Goal: Complete application form: Complete application form

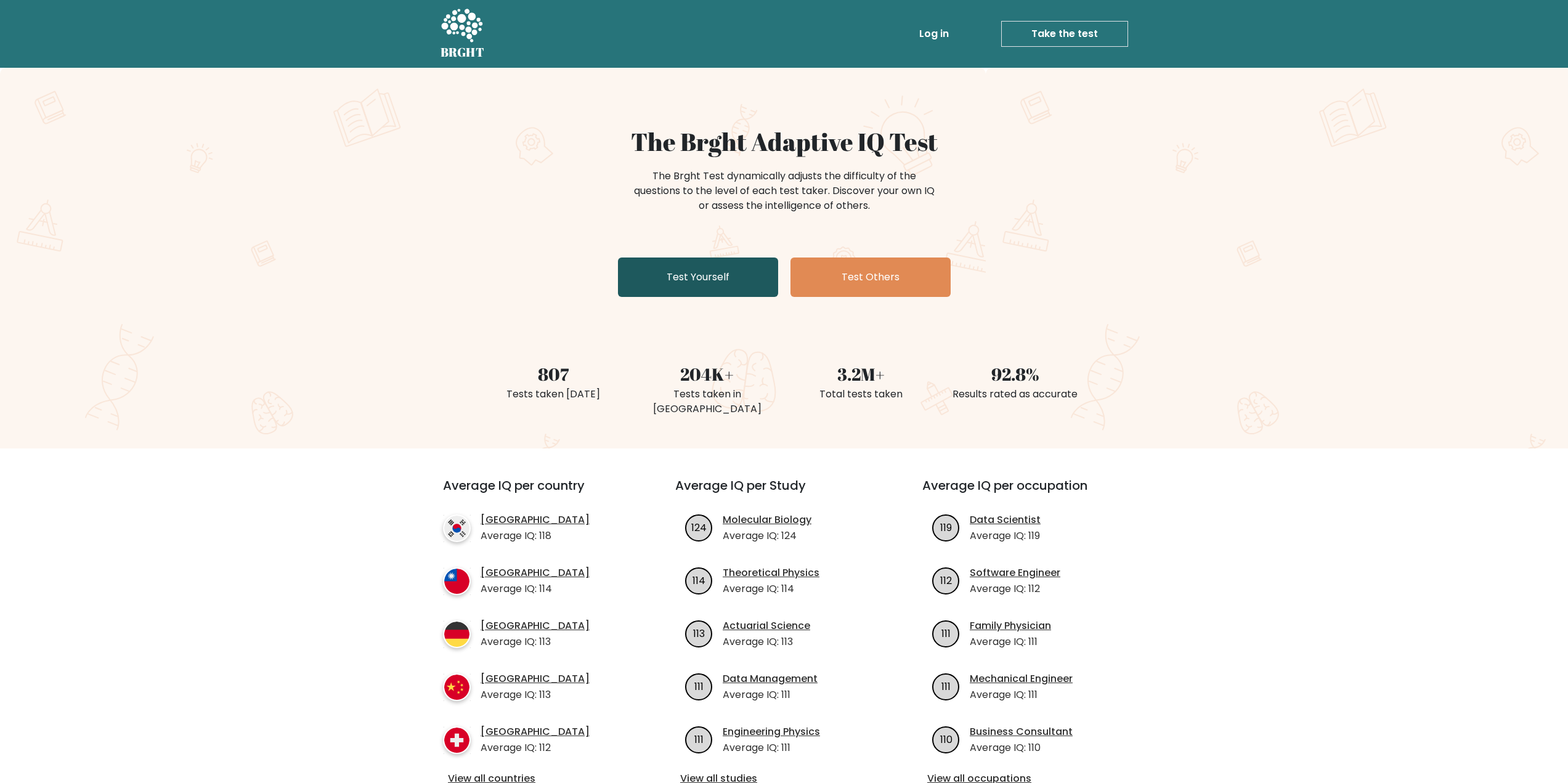
click at [720, 276] on link "Test Yourself" at bounding box center [698, 277] width 160 height 39
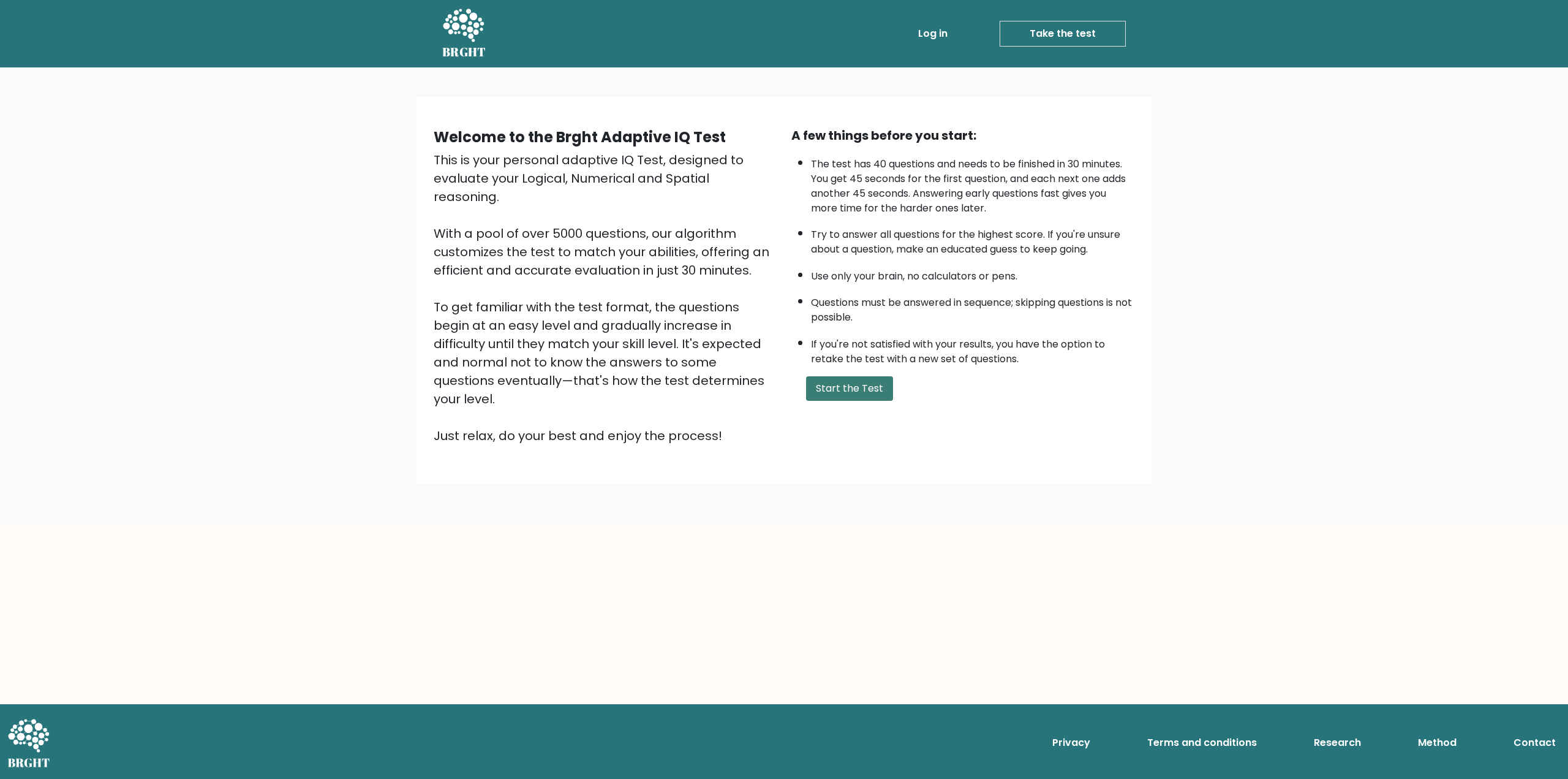
click at [834, 384] on button "Start the Test" at bounding box center [850, 388] width 87 height 24
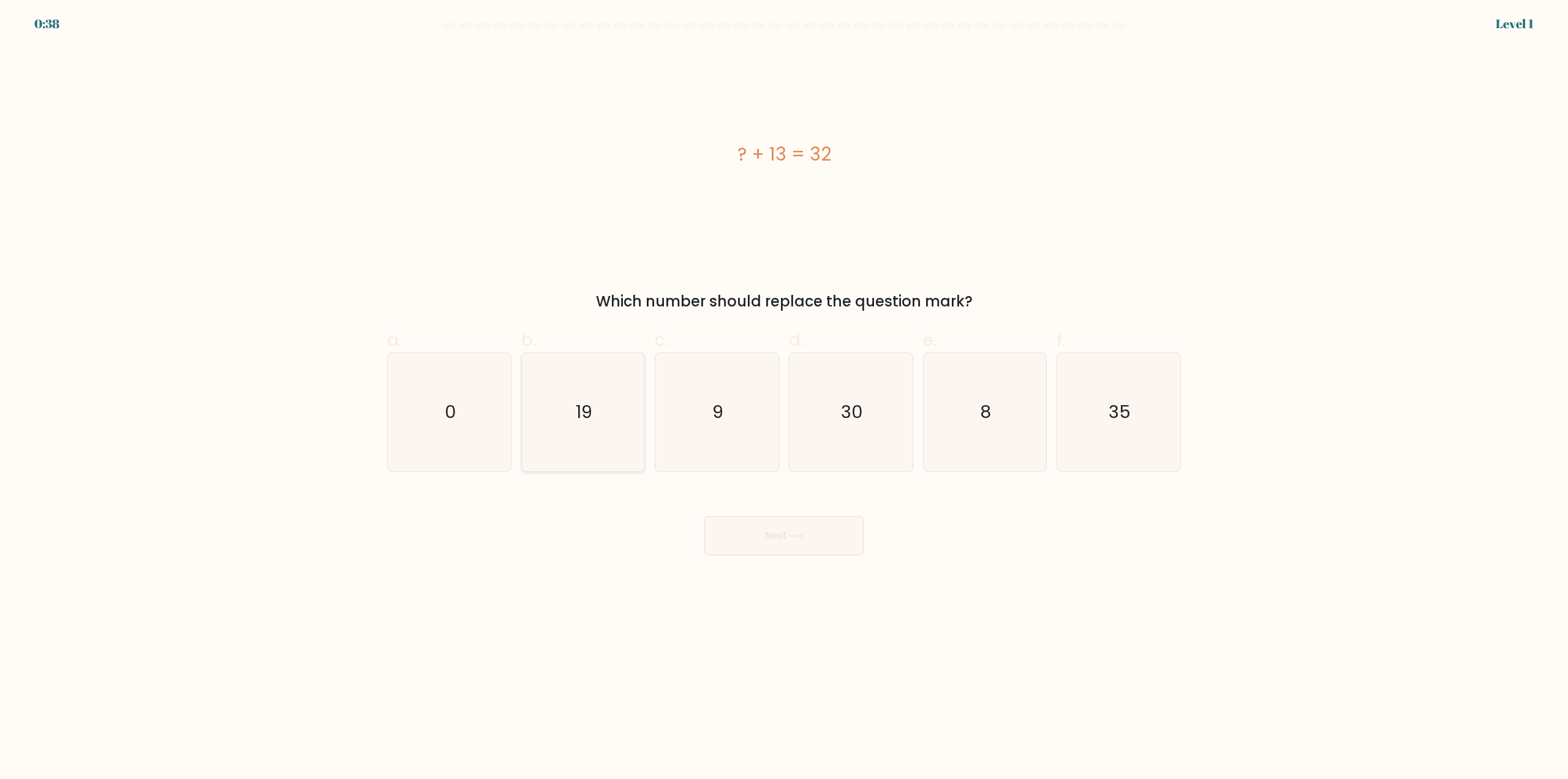
click at [584, 407] on text "19" at bounding box center [584, 412] width 17 height 24
click at [784, 398] on input "b. 19" at bounding box center [784, 394] width 1 height 8
radio input "true"
click at [791, 538] on icon at bounding box center [795, 535] width 17 height 7
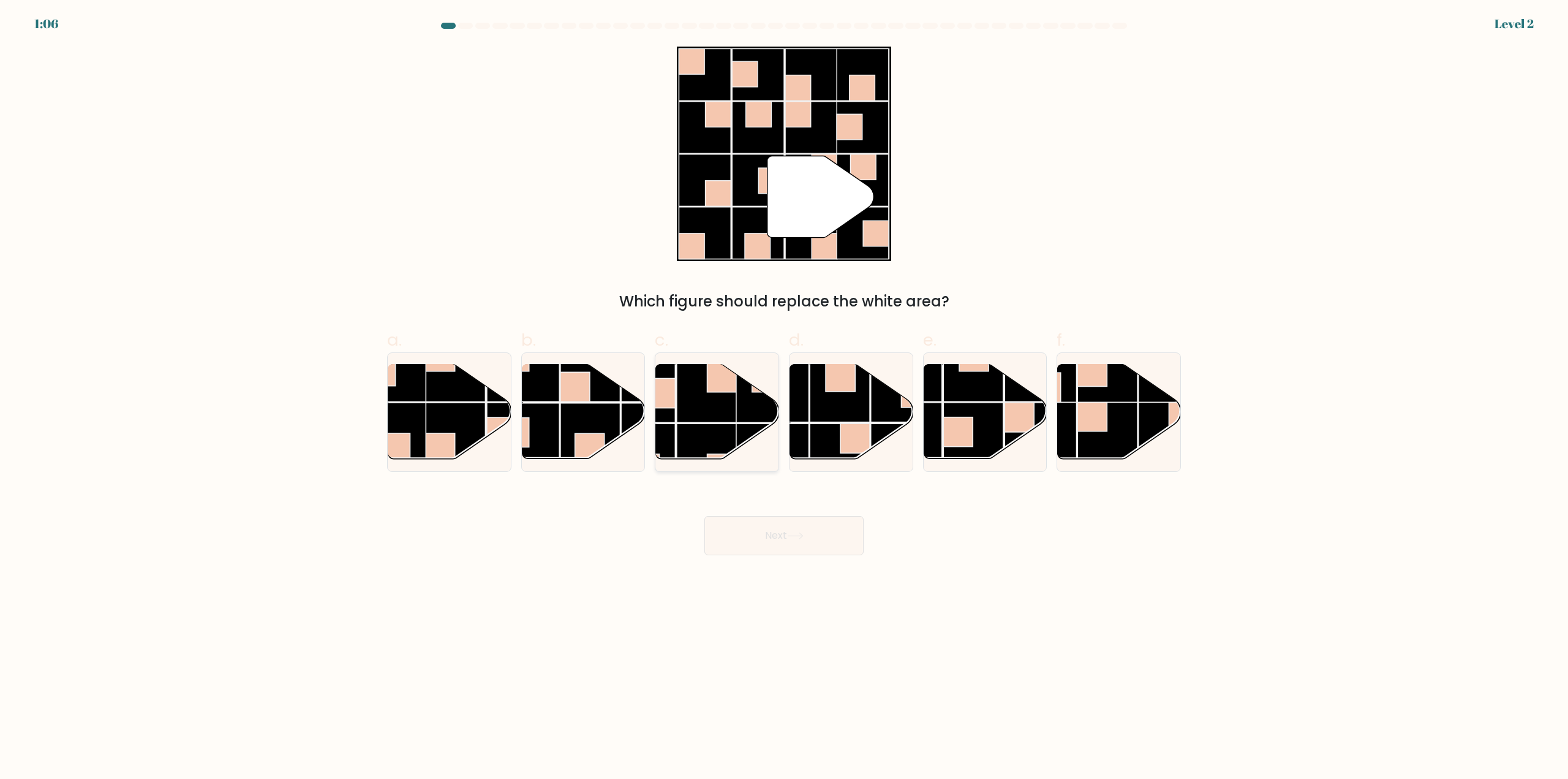
click at [754, 400] on rect at bounding box center [766, 392] width 60 height 60
click at [784, 398] on input "c." at bounding box center [784, 394] width 1 height 8
radio input "true"
click at [820, 549] on button "Next" at bounding box center [784, 535] width 159 height 39
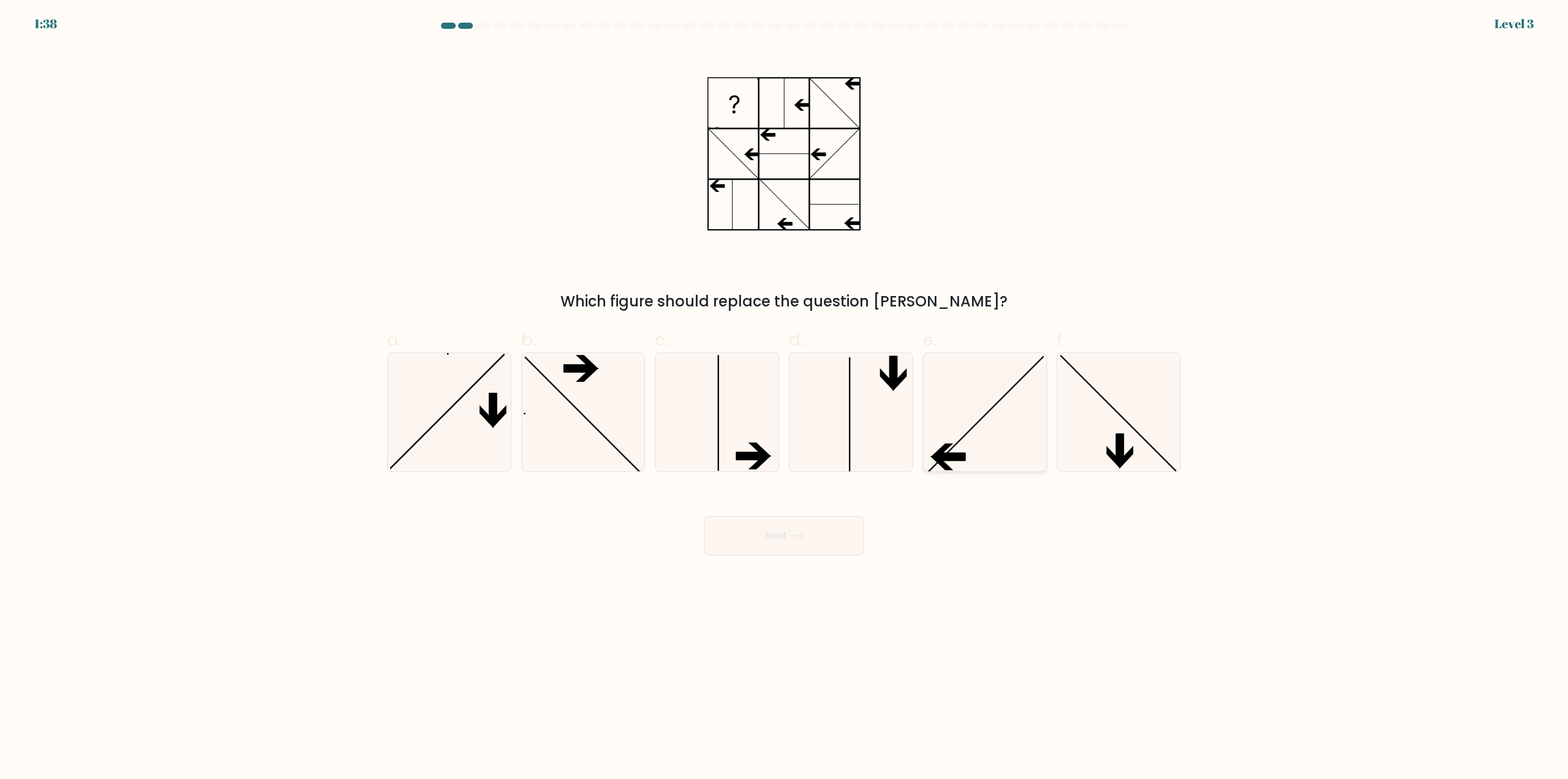
click at [968, 456] on icon at bounding box center [984, 412] width 118 height 118
click at [784, 398] on input "e." at bounding box center [784, 394] width 1 height 8
radio input "true"
click at [765, 545] on button "Next" at bounding box center [784, 535] width 159 height 39
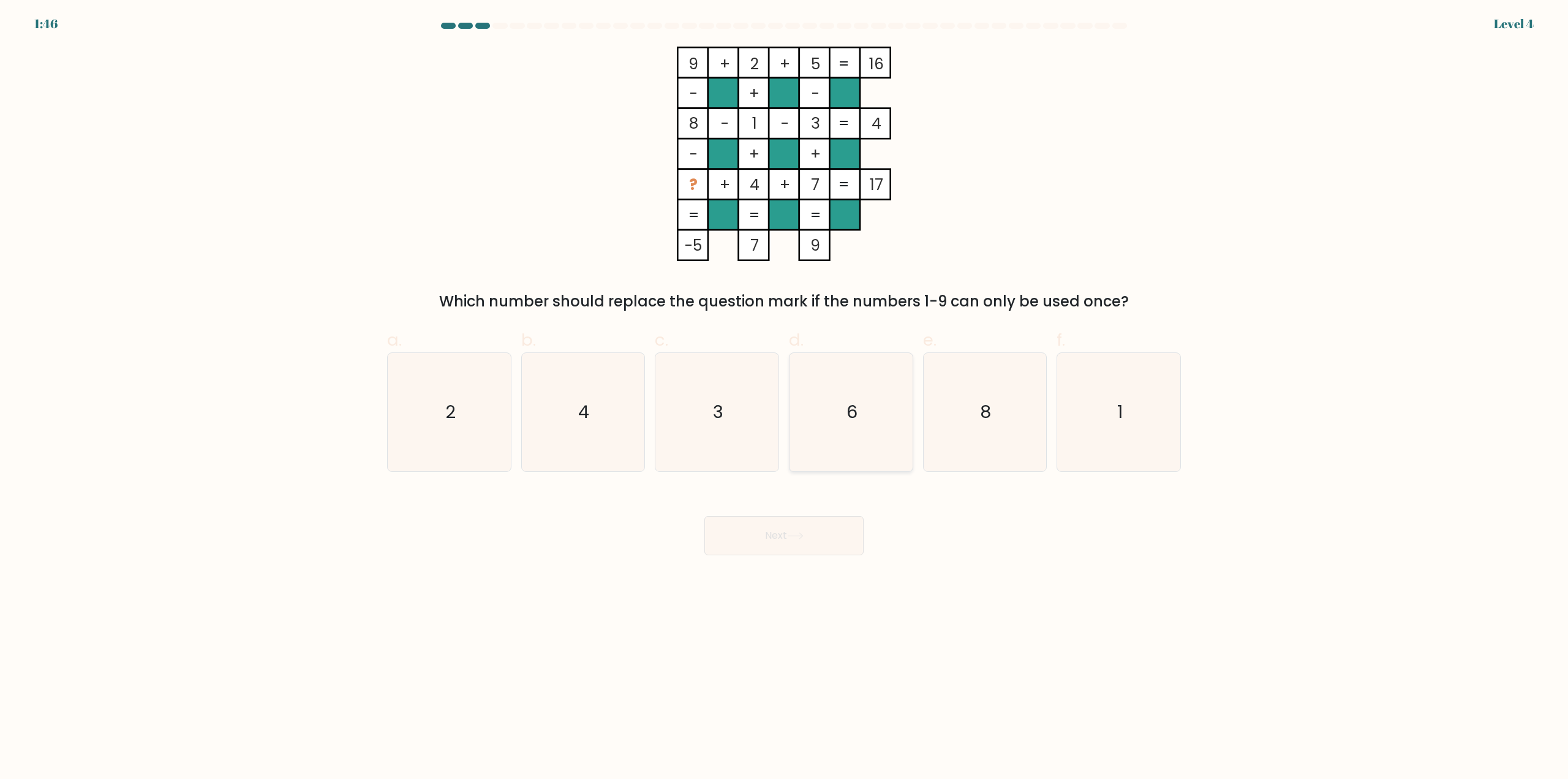
click at [848, 397] on icon "6" at bounding box center [851, 412] width 118 height 118
click at [784, 397] on input "d. 6" at bounding box center [784, 394] width 1 height 8
radio input "true"
click at [806, 542] on button "Next" at bounding box center [784, 535] width 159 height 39
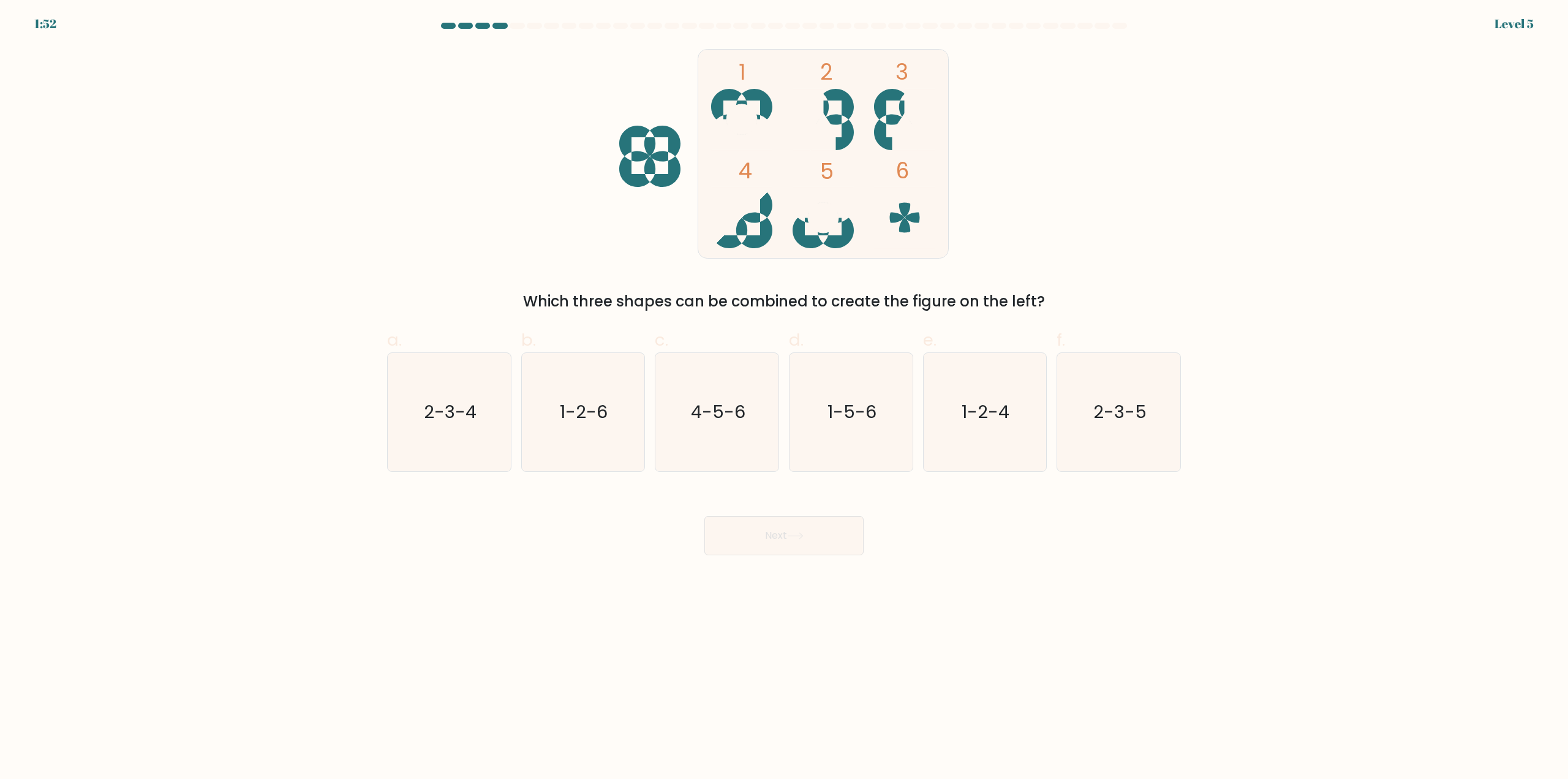
click at [513, 419] on div "a. 2-3-4" at bounding box center [449, 399] width 134 height 145
click at [475, 413] on text "2-3-4" at bounding box center [450, 412] width 53 height 24
click at [784, 398] on input "a. 2-3-4" at bounding box center [784, 394] width 1 height 8
radio input "true"
click at [788, 538] on button "Next" at bounding box center [784, 535] width 159 height 39
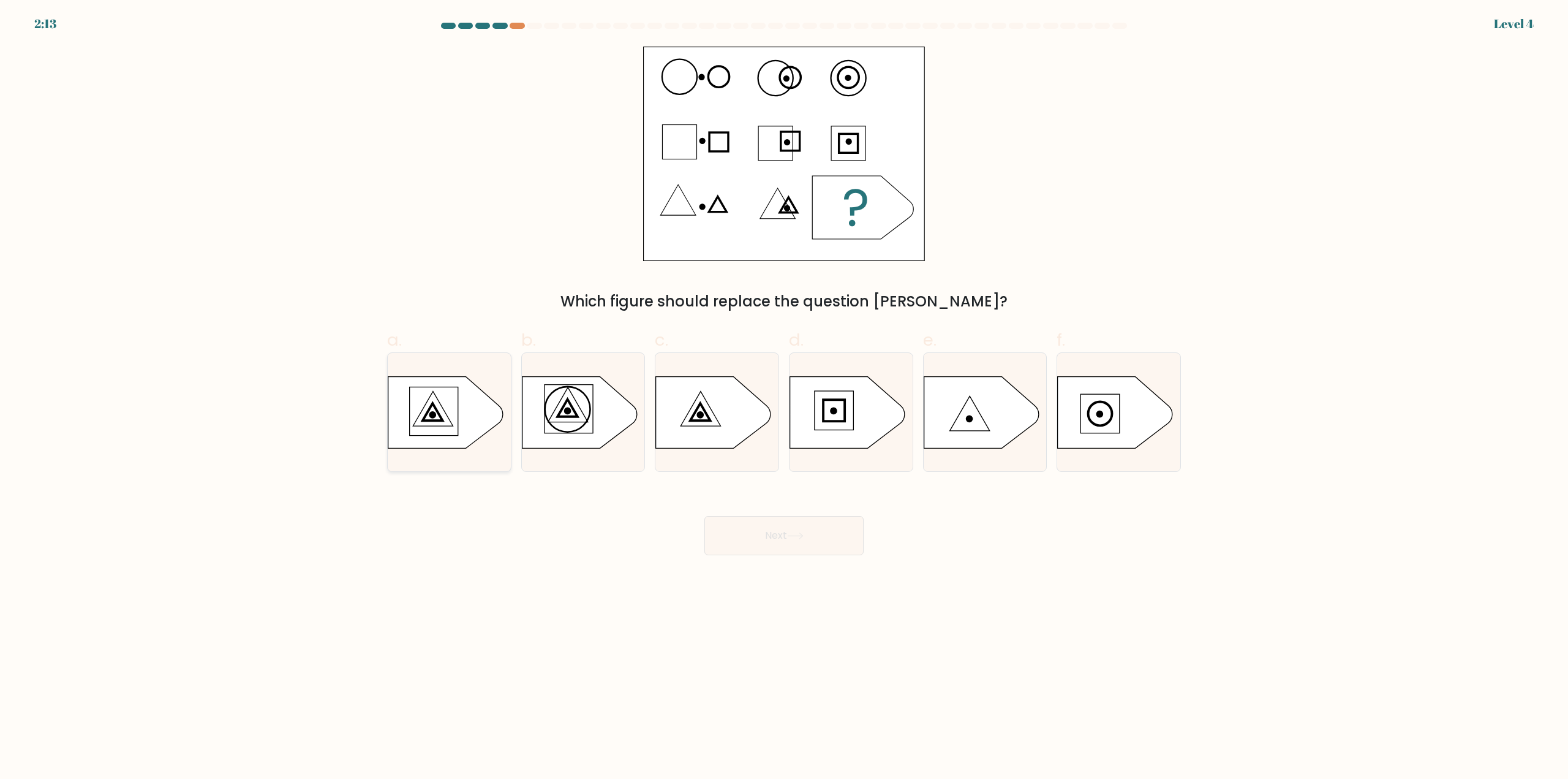
click at [449, 426] on icon at bounding box center [446, 412] width 115 height 71
click at [784, 398] on input "a." at bounding box center [784, 394] width 1 height 8
radio input "true"
click at [704, 426] on icon at bounding box center [713, 412] width 115 height 71
click at [784, 398] on input "c." at bounding box center [784, 394] width 1 height 8
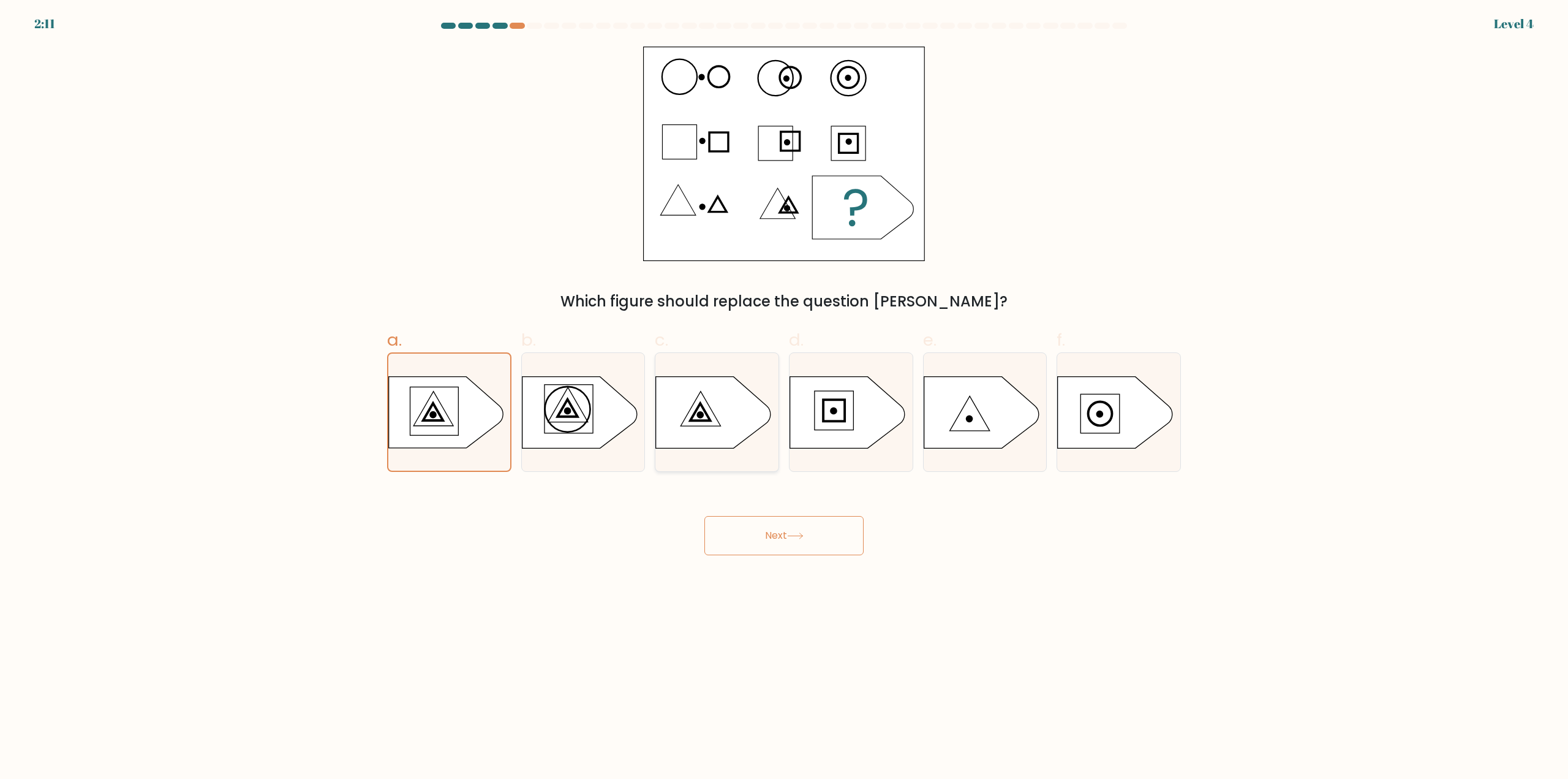
radio input "true"
click at [799, 547] on button "Next" at bounding box center [784, 535] width 159 height 39
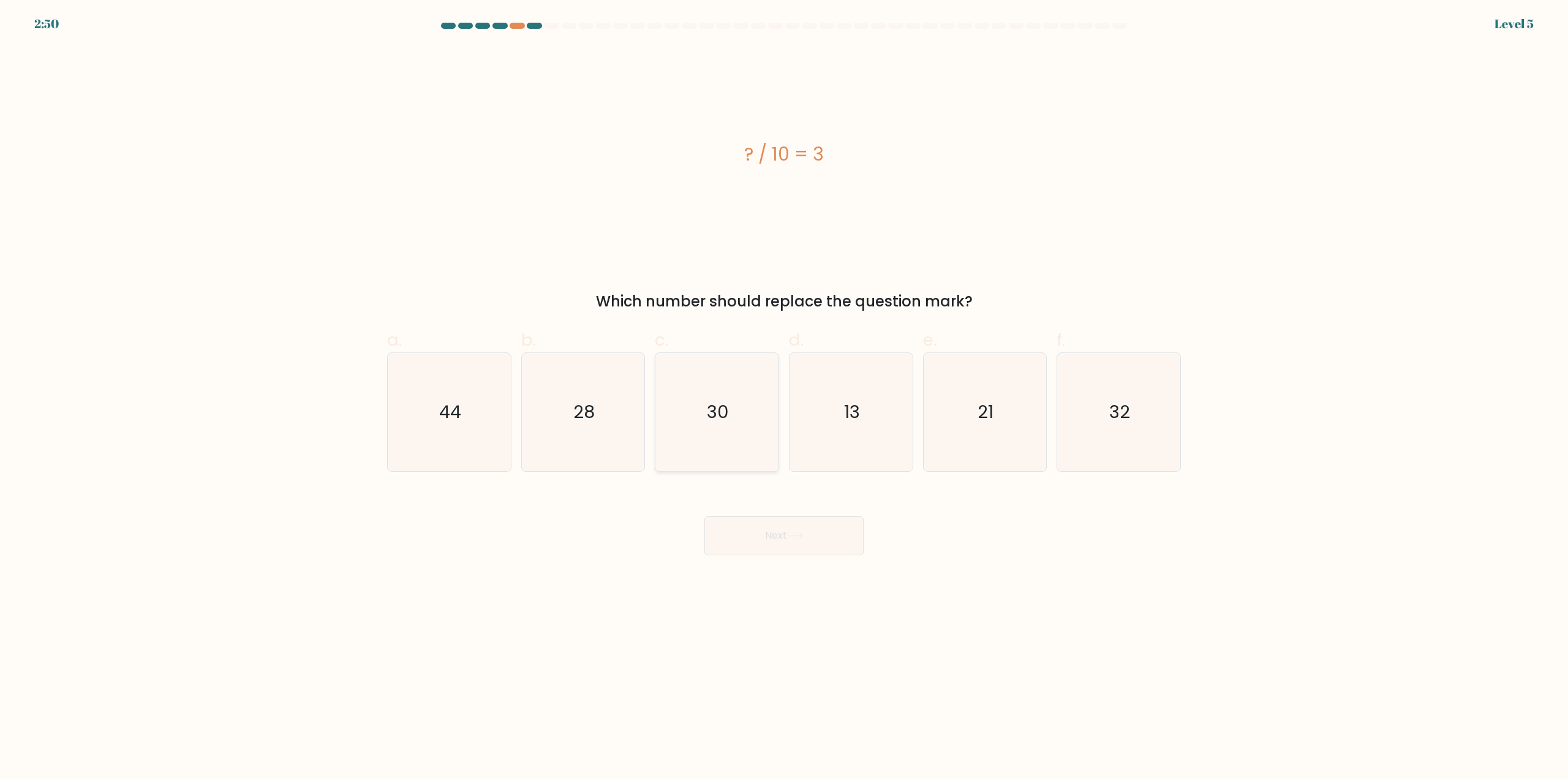
click at [695, 426] on icon "30" at bounding box center [717, 412] width 118 height 118
click at [784, 398] on input "c. 30" at bounding box center [784, 394] width 1 height 8
radio input "true"
click at [802, 533] on icon at bounding box center [795, 535] width 17 height 7
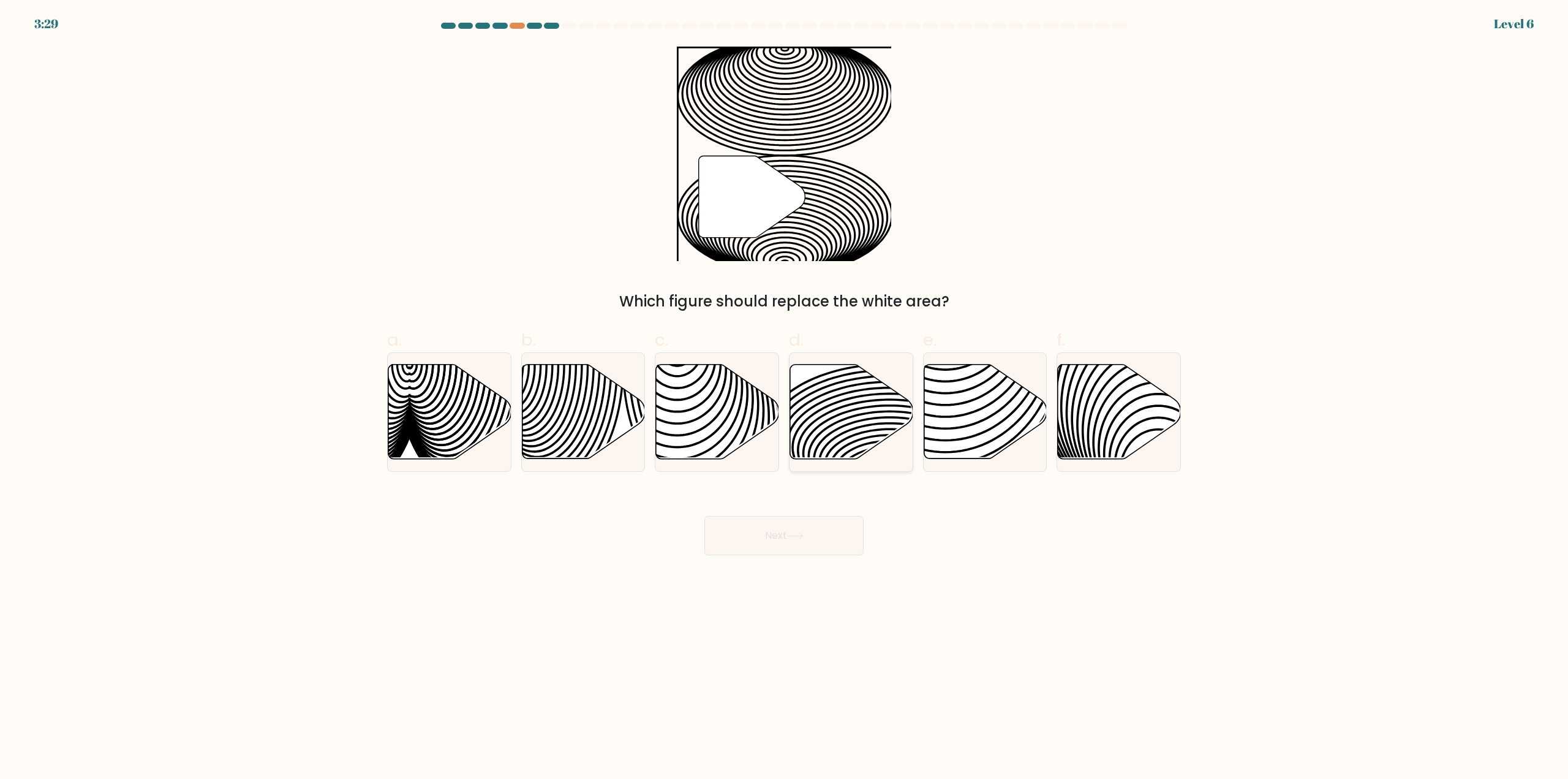
click at [833, 409] on icon at bounding box center [889, 425] width 248 height 124
click at [784, 398] on input "d." at bounding box center [784, 394] width 1 height 8
radio input "true"
click at [822, 522] on button "Next" at bounding box center [784, 535] width 159 height 39
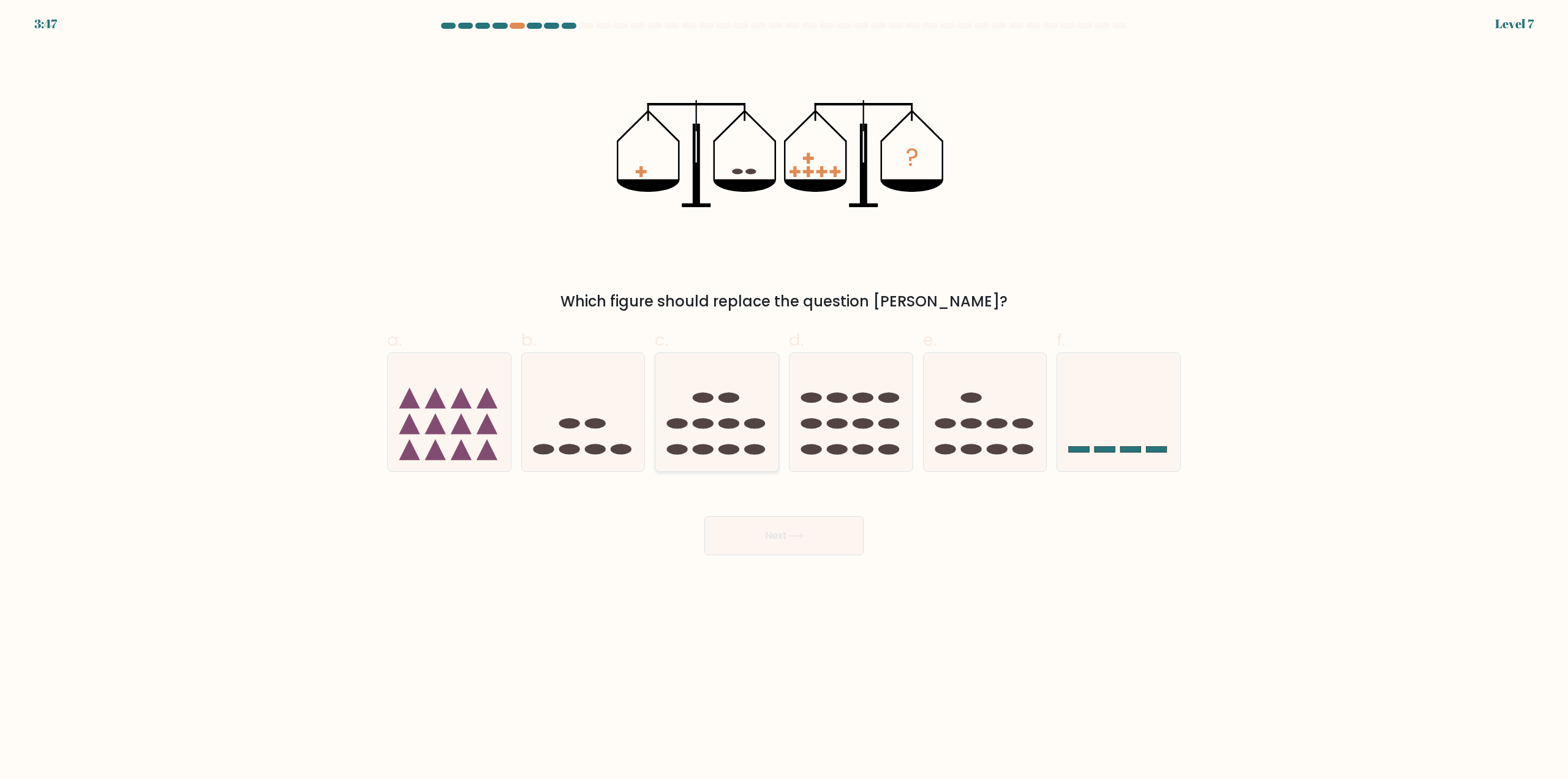
click at [730, 431] on icon at bounding box center [717, 412] width 123 height 102
click at [784, 398] on input "c." at bounding box center [784, 394] width 1 height 8
radio input "true"
click at [818, 533] on button "Next" at bounding box center [784, 535] width 159 height 39
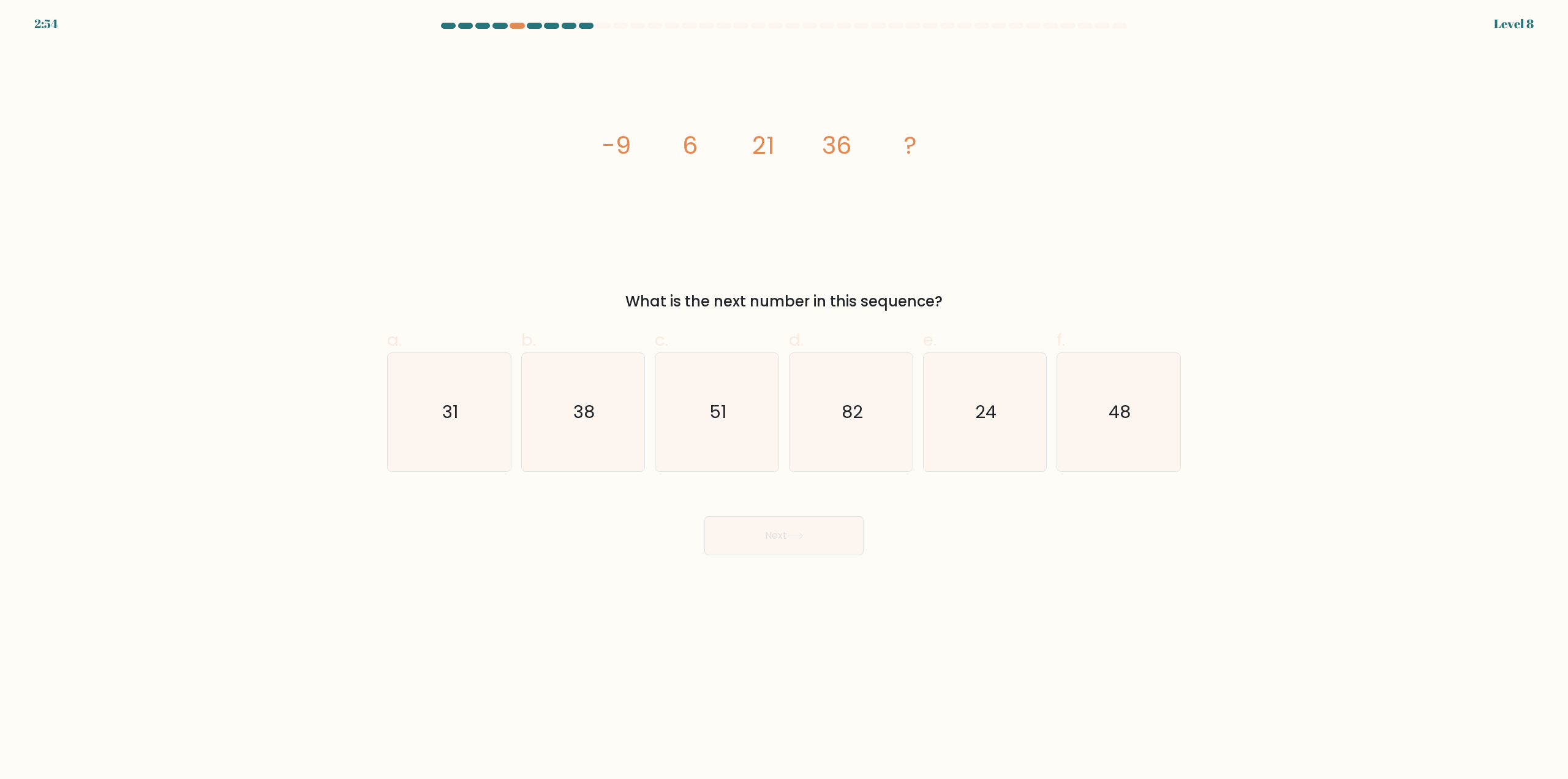
click at [613, 147] on tspan "-9" at bounding box center [617, 145] width 29 height 34
drag, startPoint x: 713, startPoint y: 394, endPoint x: 715, endPoint y: 386, distance: 8.2
click at [714, 387] on icon "51" at bounding box center [717, 412] width 118 height 118
click at [784, 390] on input "c. 51" at bounding box center [784, 394] width 1 height 8
radio input "true"
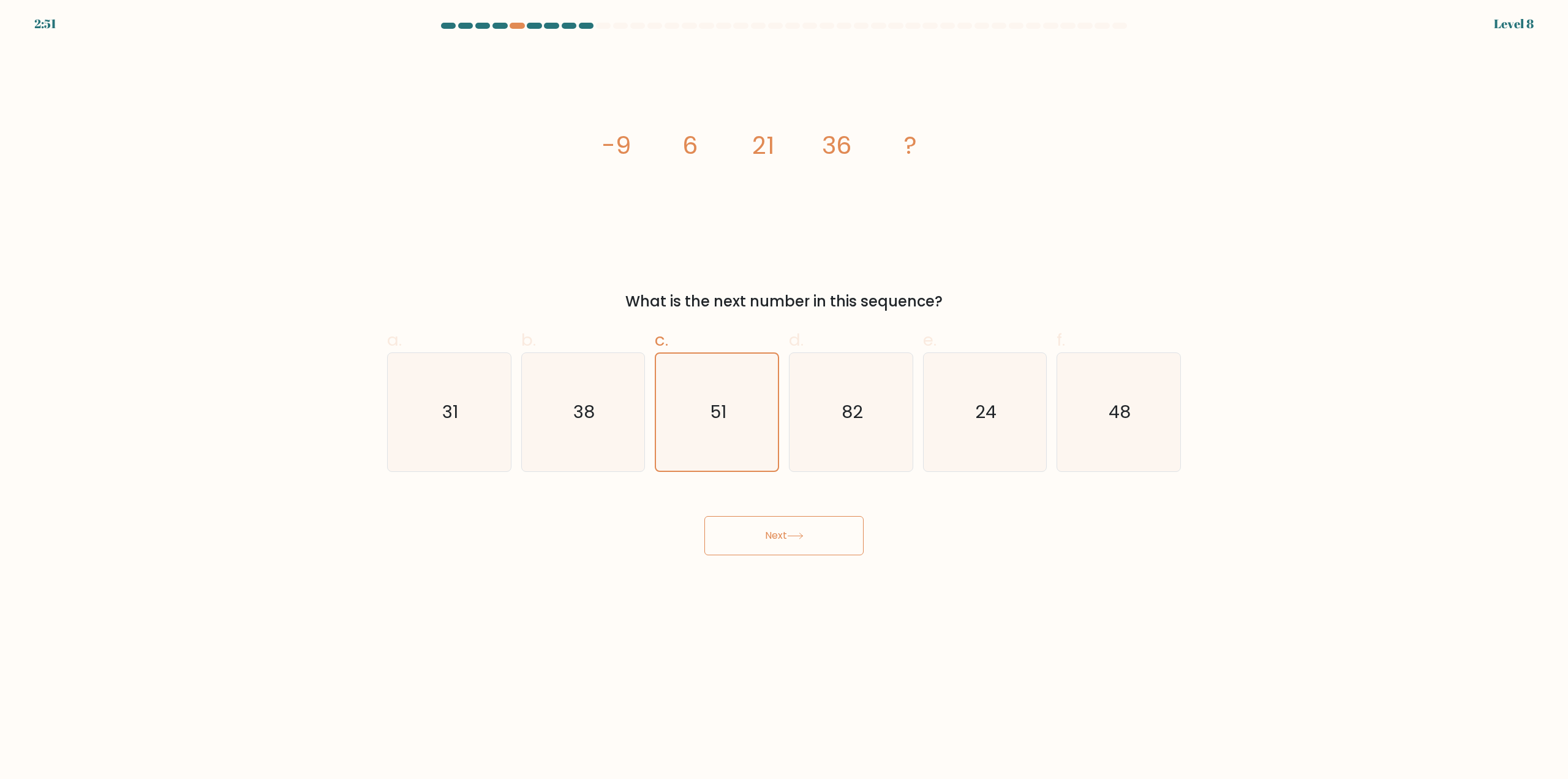
click at [792, 532] on button "Next" at bounding box center [784, 535] width 159 height 39
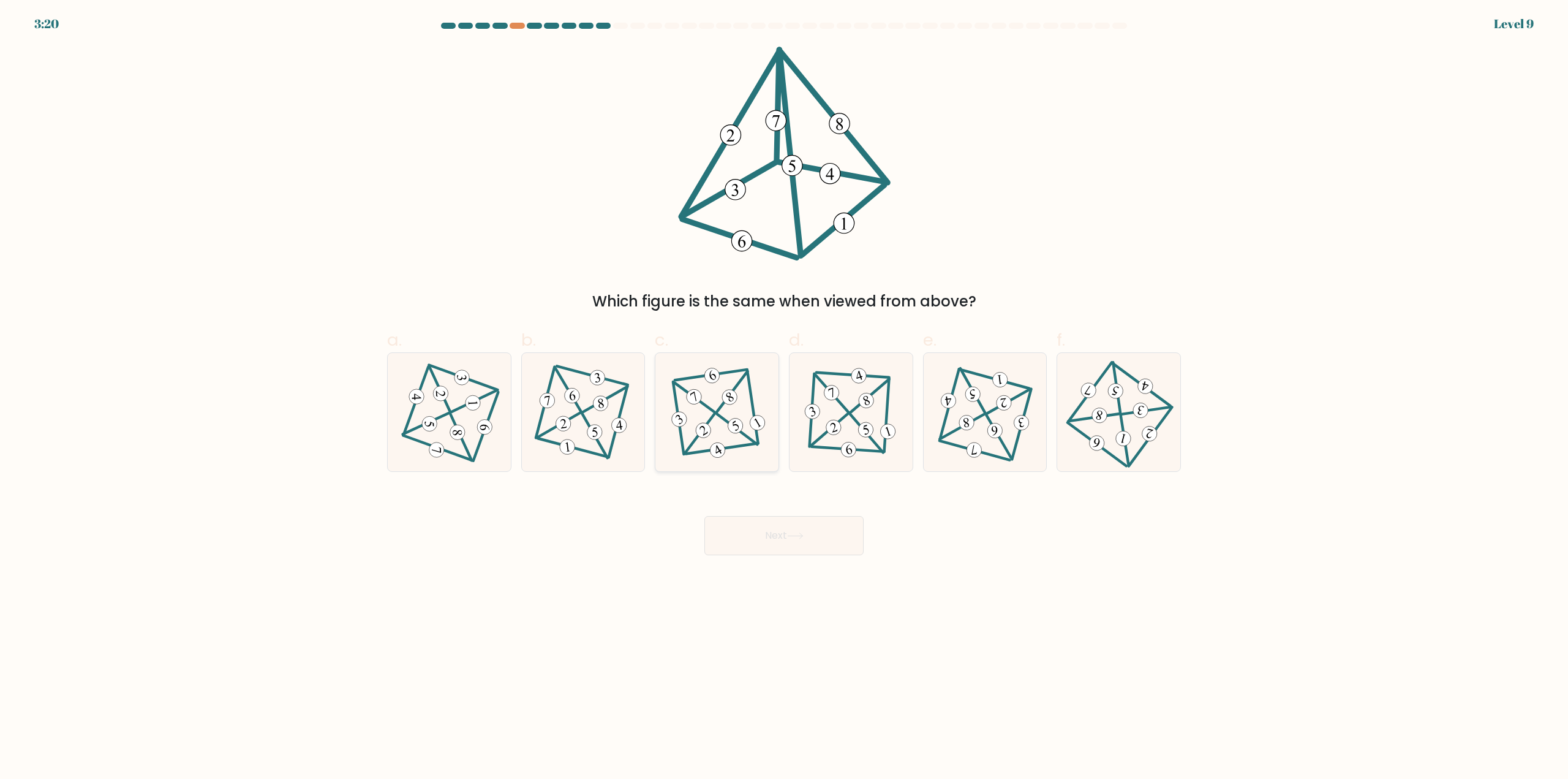
click at [776, 419] on div at bounding box center [717, 412] width 124 height 119
click at [784, 398] on input "c." at bounding box center [784, 394] width 1 height 8
radio input "true"
click at [887, 420] on 500 at bounding box center [887, 415] width 5 height 73
click at [784, 398] on input "d." at bounding box center [784, 394] width 1 height 8
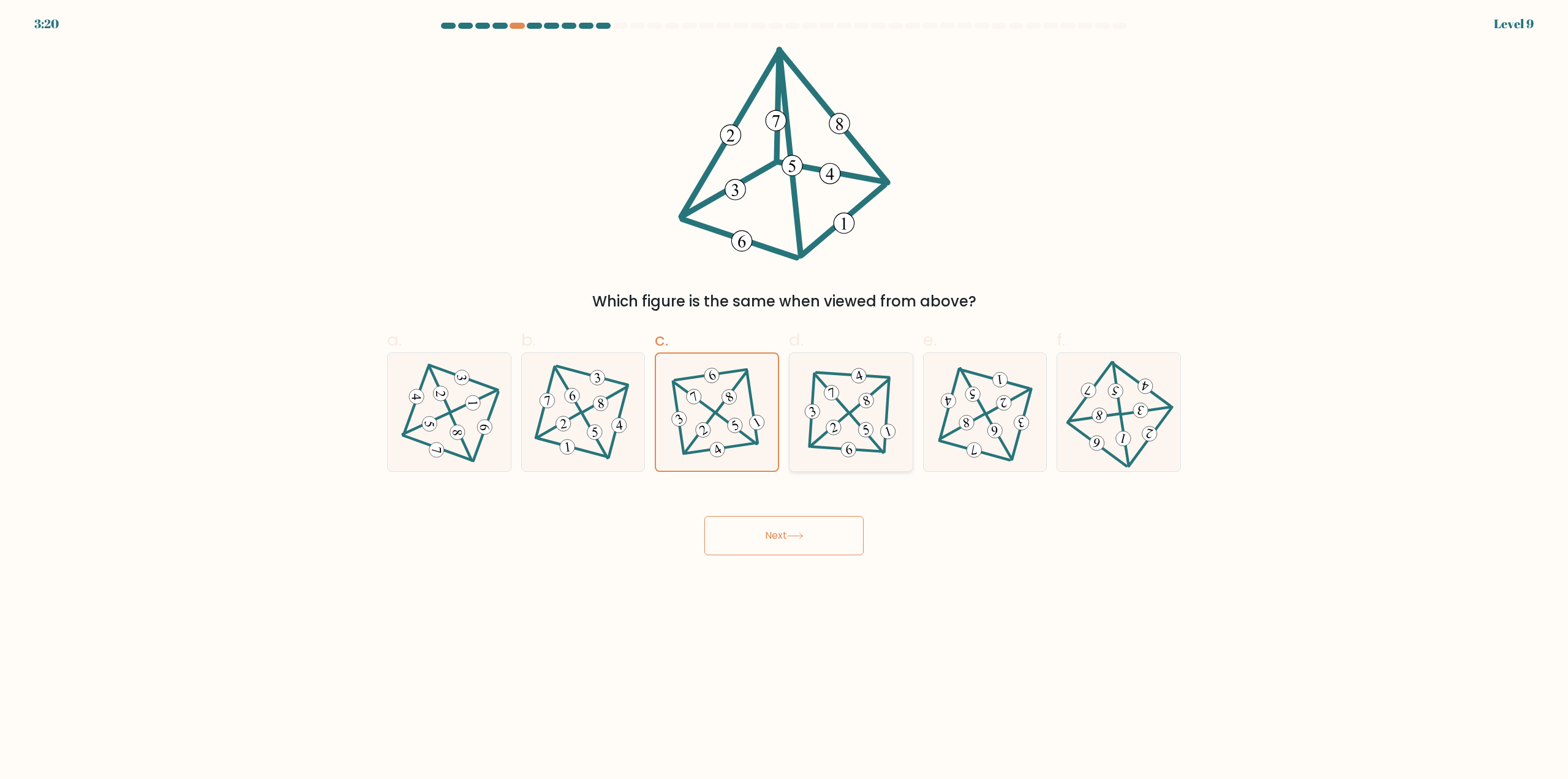
radio input "true"
click at [801, 520] on button "Next" at bounding box center [784, 535] width 159 height 39
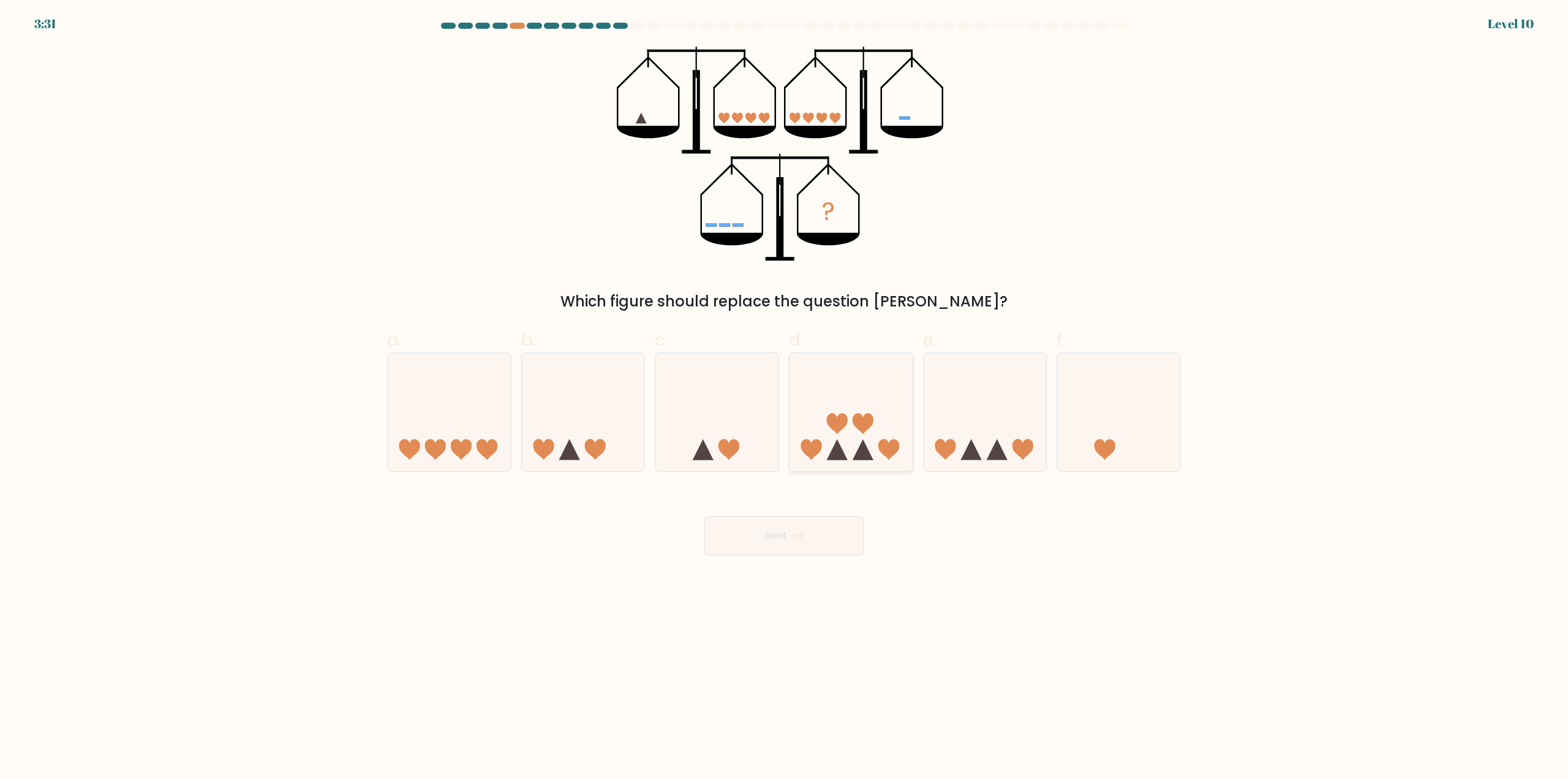
click at [848, 435] on icon at bounding box center [851, 412] width 123 height 102
click at [784, 398] on input "d." at bounding box center [784, 394] width 1 height 8
radio input "true"
click at [796, 530] on button "Next" at bounding box center [784, 535] width 159 height 39
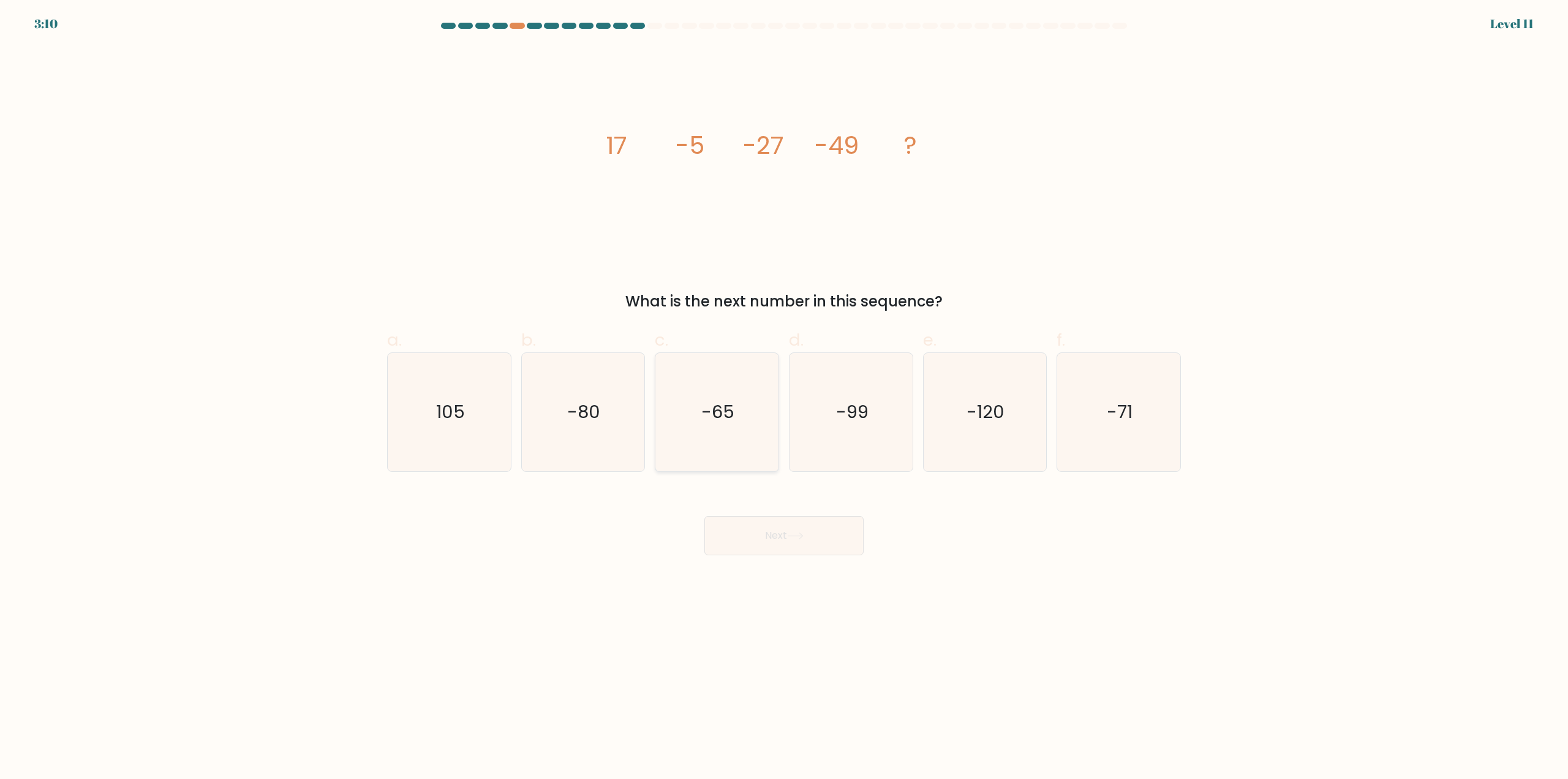
click at [746, 406] on icon "-65" at bounding box center [717, 412] width 118 height 118
click at [784, 398] on input "c. -65" at bounding box center [784, 394] width 1 height 8
radio input "true"
click at [807, 543] on button "Next" at bounding box center [784, 535] width 159 height 39
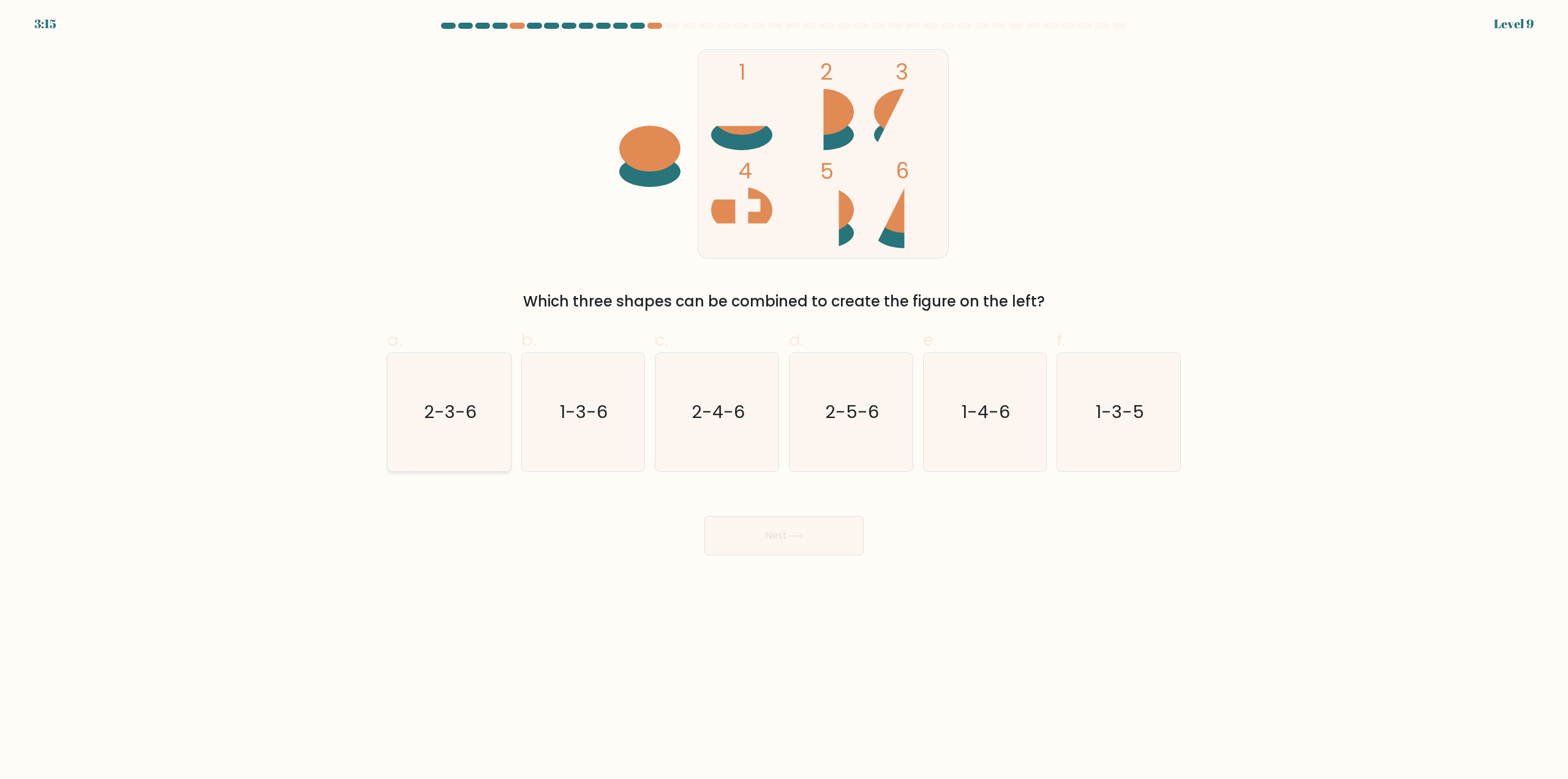
click at [454, 427] on icon "2-3-6" at bounding box center [449, 412] width 118 height 118
click at [784, 398] on input "a. 2-3-6" at bounding box center [784, 394] width 1 height 8
radio input "true"
click at [780, 529] on button "Next" at bounding box center [784, 535] width 159 height 39
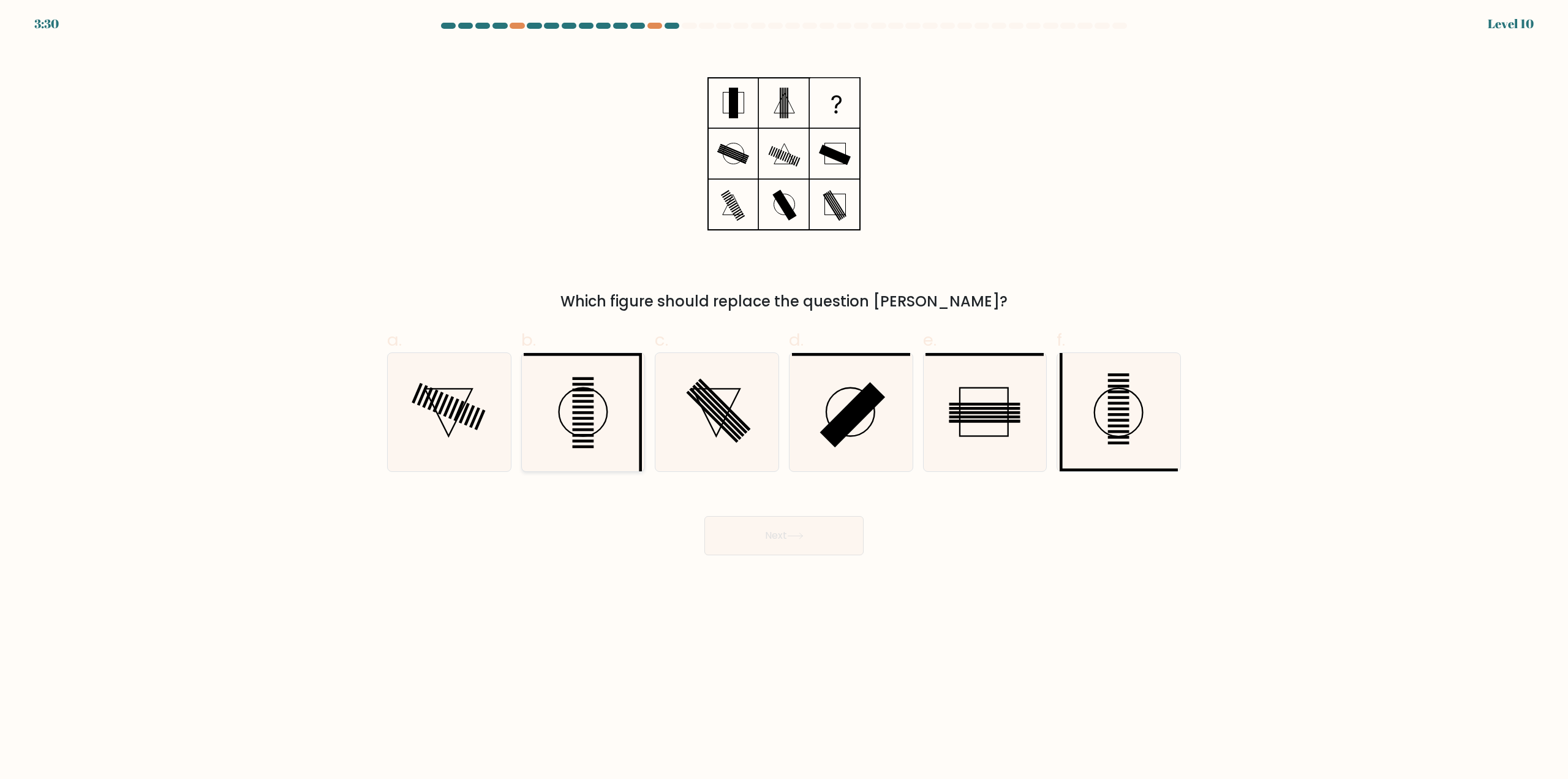
click at [595, 423] on icon at bounding box center [583, 412] width 118 height 118
click at [784, 398] on input "b." at bounding box center [784, 394] width 1 height 8
radio input "true"
click at [827, 543] on button "Next" at bounding box center [784, 535] width 159 height 39
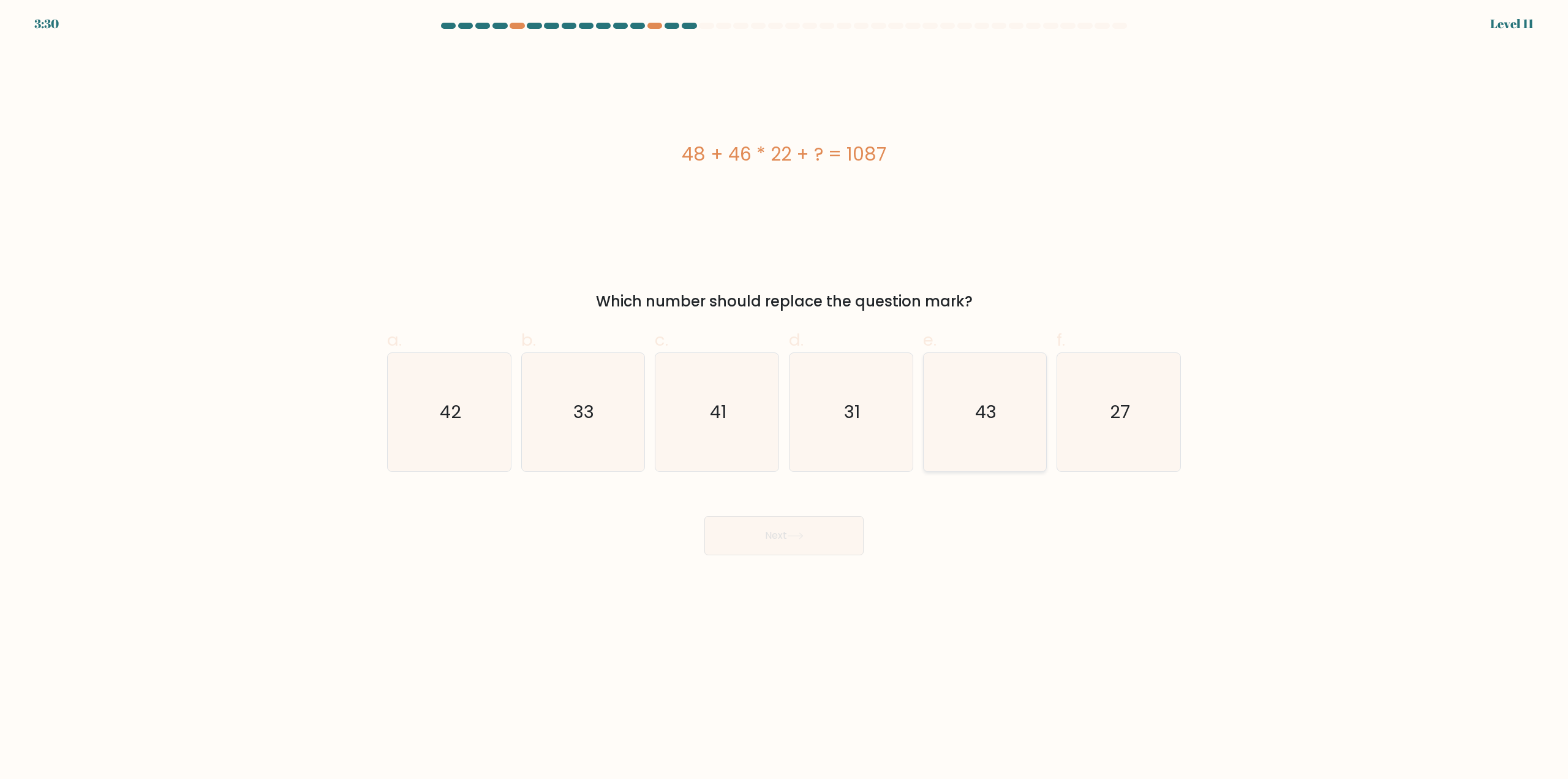
click at [1081, 417] on icon "27" at bounding box center [1119, 412] width 118 height 118
click at [784, 398] on input "f. 27" at bounding box center [784, 394] width 1 height 8
radio input "true"
click at [804, 535] on icon at bounding box center [795, 535] width 17 height 7
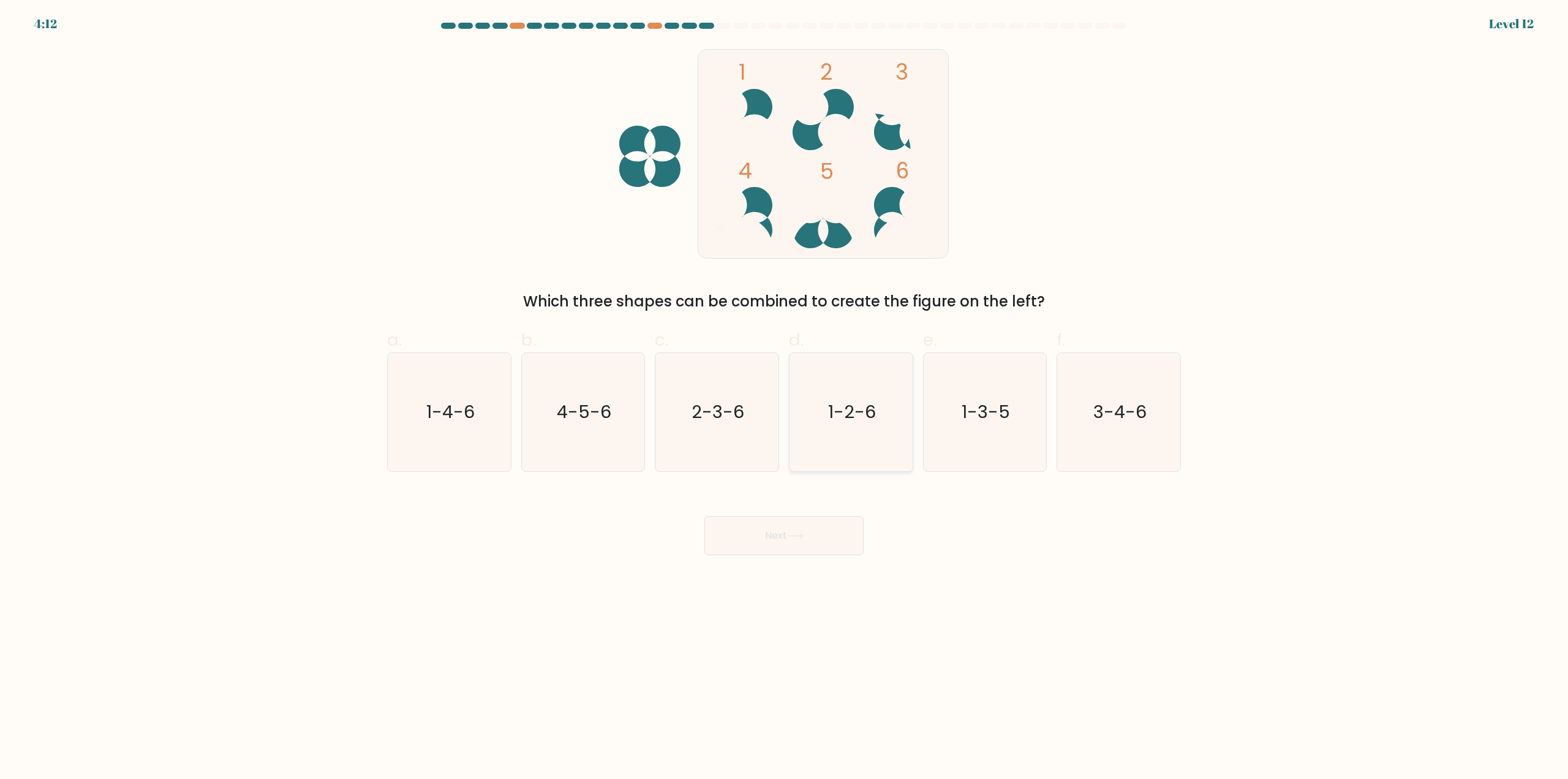
click at [782, 413] on div "c. 2-3-6" at bounding box center [717, 399] width 134 height 145
click at [810, 413] on icon "1-2-6" at bounding box center [851, 412] width 118 height 118
click at [784, 398] on input "d. 1-2-6" at bounding box center [784, 394] width 1 height 8
radio input "true"
click at [803, 525] on button "Next" at bounding box center [784, 535] width 159 height 39
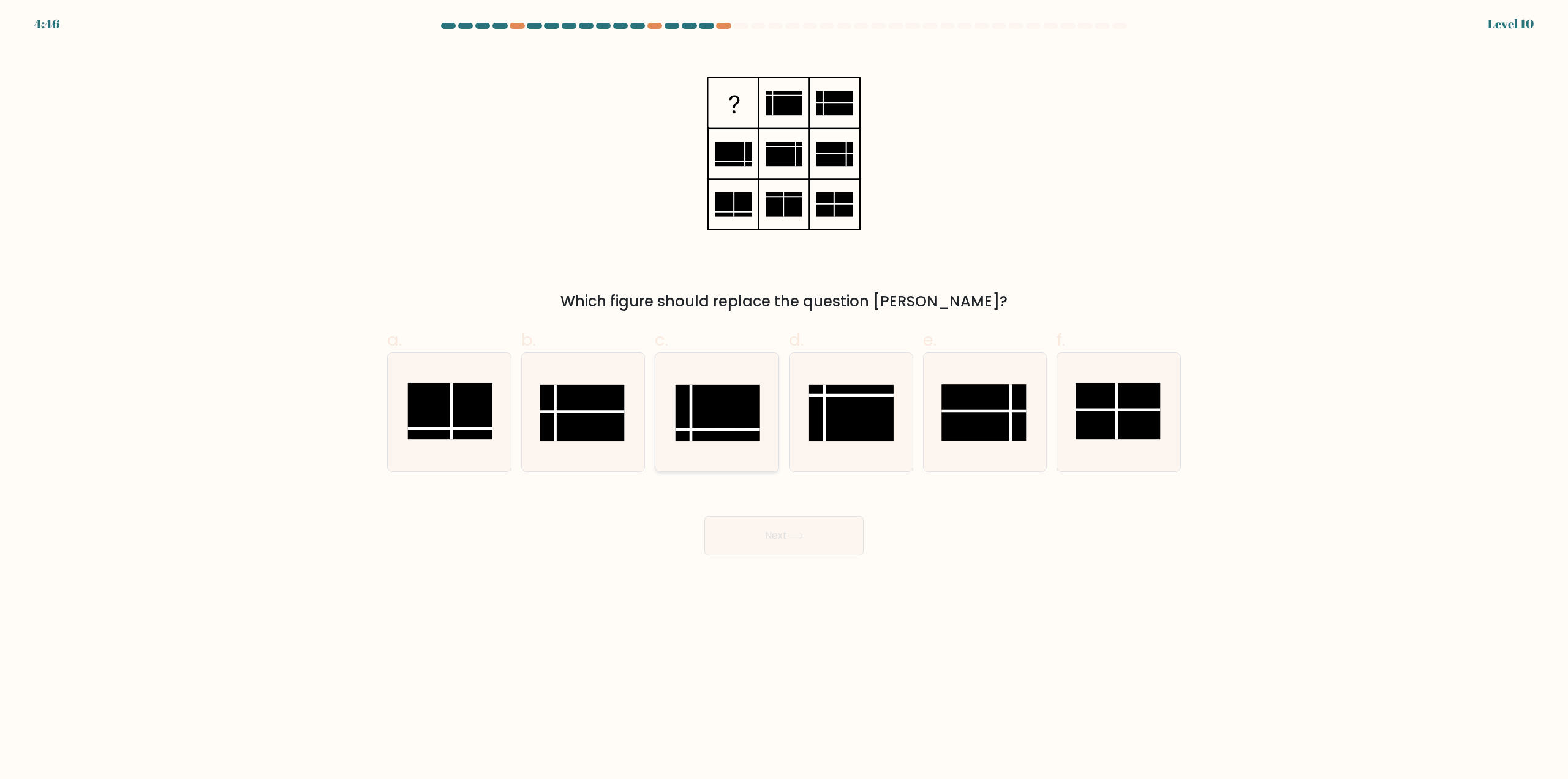
click at [700, 426] on rect at bounding box center [718, 413] width 85 height 57
click at [784, 398] on input "c." at bounding box center [784, 394] width 1 height 8
radio input "true"
click at [783, 529] on button "Next" at bounding box center [784, 535] width 159 height 39
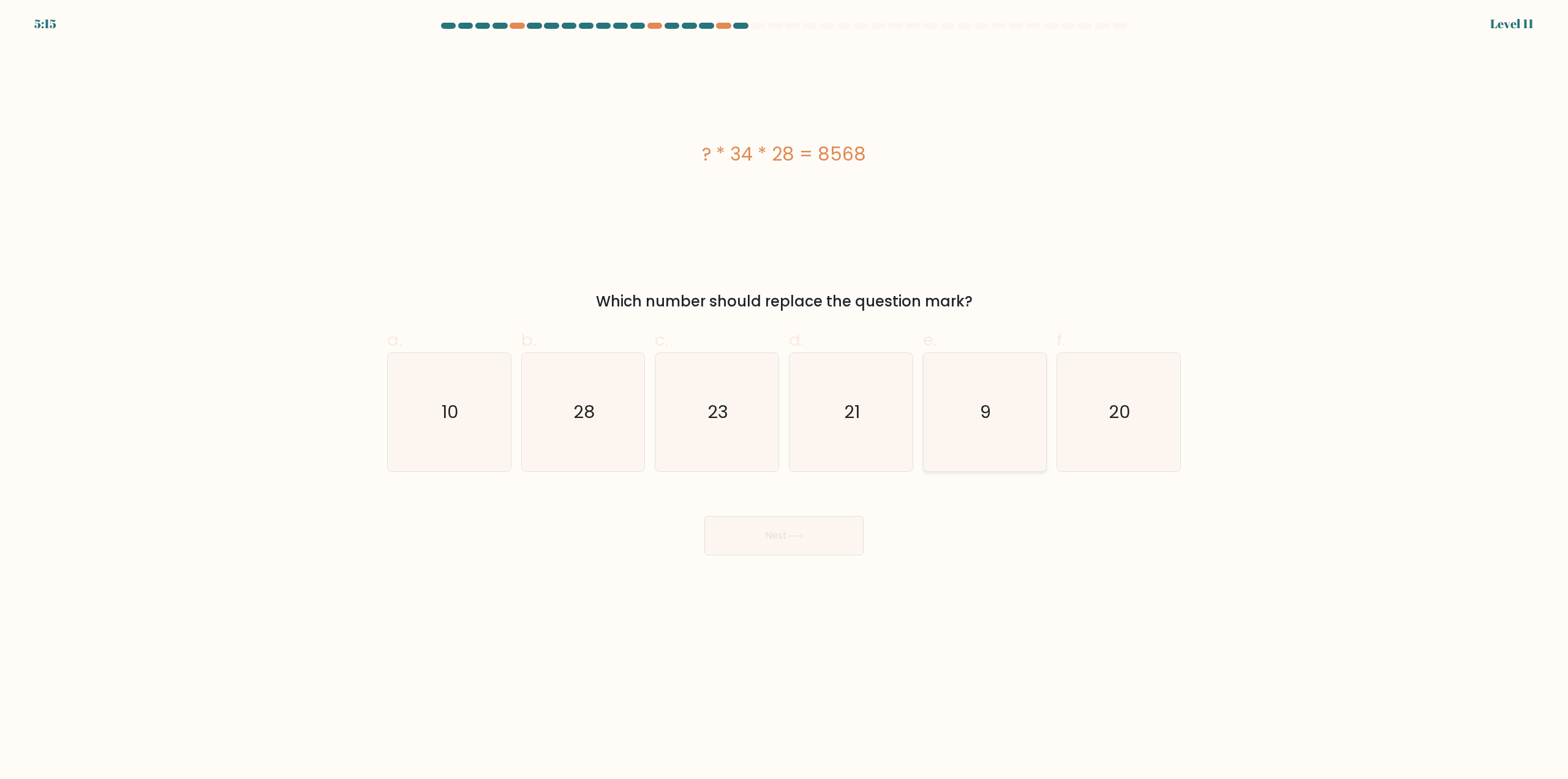
click at [1014, 389] on icon "9" at bounding box center [984, 412] width 118 height 118
click at [784, 390] on input "e. 9" at bounding box center [784, 394] width 1 height 8
radio input "true"
click at [782, 548] on button "Next" at bounding box center [784, 535] width 159 height 39
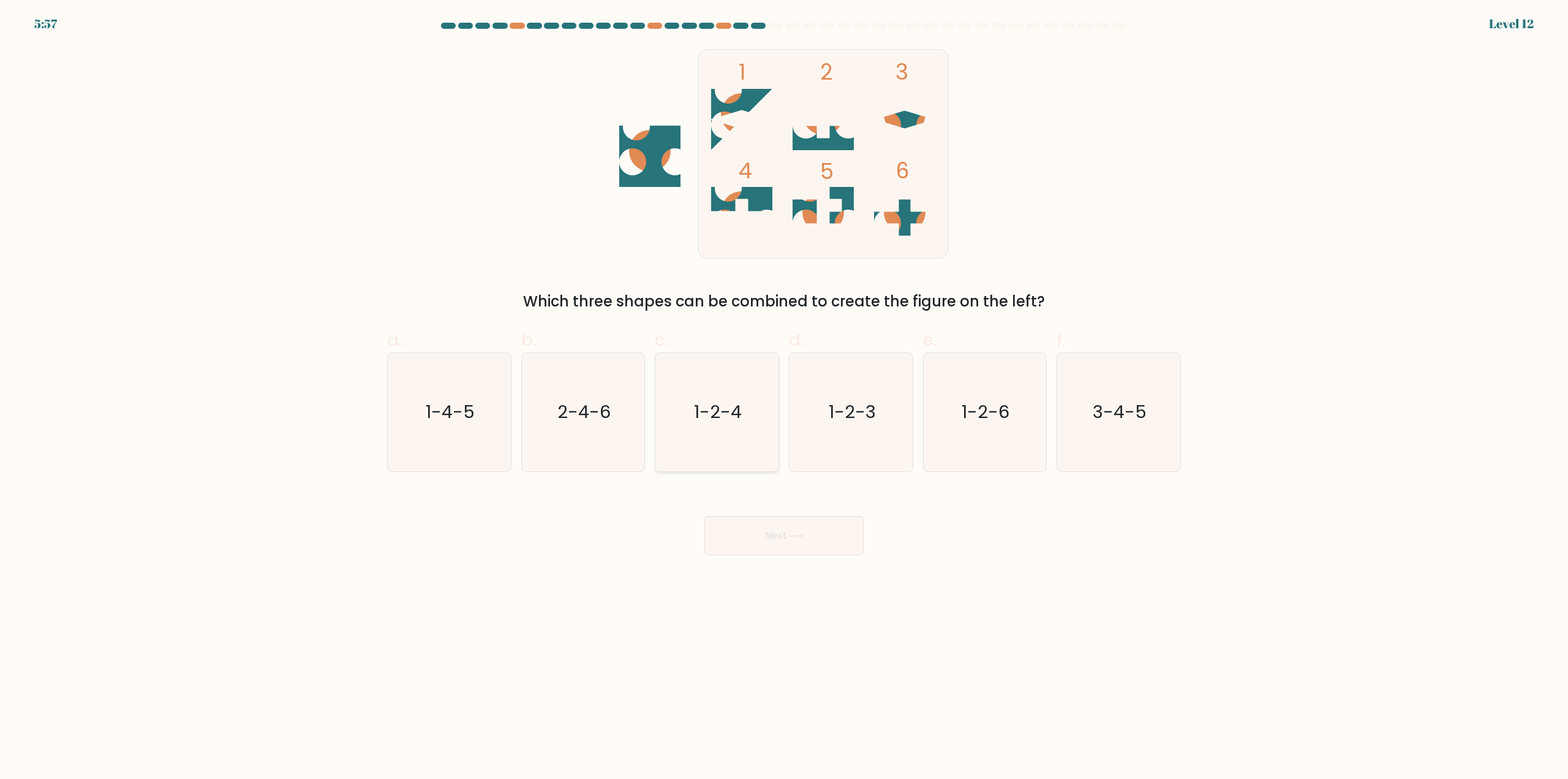
click at [708, 444] on icon "1-2-4" at bounding box center [717, 412] width 118 height 118
click at [784, 398] on input "c. 1-2-4" at bounding box center [784, 394] width 1 height 8
radio input "true"
click at [761, 532] on button "Next" at bounding box center [784, 535] width 159 height 39
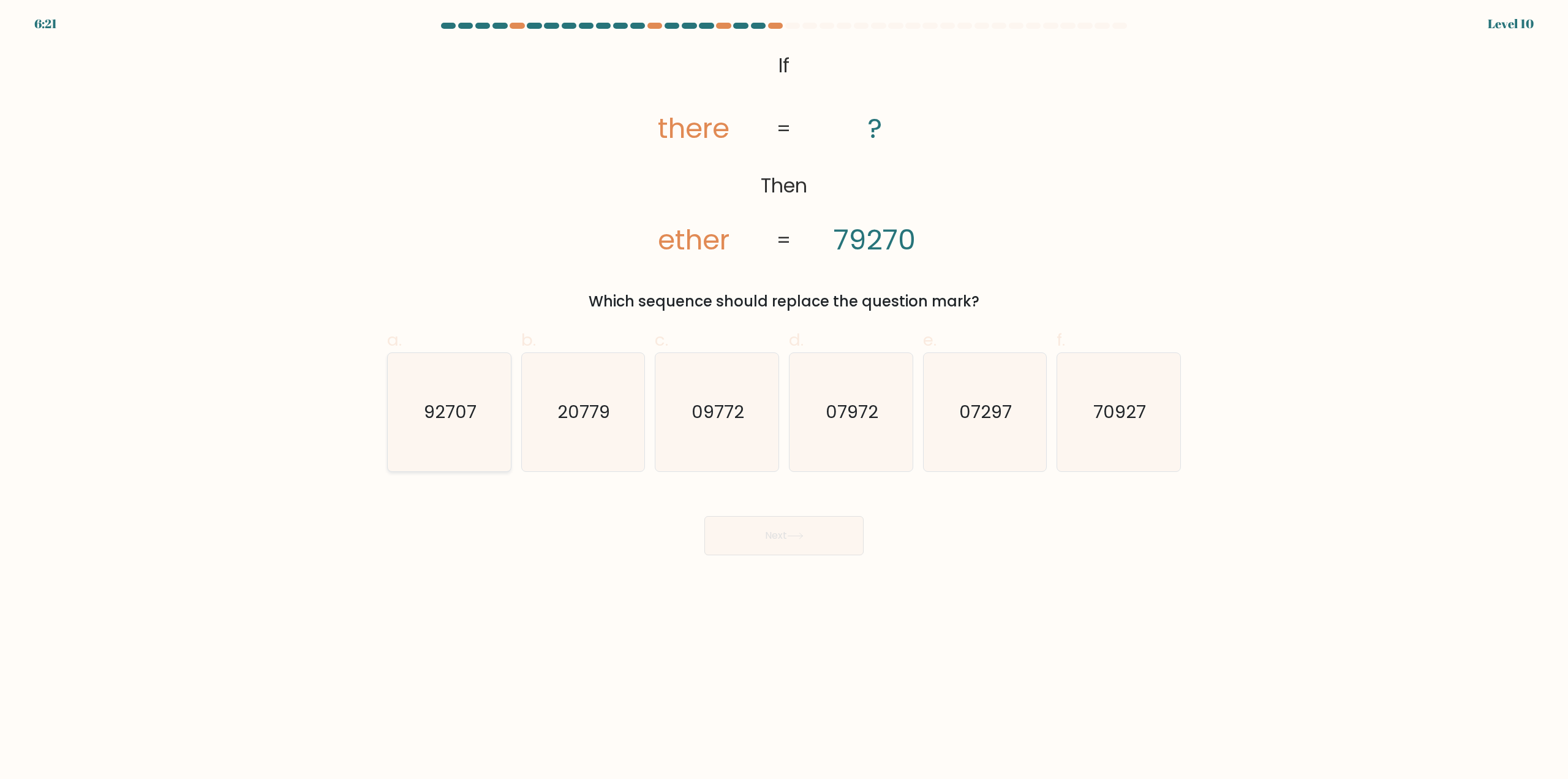
click at [431, 412] on text "92707" at bounding box center [450, 412] width 53 height 24
click at [784, 398] on input "a. 92707" at bounding box center [784, 394] width 1 height 8
radio input "true"
click at [802, 537] on icon at bounding box center [795, 535] width 17 height 7
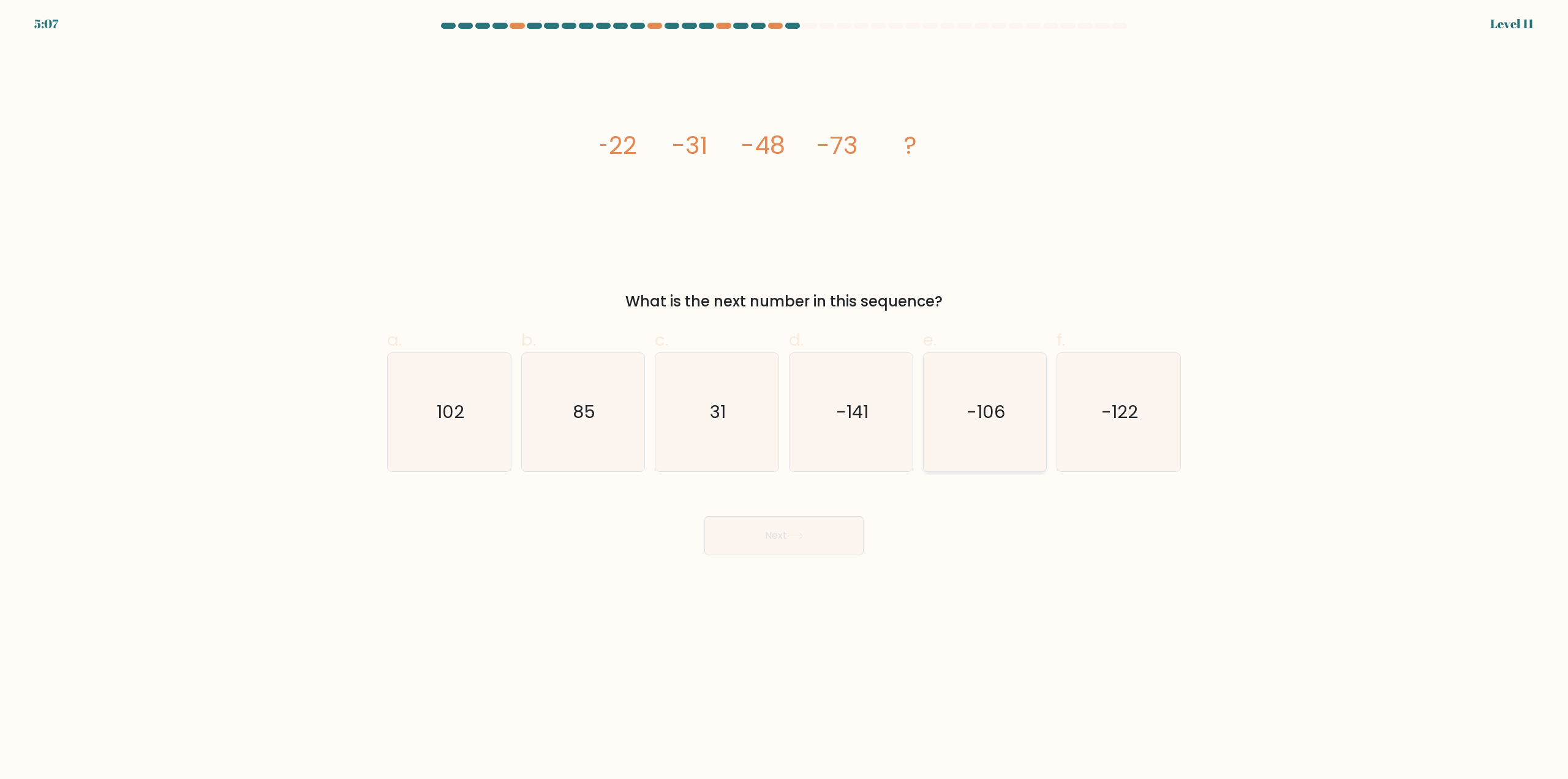
click at [976, 411] on text "-106" at bounding box center [986, 412] width 39 height 24
click at [784, 398] on input "e. -106" at bounding box center [784, 394] width 1 height 8
radio input "true"
click at [818, 528] on button "Next" at bounding box center [784, 535] width 159 height 39
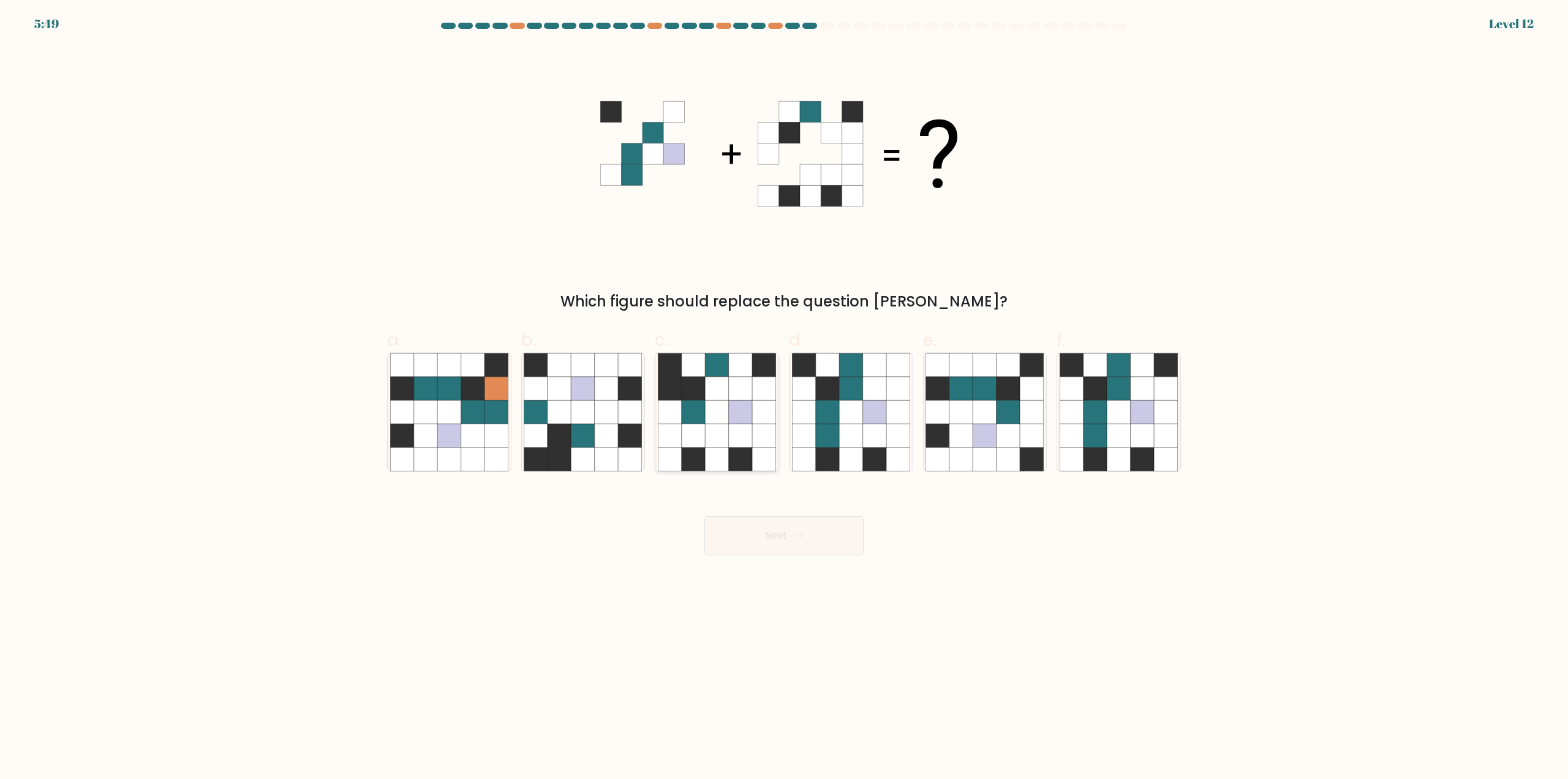
drag, startPoint x: 780, startPoint y: 434, endPoint x: 770, endPoint y: 453, distance: 21.5
click at [776, 434] on div "c." at bounding box center [717, 399] width 134 height 145
click at [742, 453] on icon at bounding box center [740, 458] width 23 height 23
click at [784, 398] on input "c." at bounding box center [784, 394] width 1 height 8
radio input "true"
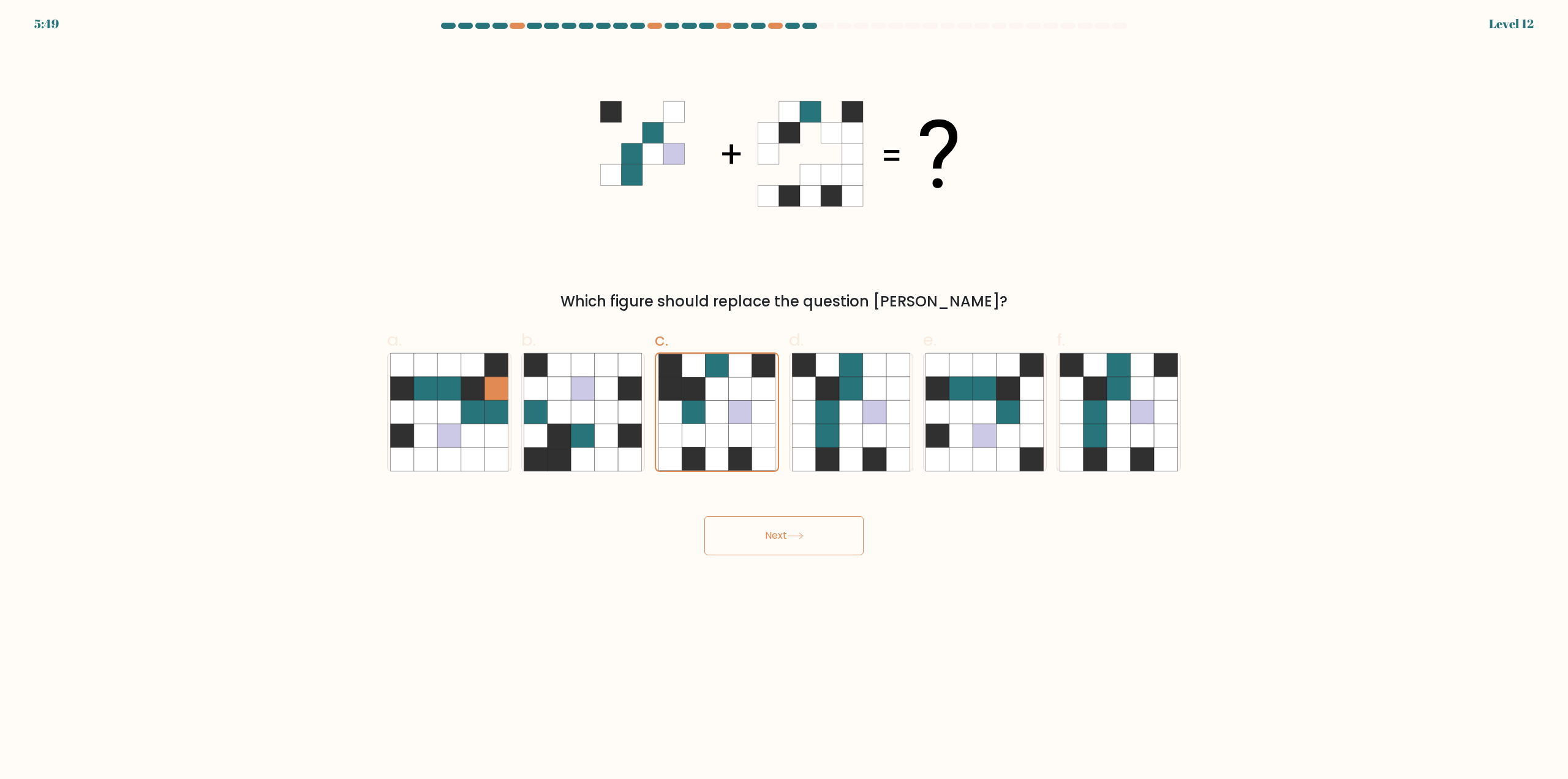
click at [799, 517] on button "Next" at bounding box center [784, 535] width 159 height 39
click at [802, 529] on button "Next" at bounding box center [784, 535] width 159 height 39
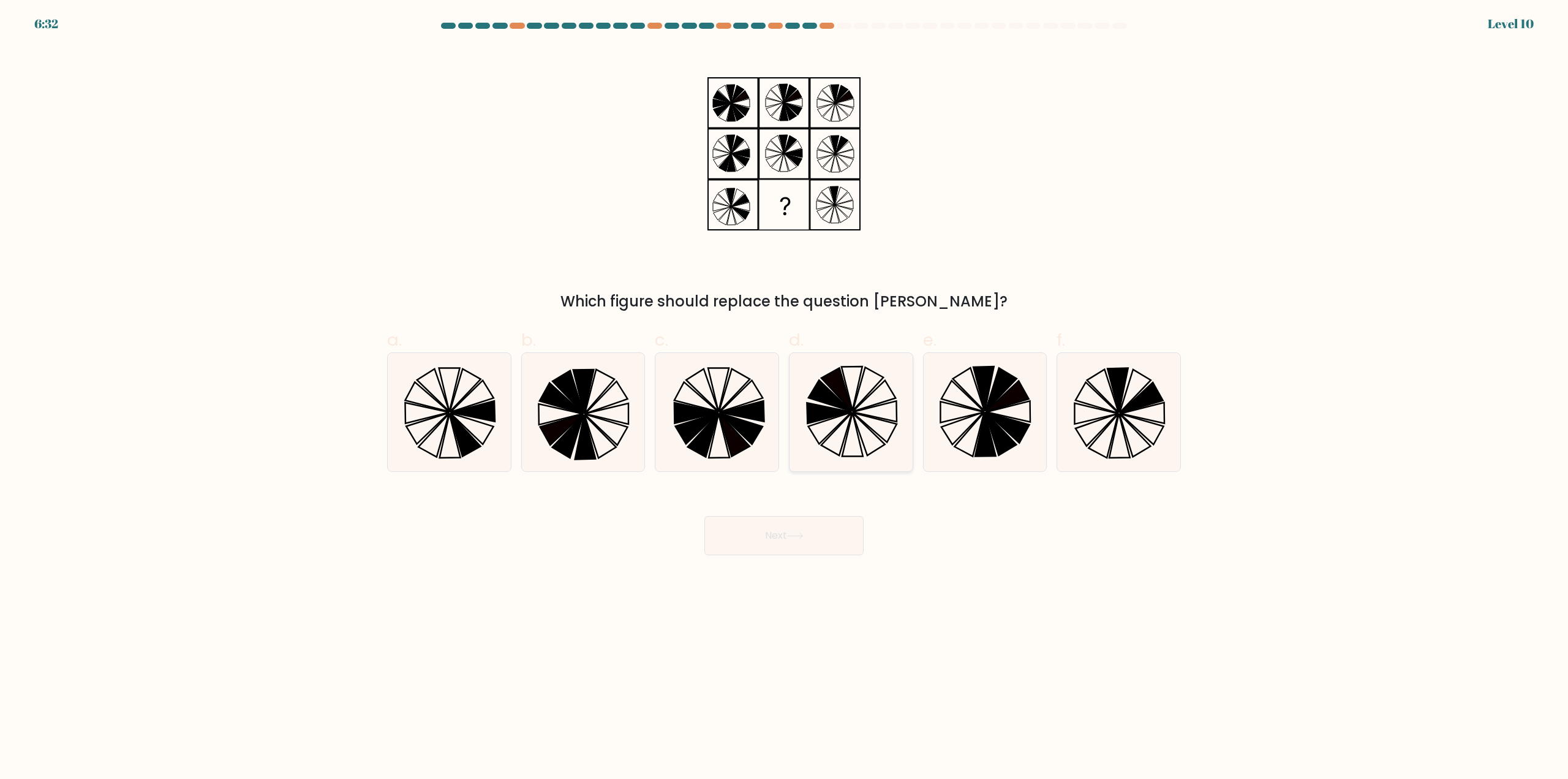
click at [837, 401] on icon at bounding box center [830, 395] width 43 height 31
click at [784, 398] on input "d." at bounding box center [784, 394] width 1 height 8
radio input "true"
click at [829, 543] on button "Next" at bounding box center [784, 535] width 159 height 39
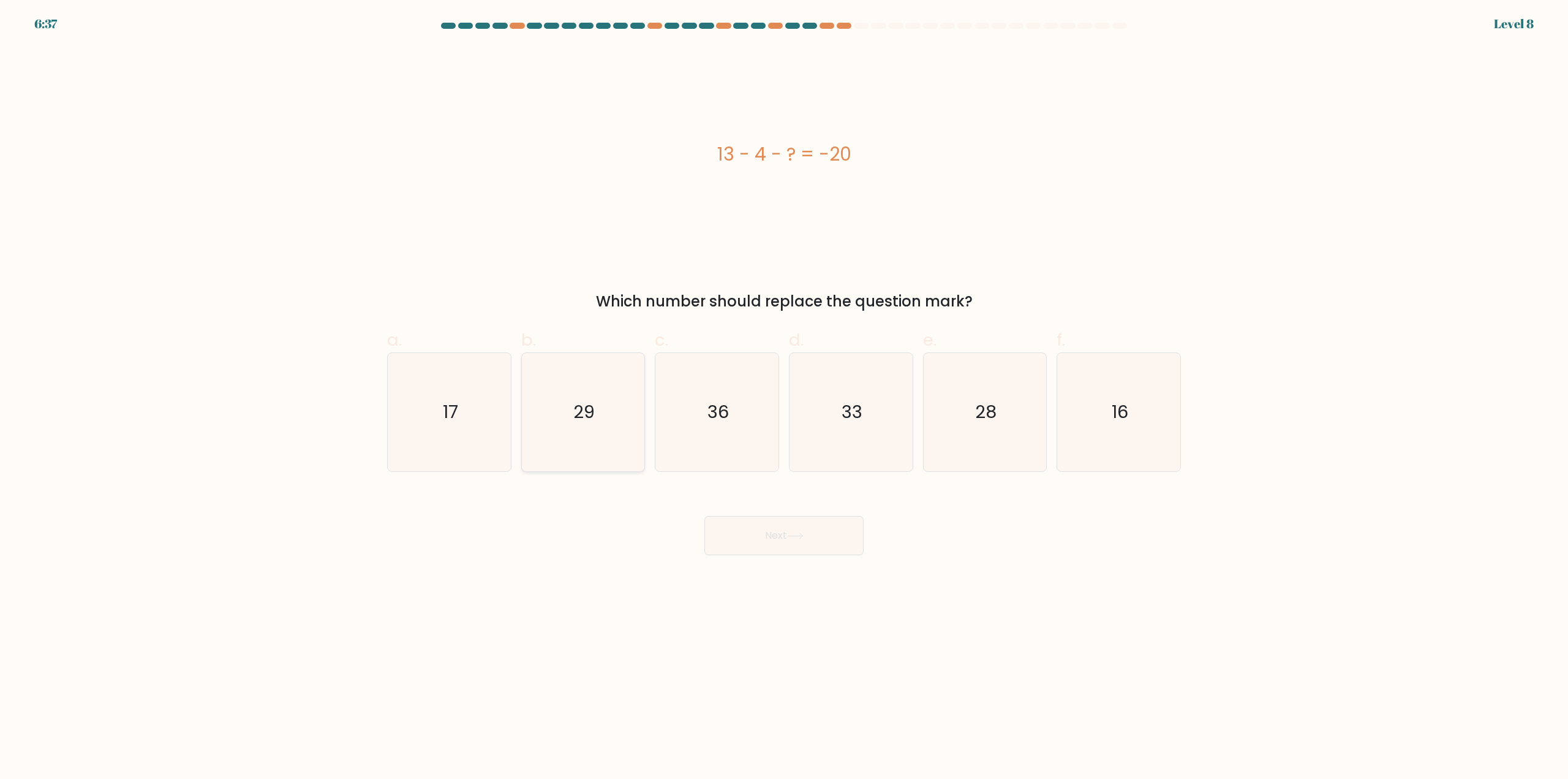
click at [577, 421] on text "29" at bounding box center [584, 412] width 21 height 24
click at [784, 398] on input "b. 29" at bounding box center [784, 394] width 1 height 8
radio input "true"
click at [797, 541] on button "Next" at bounding box center [784, 535] width 159 height 39
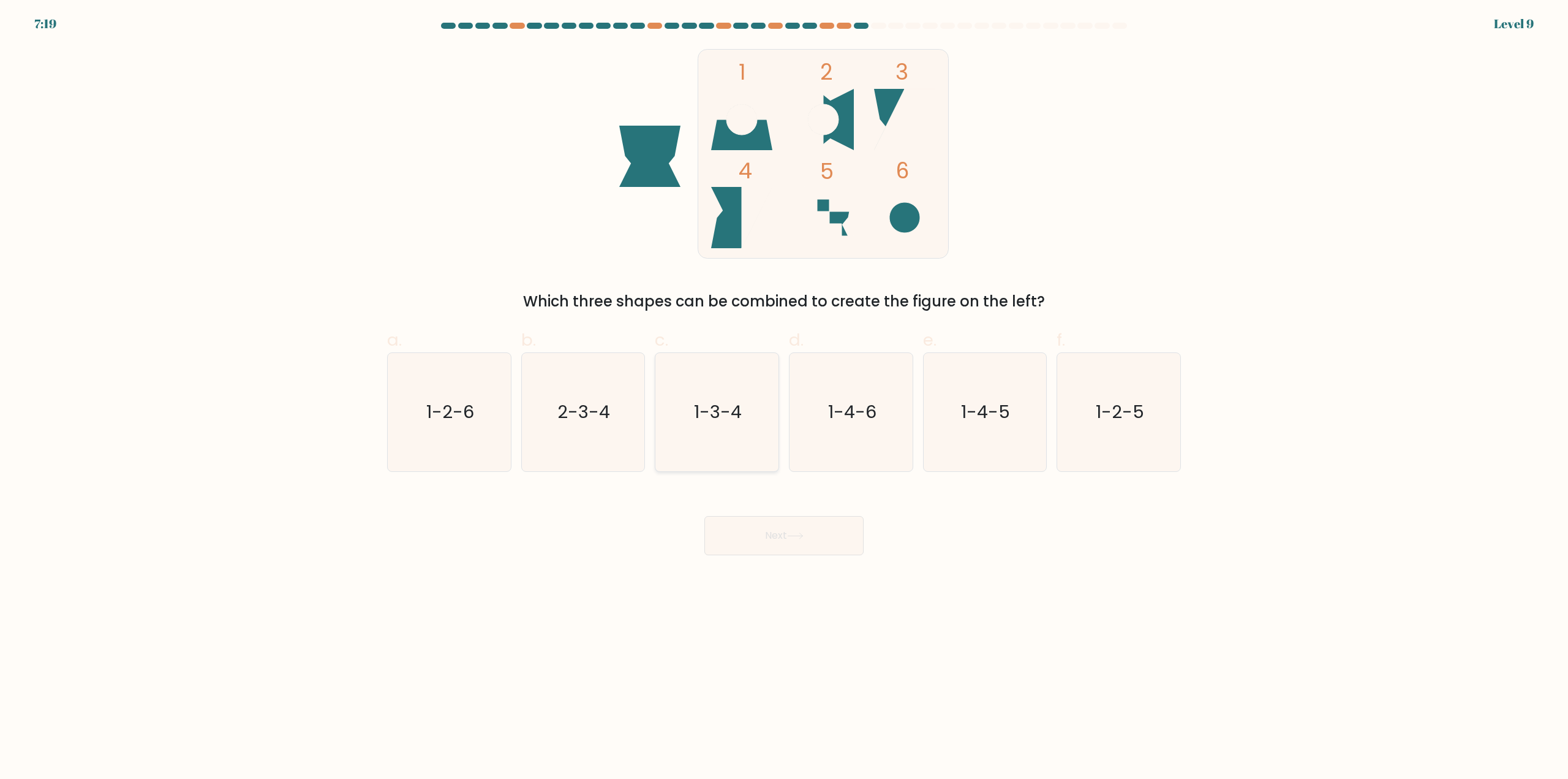
click at [733, 397] on icon "1-3-4" at bounding box center [717, 412] width 118 height 118
click at [784, 397] on input "c. 1-3-4" at bounding box center [784, 394] width 1 height 8
radio input "true"
click at [786, 520] on button "Next" at bounding box center [784, 535] width 159 height 39
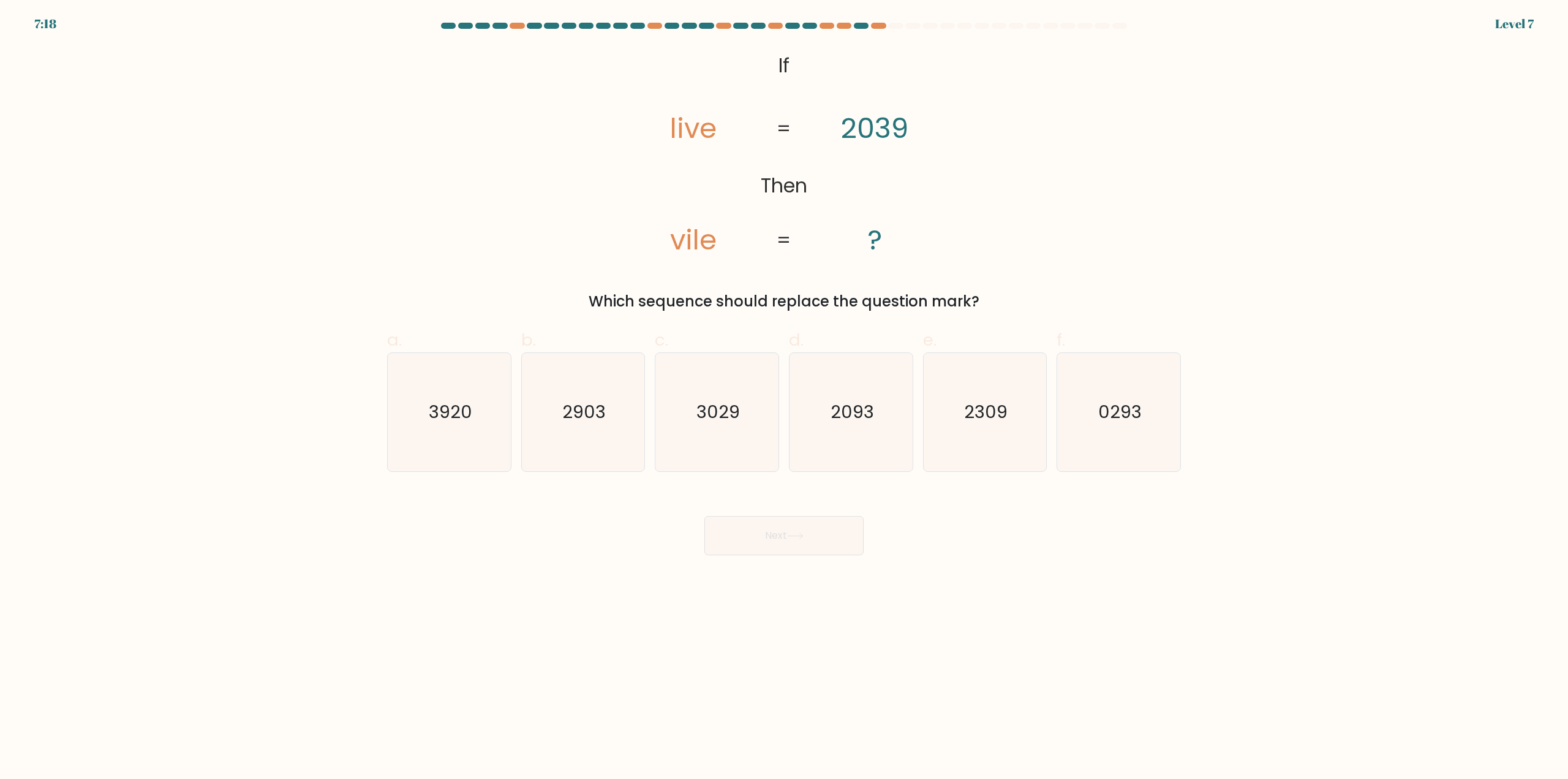
click at [795, 528] on button "Next" at bounding box center [784, 535] width 159 height 39
drag, startPoint x: 1028, startPoint y: 509, endPoint x: 1034, endPoint y: 515, distance: 8.5
click at [1029, 509] on div "Next" at bounding box center [784, 521] width 809 height 68
click at [868, 432] on icon "2093" at bounding box center [851, 412] width 118 height 118
click at [784, 398] on input "d. 2093" at bounding box center [784, 394] width 1 height 8
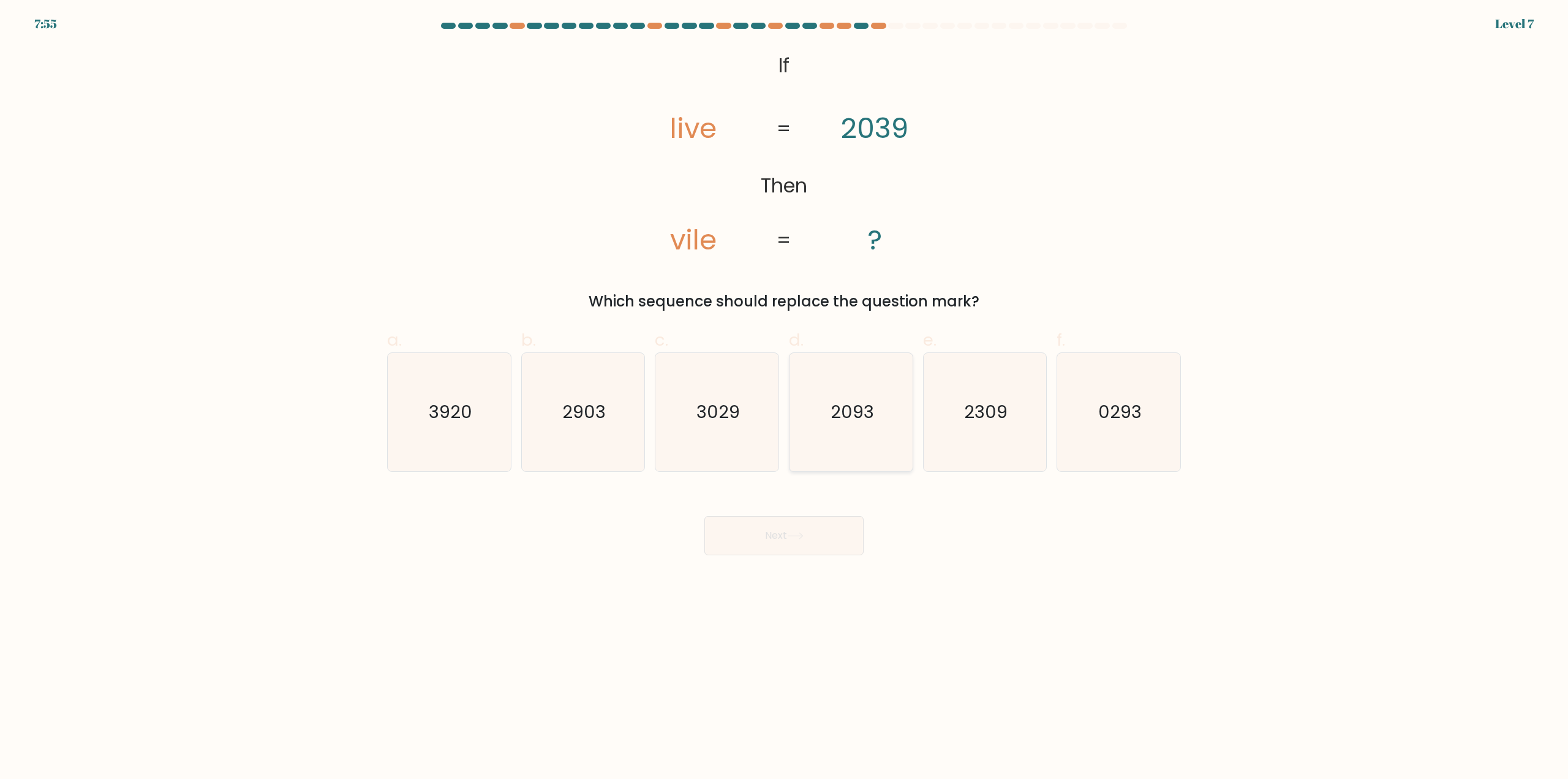
radio input "true"
click at [814, 563] on body "7:54 Level 7 If" at bounding box center [784, 389] width 1568 height 779
click at [802, 553] on button "Next" at bounding box center [784, 535] width 159 height 39
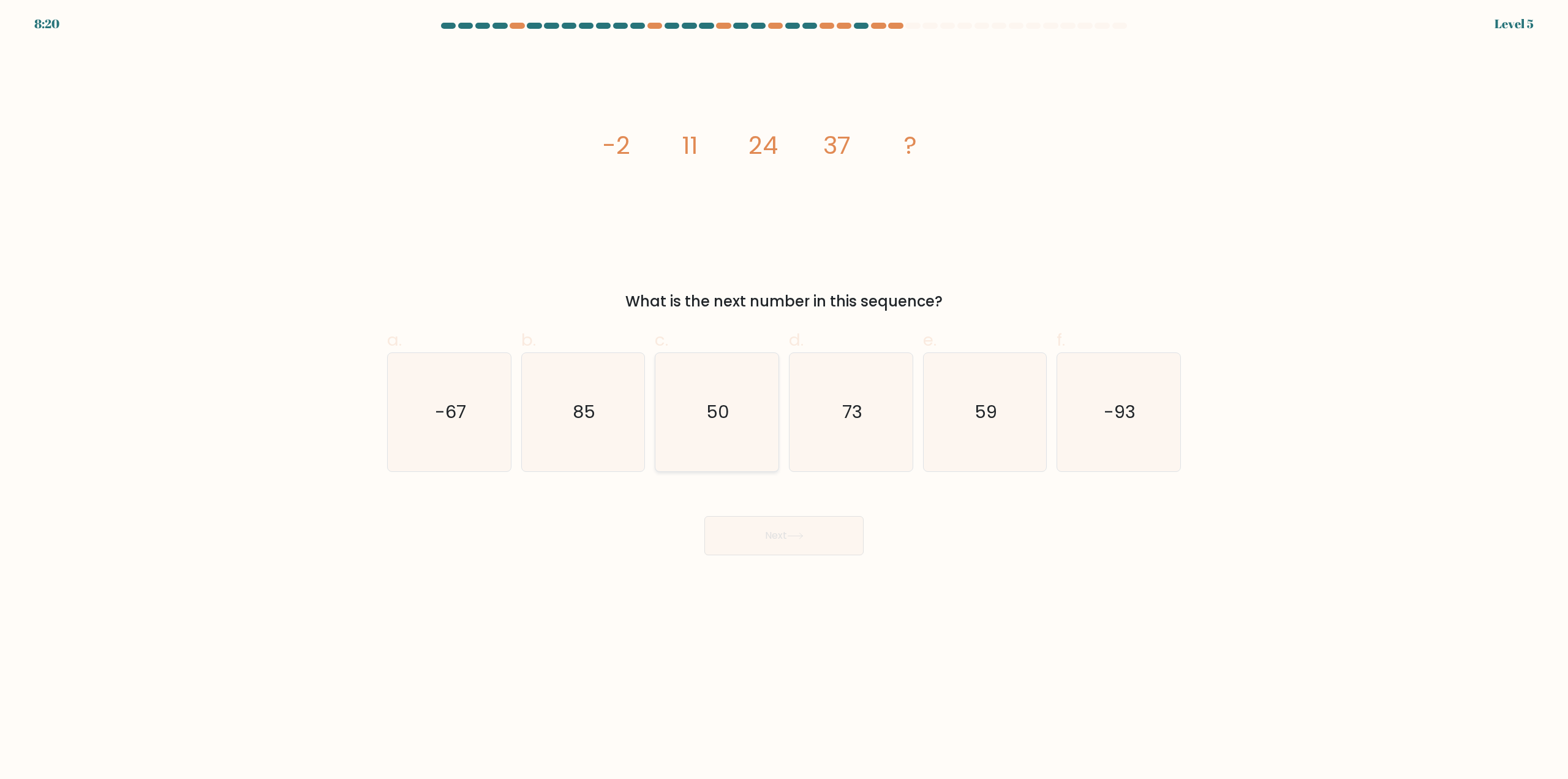
click at [722, 423] on text "50" at bounding box center [718, 412] width 23 height 24
click at [784, 398] on input "c. 50" at bounding box center [784, 394] width 1 height 8
radio input "true"
click at [756, 528] on button "Next" at bounding box center [784, 535] width 159 height 39
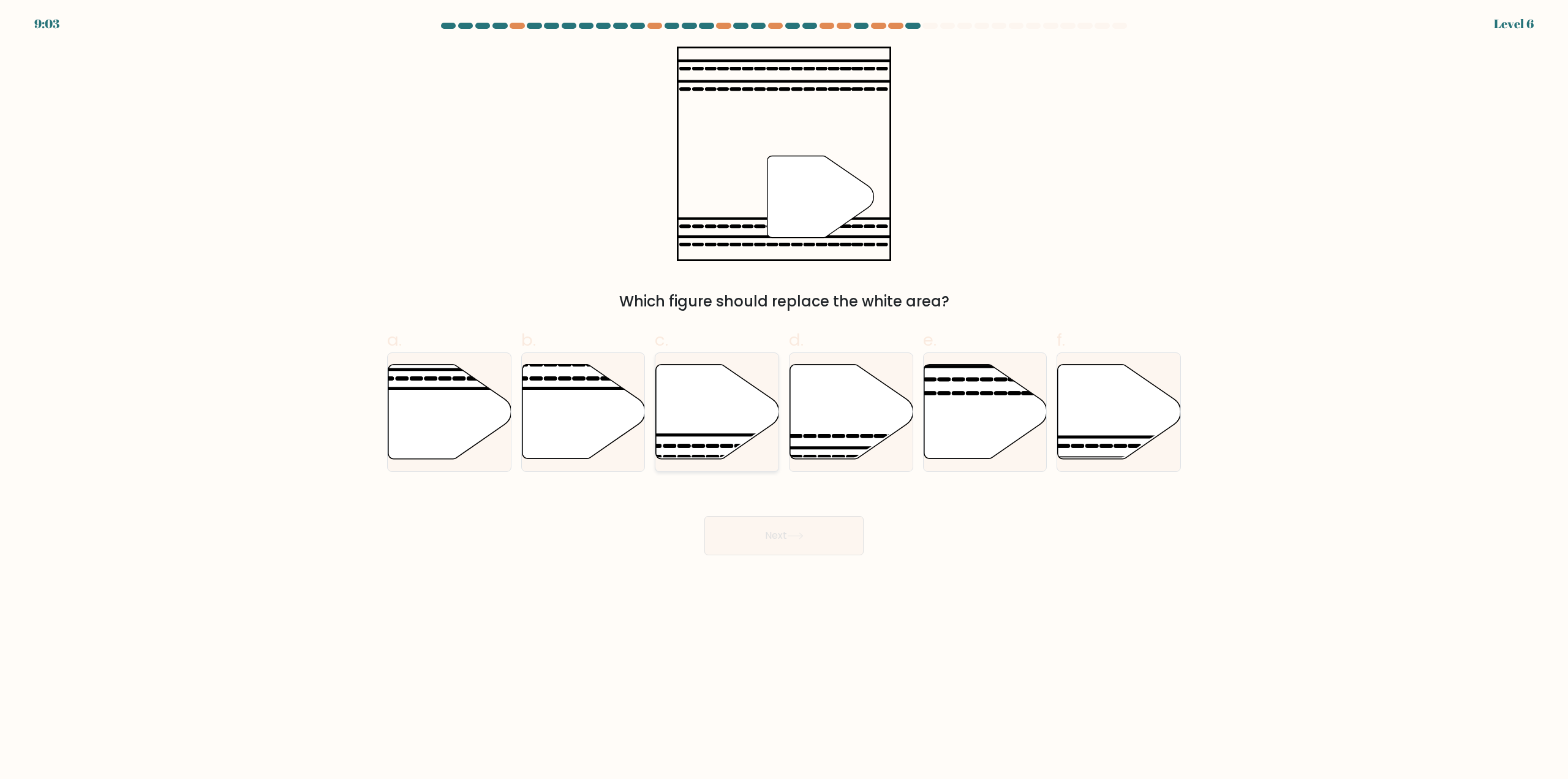
click at [762, 417] on icon at bounding box center [717, 412] width 123 height 94
click at [784, 398] on input "c." at bounding box center [784, 394] width 1 height 8
radio input "true"
click at [787, 524] on button "Next" at bounding box center [784, 535] width 159 height 39
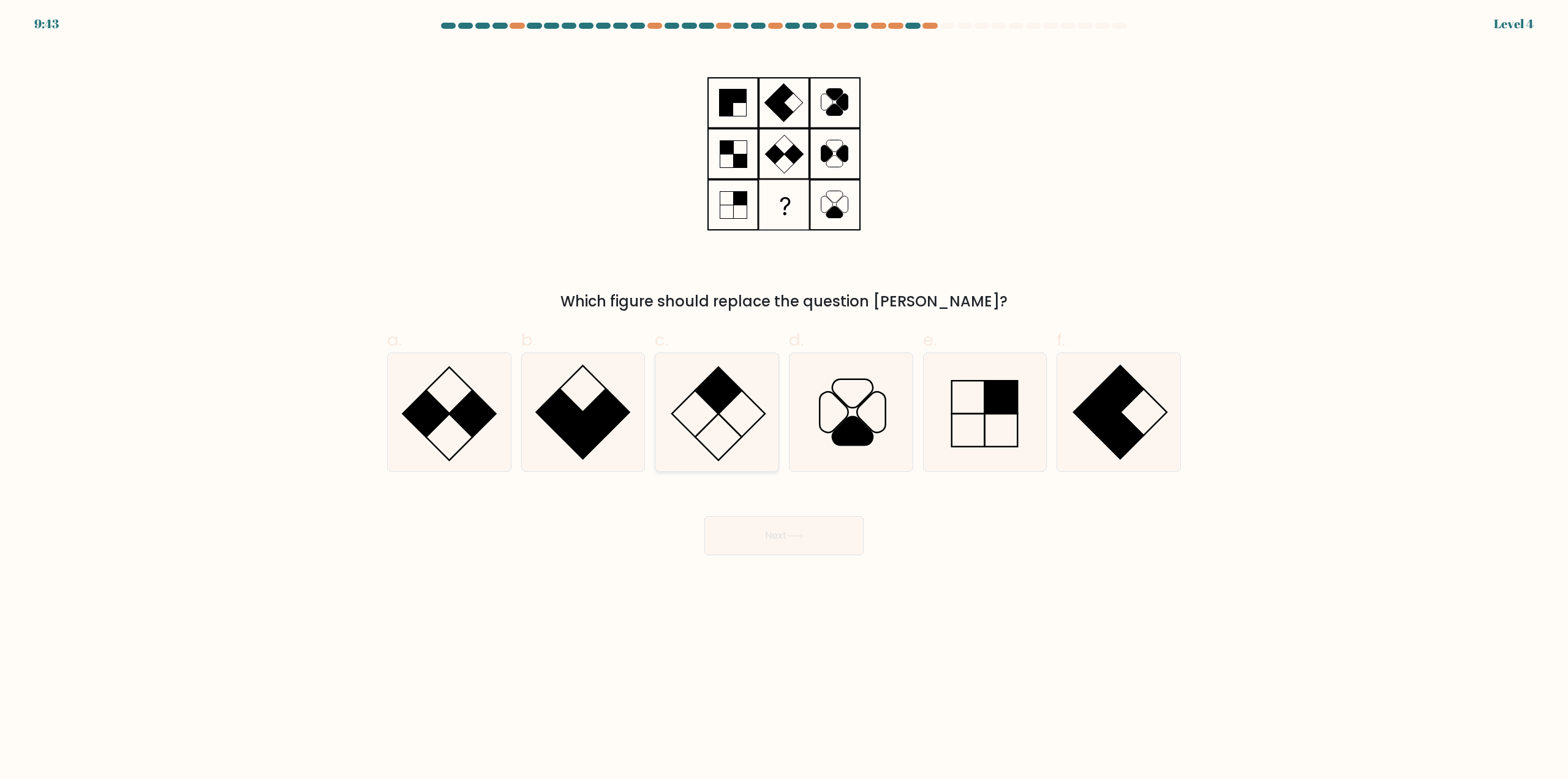
click at [716, 428] on icon at bounding box center [717, 412] width 118 height 118
click at [784, 398] on input "c." at bounding box center [784, 394] width 1 height 8
radio input "true"
click at [773, 520] on button "Next" at bounding box center [784, 535] width 159 height 39
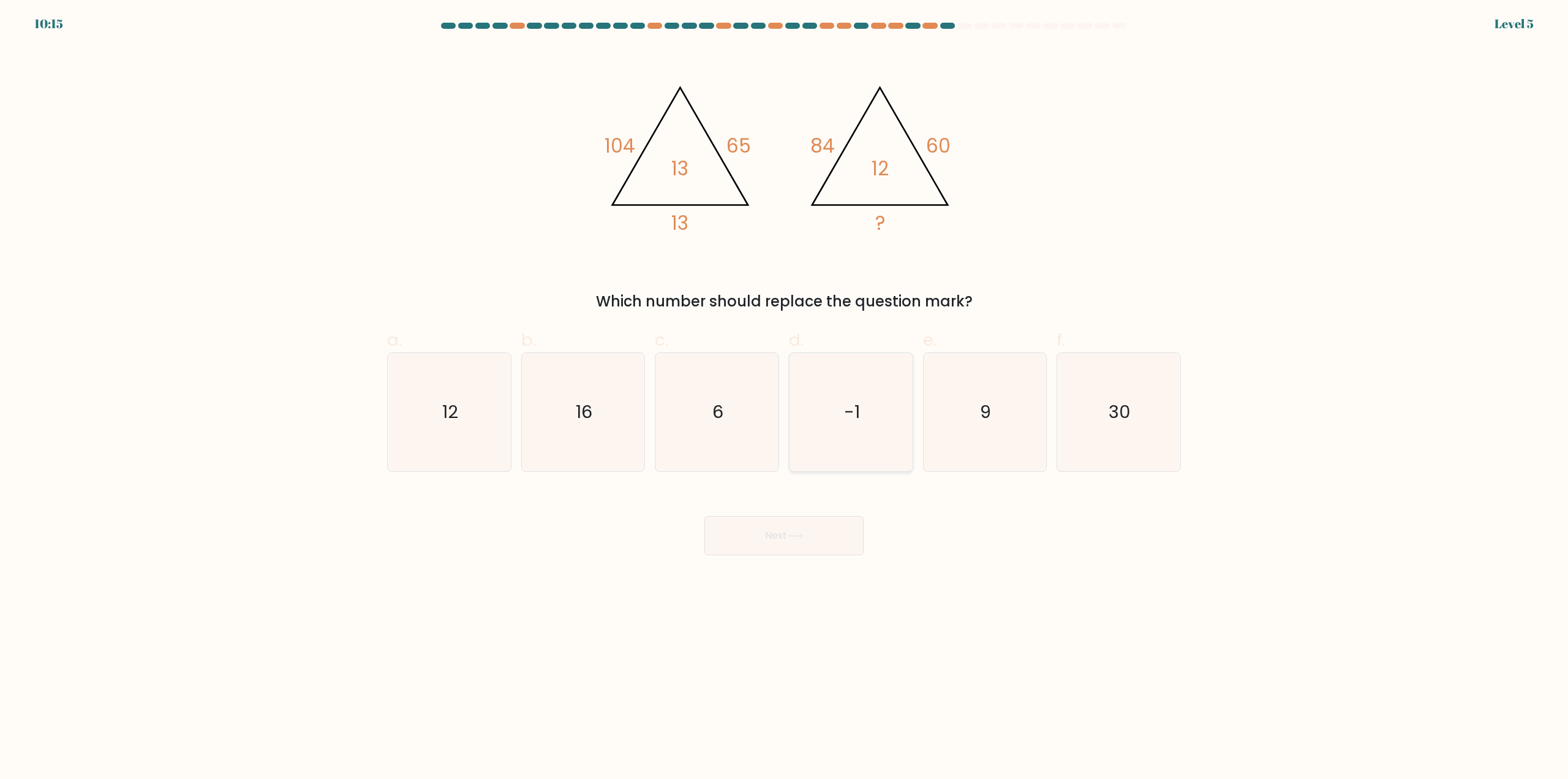
click at [809, 411] on icon "-1" at bounding box center [851, 412] width 118 height 118
click at [784, 398] on input "d. -1" at bounding box center [784, 394] width 1 height 8
radio input "true"
click at [700, 445] on icon "6" at bounding box center [717, 412] width 118 height 118
click at [784, 398] on input "c. 6" at bounding box center [784, 394] width 1 height 8
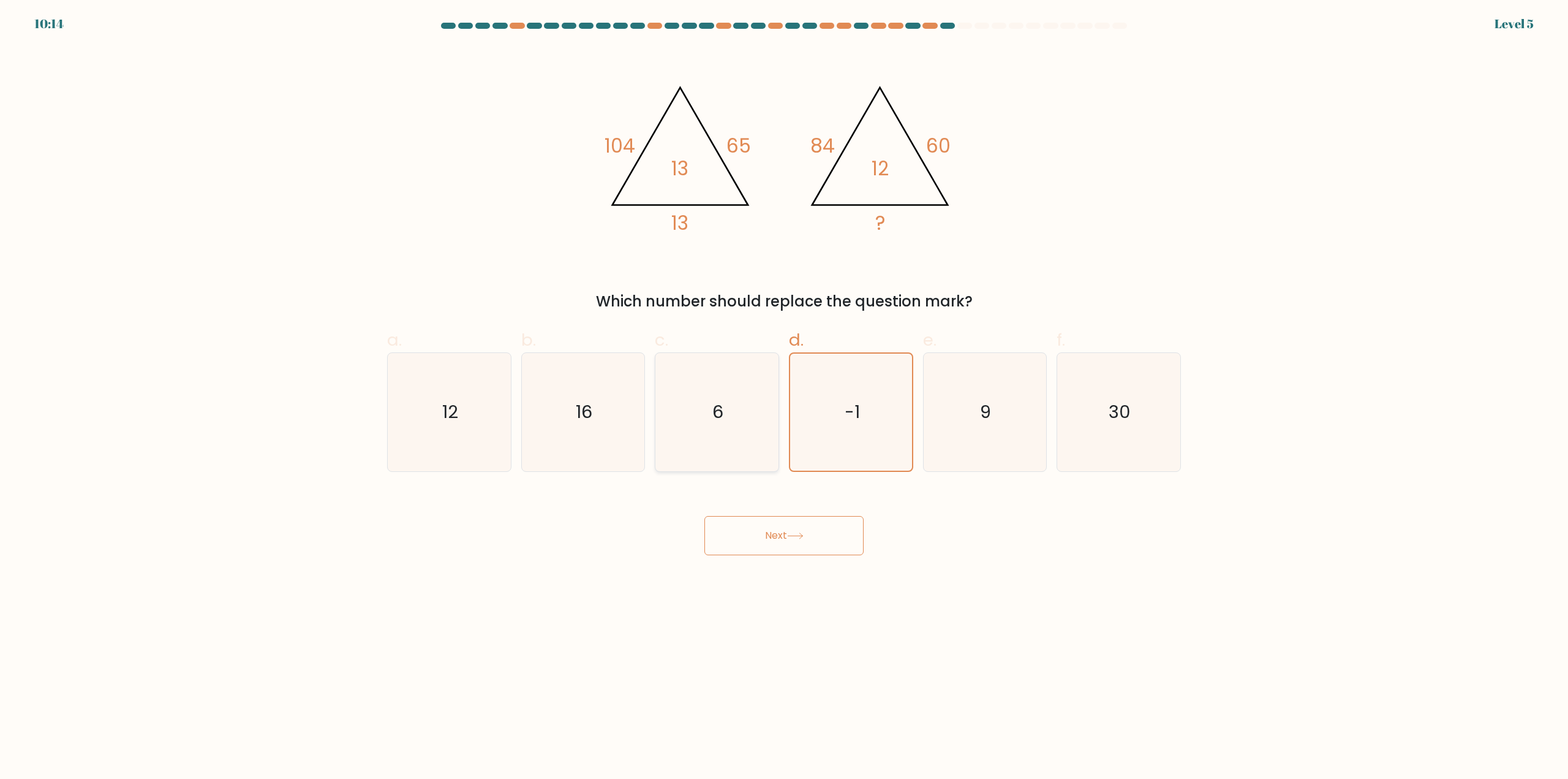
radio input "true"
click at [758, 545] on button "Next" at bounding box center [784, 535] width 159 height 39
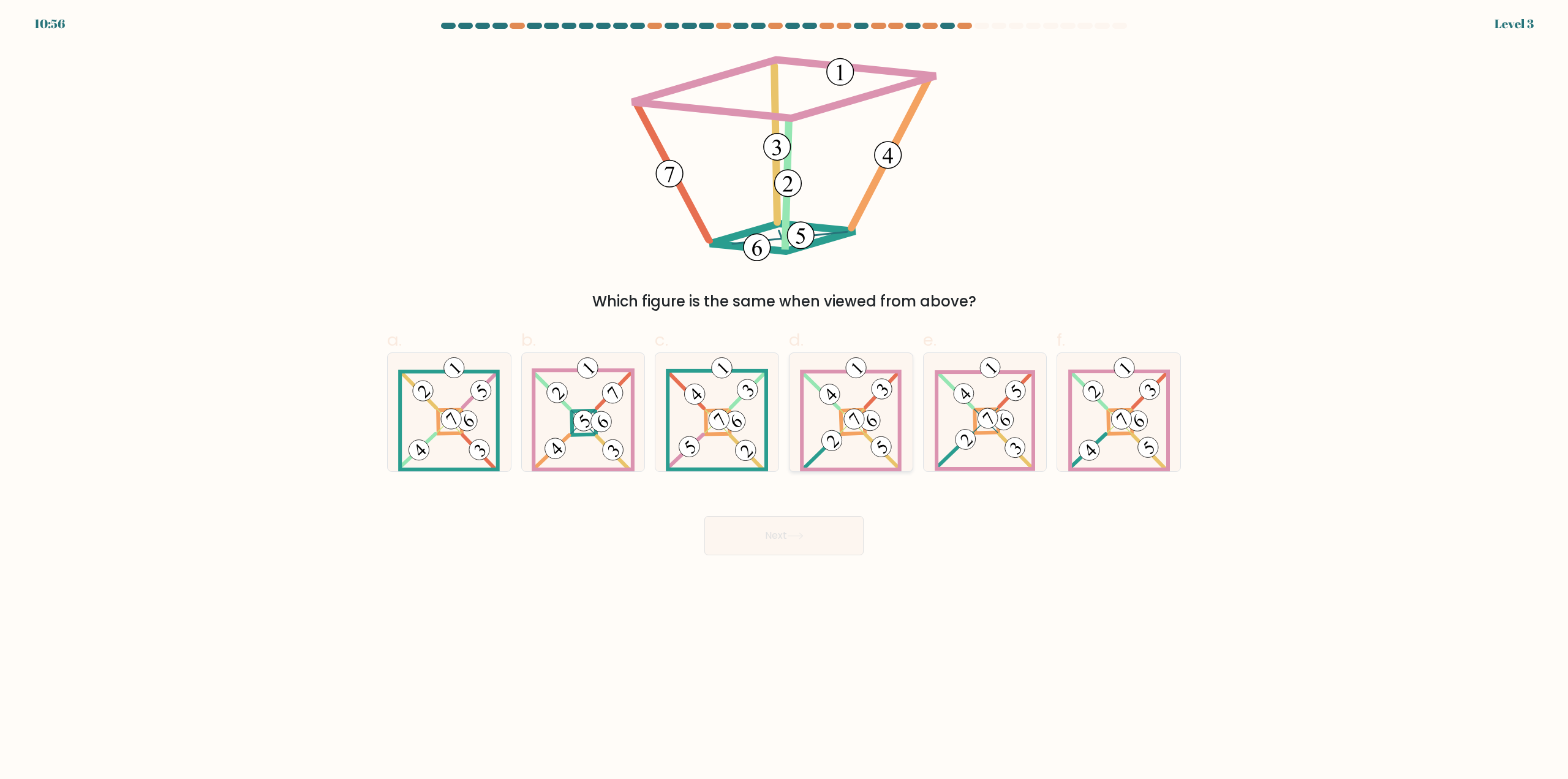
click at [792, 412] on div at bounding box center [851, 412] width 124 height 119
click at [784, 398] on input "d." at bounding box center [784, 394] width 1 height 8
radio input "true"
click at [838, 531] on button "Next" at bounding box center [784, 535] width 159 height 39
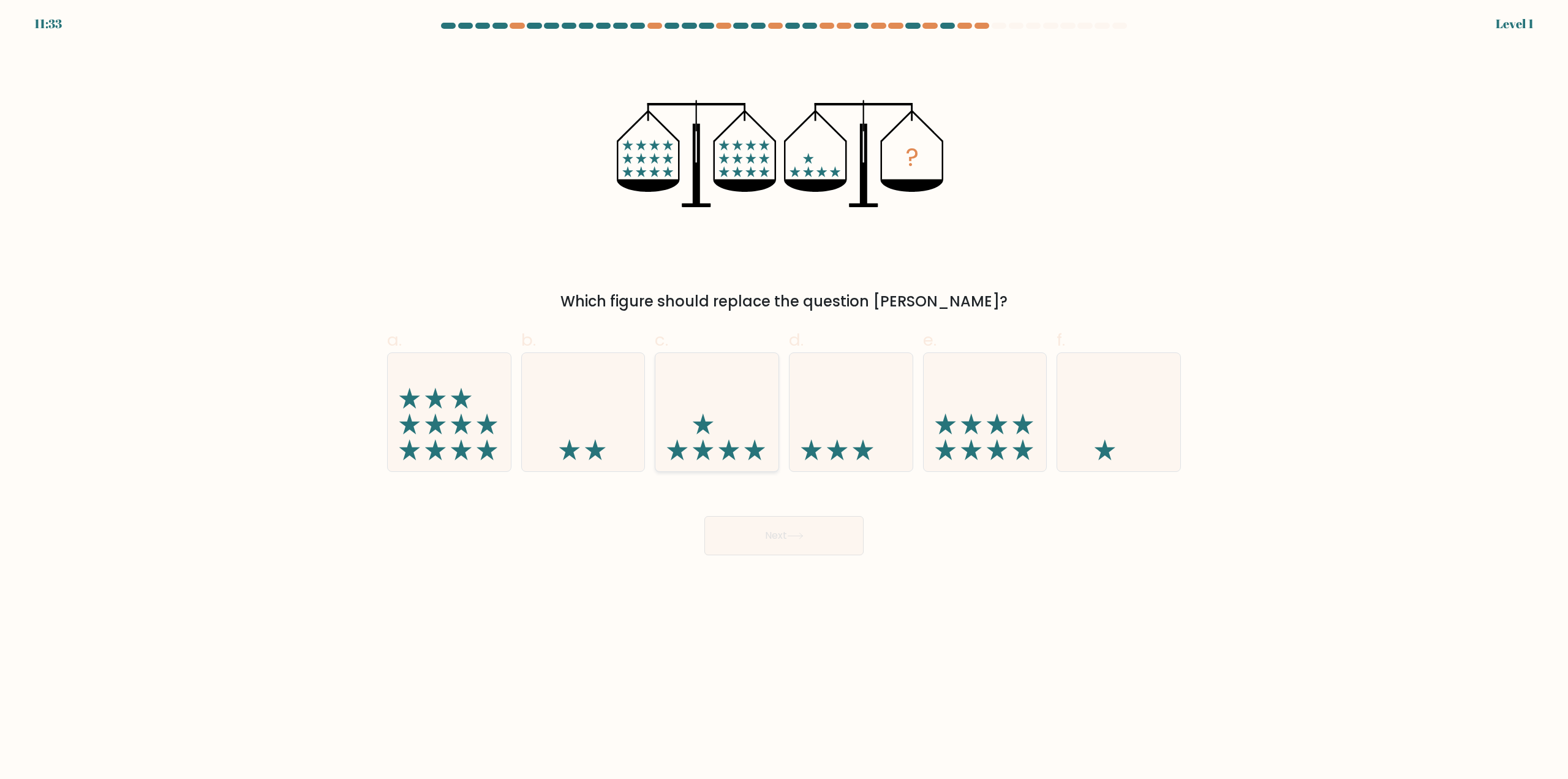
click at [733, 420] on icon at bounding box center [717, 412] width 123 height 102
click at [784, 398] on input "c." at bounding box center [784, 394] width 1 height 8
radio input "true"
click at [808, 554] on button "Next" at bounding box center [784, 535] width 159 height 39
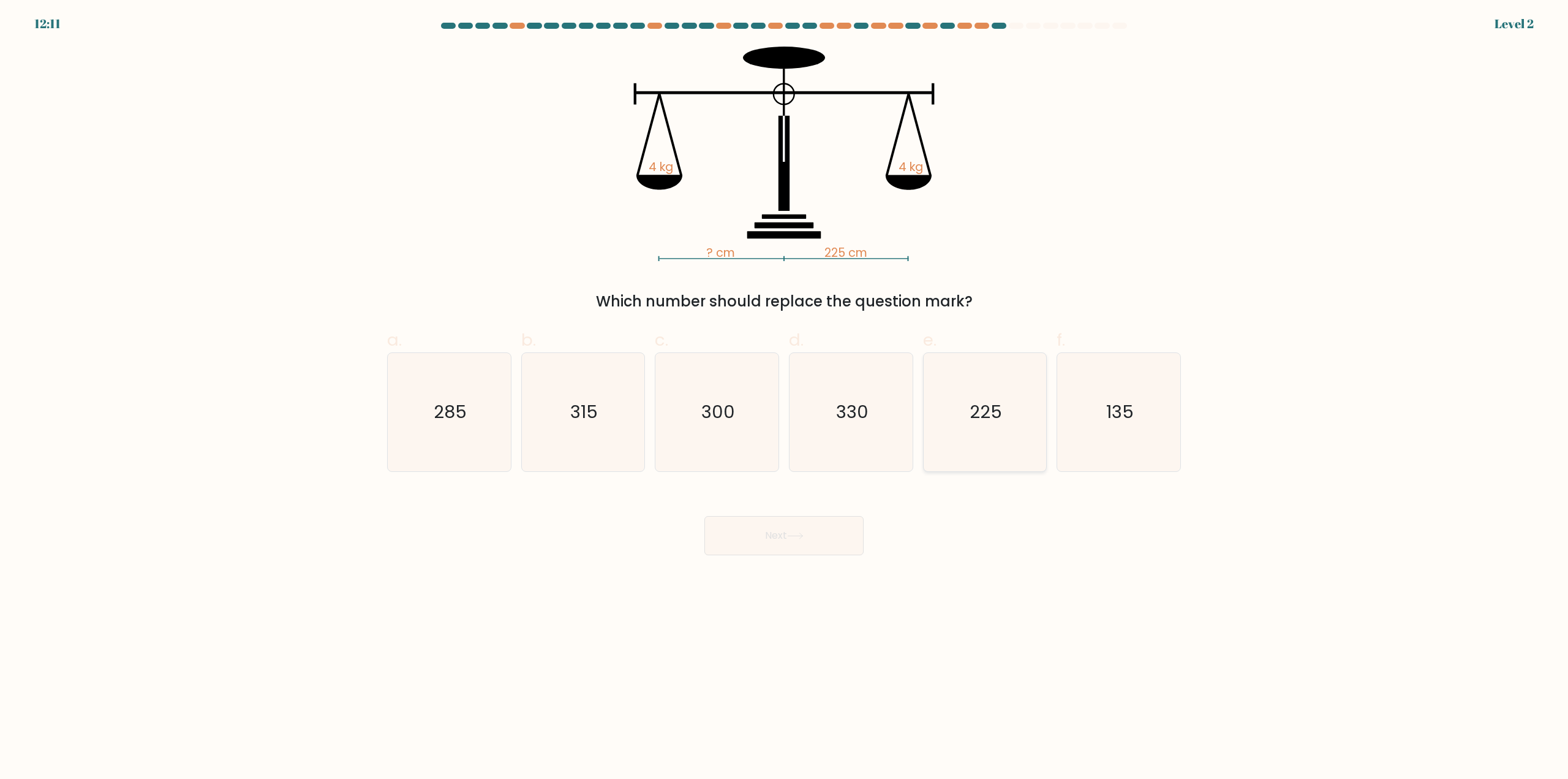
click at [979, 434] on icon "225" at bounding box center [984, 412] width 118 height 118
click at [784, 398] on input "e. 225" at bounding box center [784, 394] width 1 height 8
radio input "true"
click at [816, 530] on button "Next" at bounding box center [784, 535] width 159 height 39
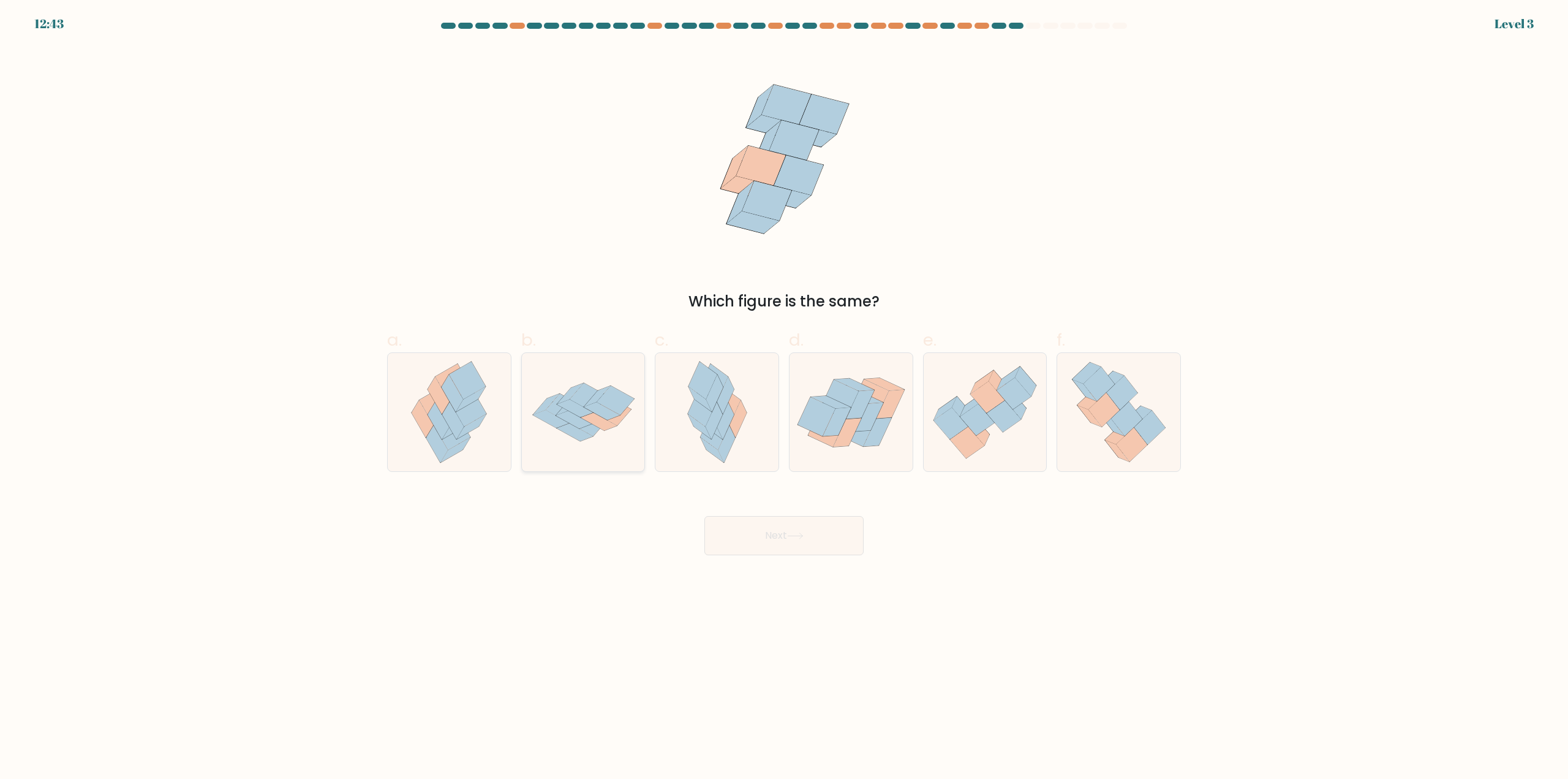
click at [582, 418] on icon at bounding box center [584, 412] width 123 height 86
click at [784, 398] on input "b." at bounding box center [784, 394] width 1 height 8
radio input "true"
click at [787, 540] on button "Next" at bounding box center [784, 535] width 159 height 39
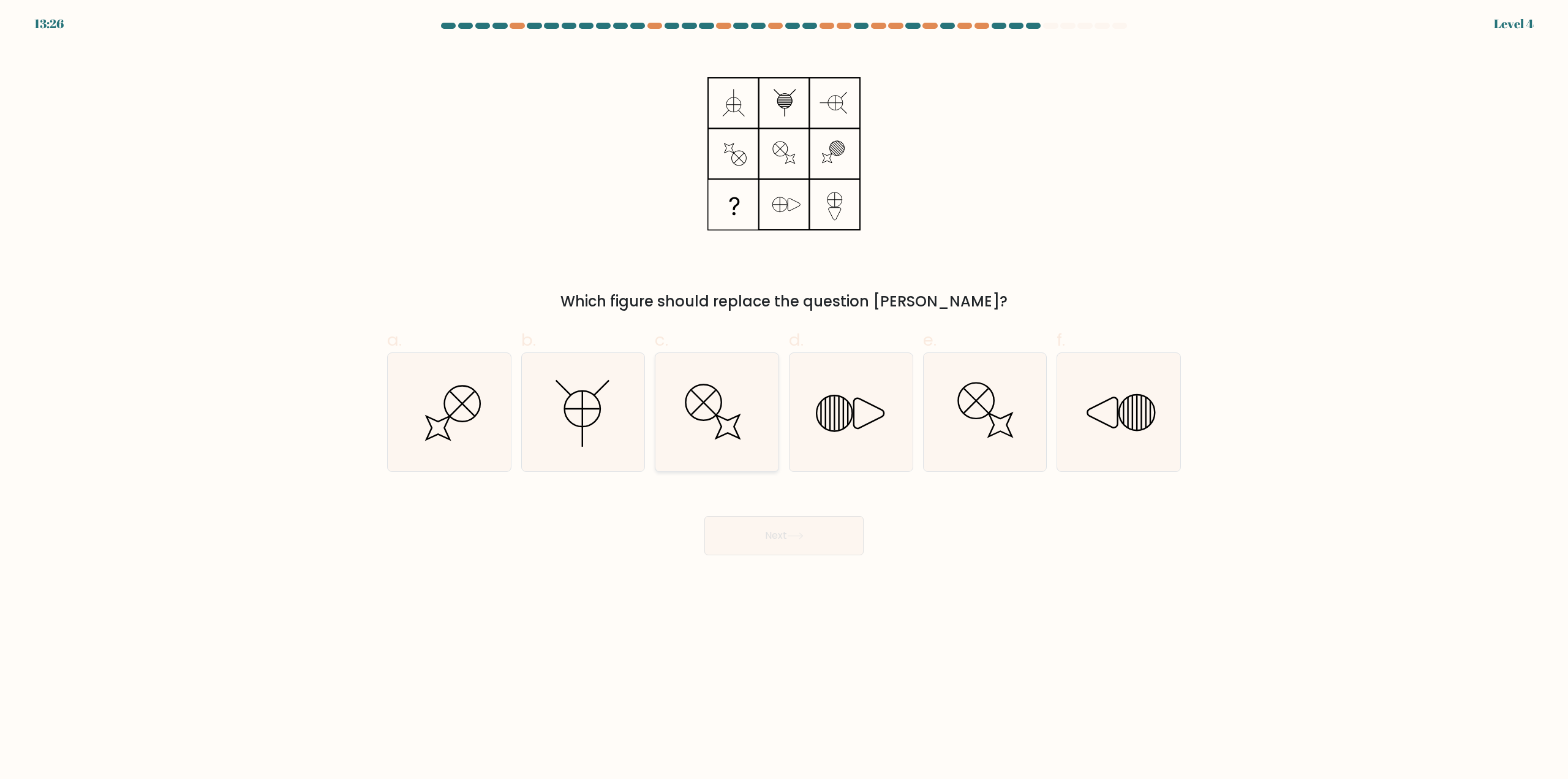
click at [684, 429] on icon at bounding box center [717, 412] width 118 height 118
click at [784, 398] on input "c." at bounding box center [784, 394] width 1 height 8
radio input "true"
drag, startPoint x: 788, startPoint y: 524, endPoint x: 799, endPoint y: 532, distance: 13.6
click at [791, 524] on button "Next" at bounding box center [784, 535] width 159 height 39
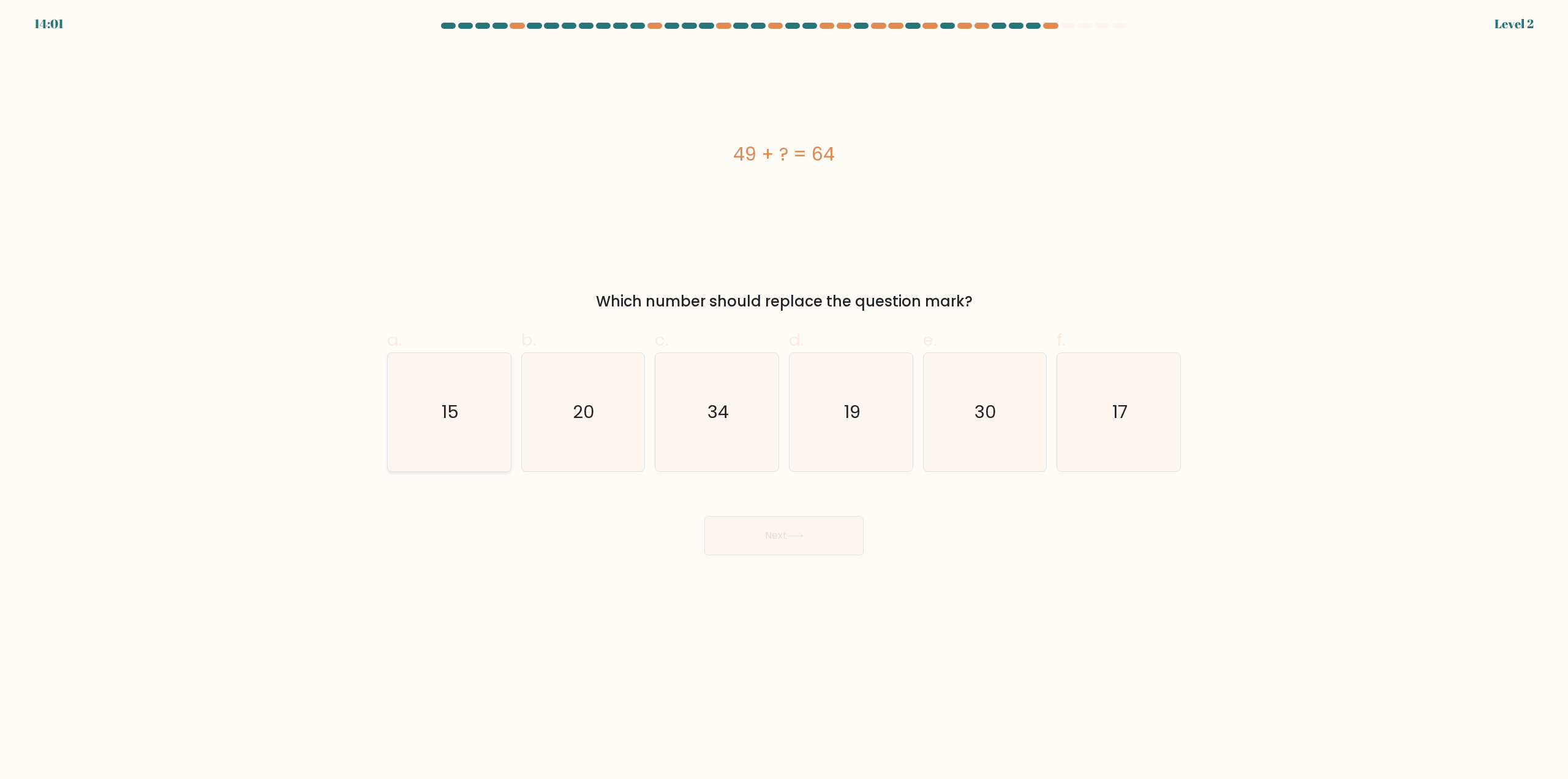
click at [459, 425] on icon "15" at bounding box center [449, 412] width 118 height 118
click at [784, 398] on input "a. 15" at bounding box center [784, 394] width 1 height 8
radio input "true"
click at [733, 546] on button "Next" at bounding box center [784, 535] width 159 height 39
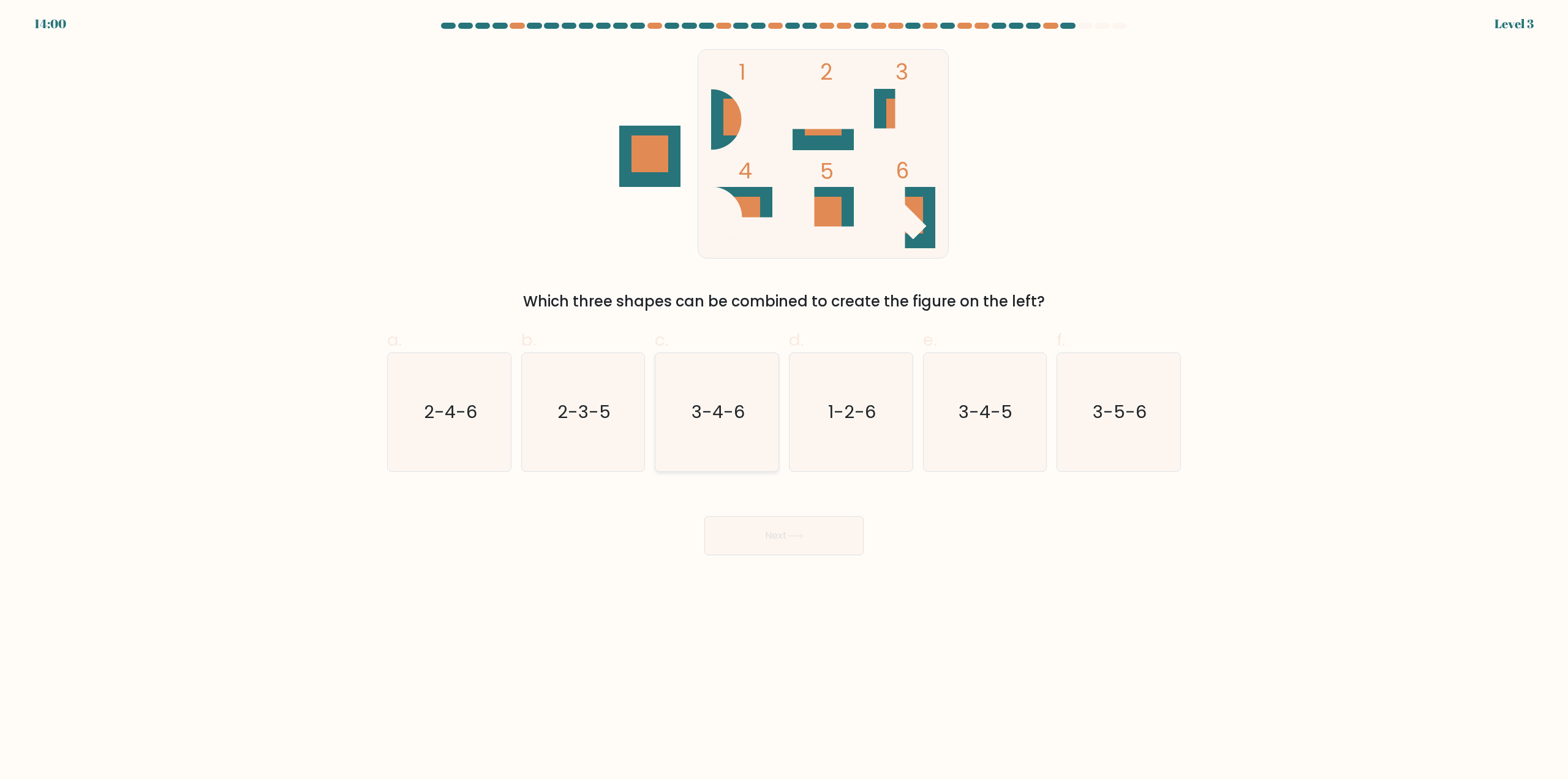
click at [711, 425] on icon "3-4-6" at bounding box center [717, 412] width 118 height 118
click at [784, 398] on input "c. 3-4-6" at bounding box center [784, 394] width 1 height 8
radio input "true"
click at [778, 528] on button "Next" at bounding box center [784, 535] width 159 height 39
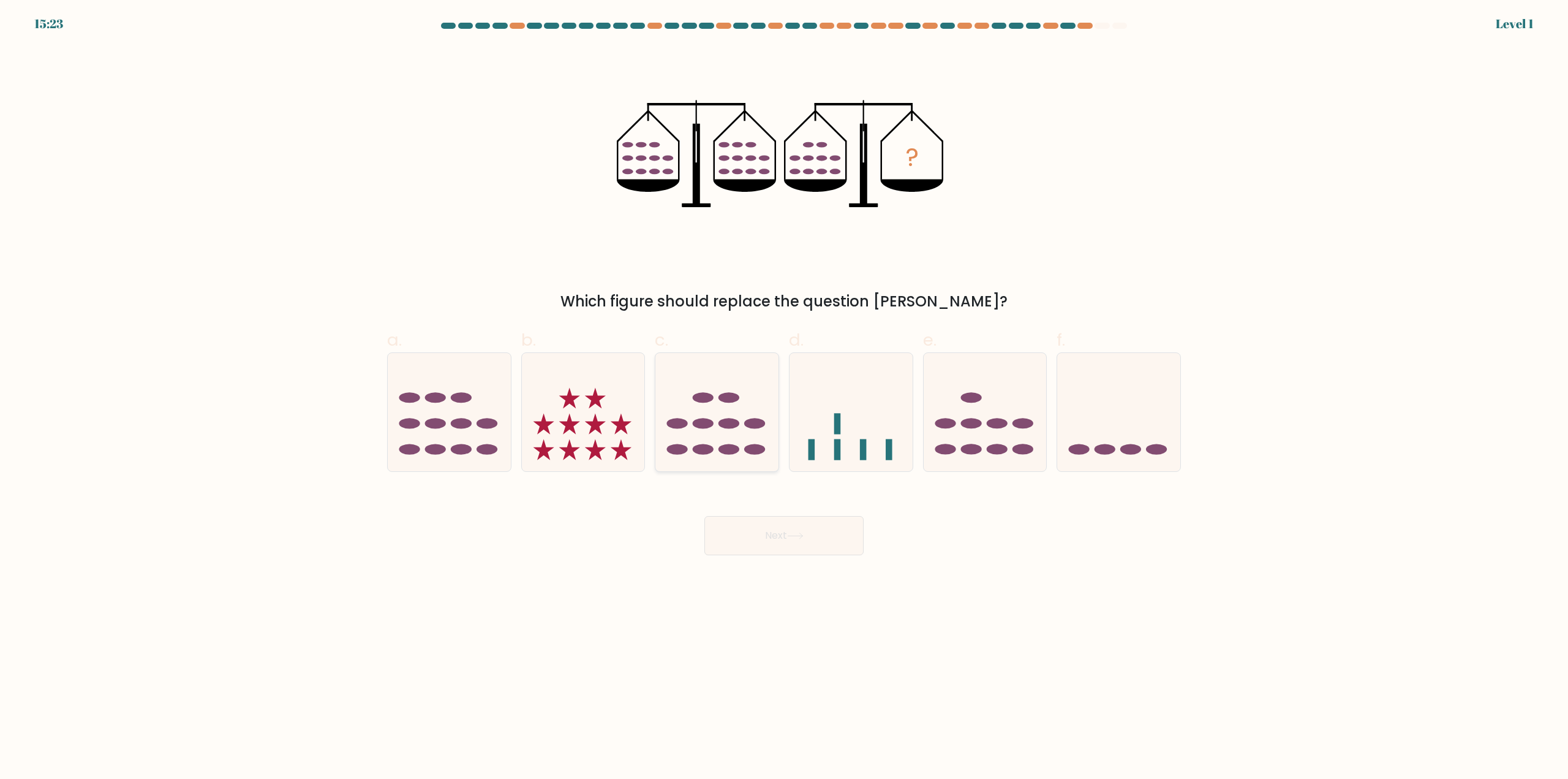
click at [732, 429] on icon at bounding box center [717, 412] width 123 height 102
click at [784, 398] on input "c." at bounding box center [784, 394] width 1 height 8
radio input "true"
click at [797, 535] on icon at bounding box center [795, 535] width 17 height 7
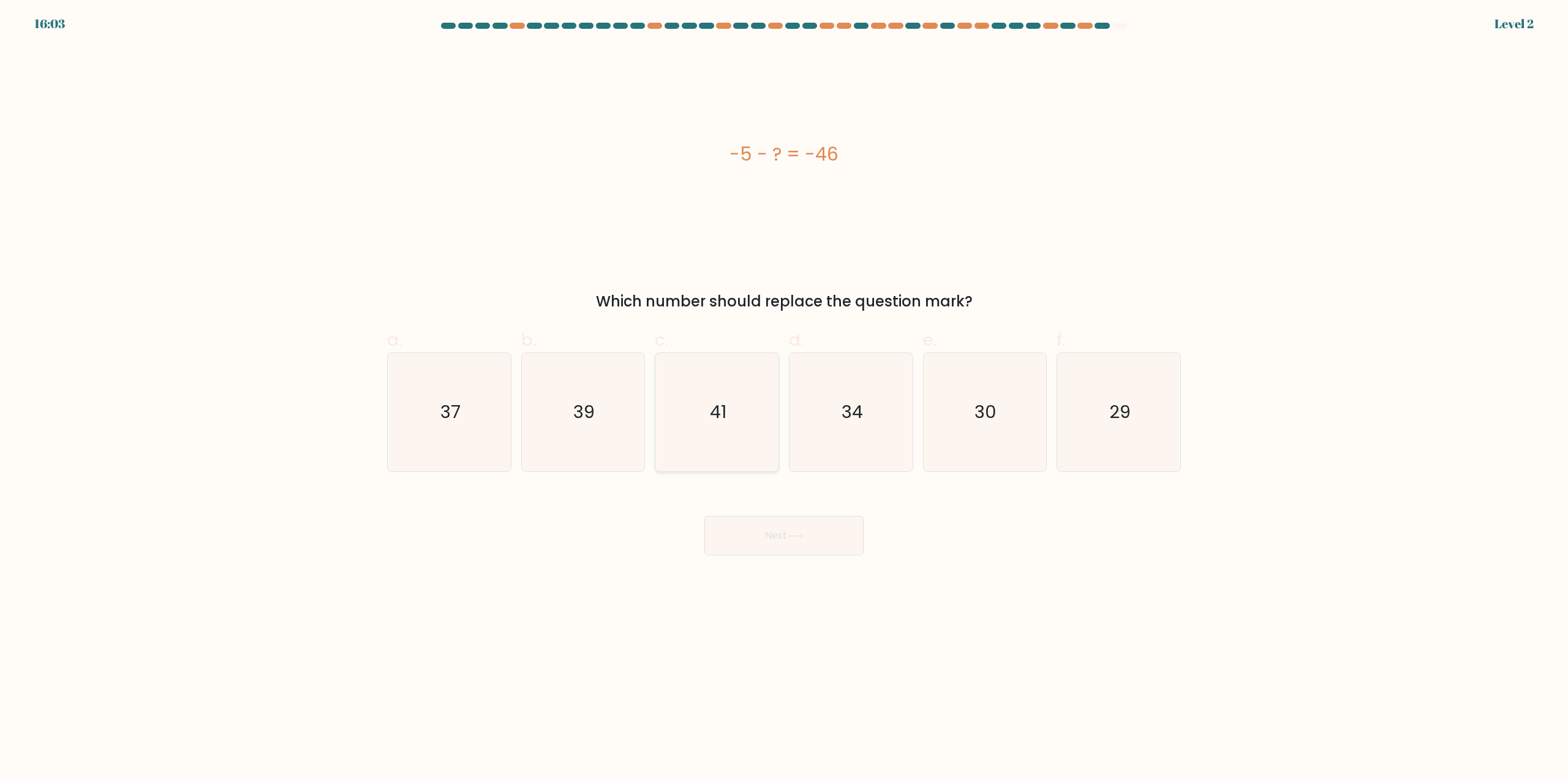
click at [745, 416] on icon "41" at bounding box center [717, 412] width 118 height 118
click at [784, 398] on input "c. 41" at bounding box center [784, 394] width 1 height 8
radio input "true"
click at [801, 549] on button "Next" at bounding box center [784, 535] width 159 height 39
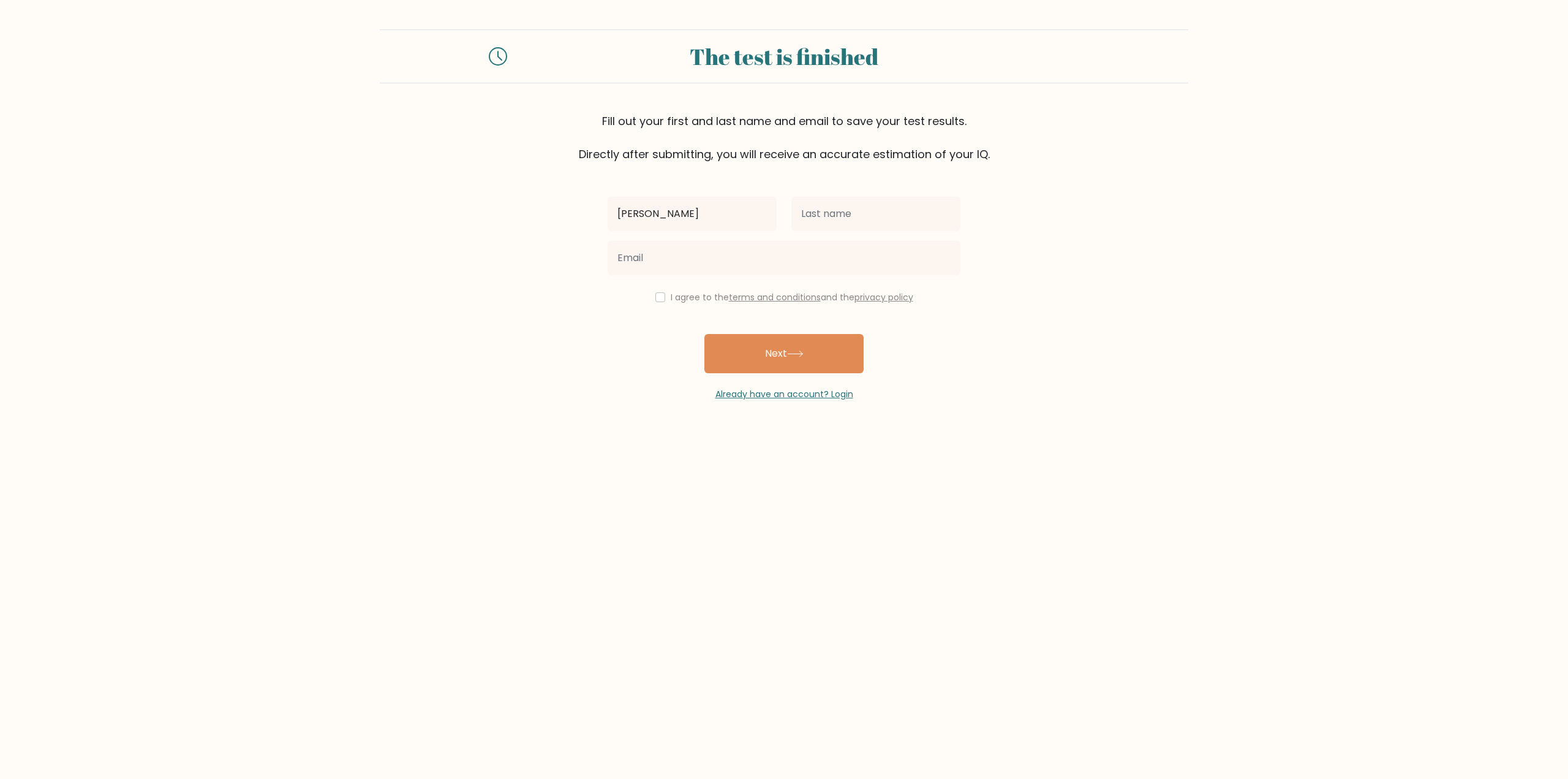
type input "[PERSON_NAME]"
type input "miguelbaduaonlinework@gmail.com"
click at [659, 302] on div "I agree to the terms and conditions and the privacy policy" at bounding box center [784, 297] width 367 height 15
click at [662, 300] on div "I agree to the terms and conditions and the privacy policy" at bounding box center [784, 297] width 367 height 15
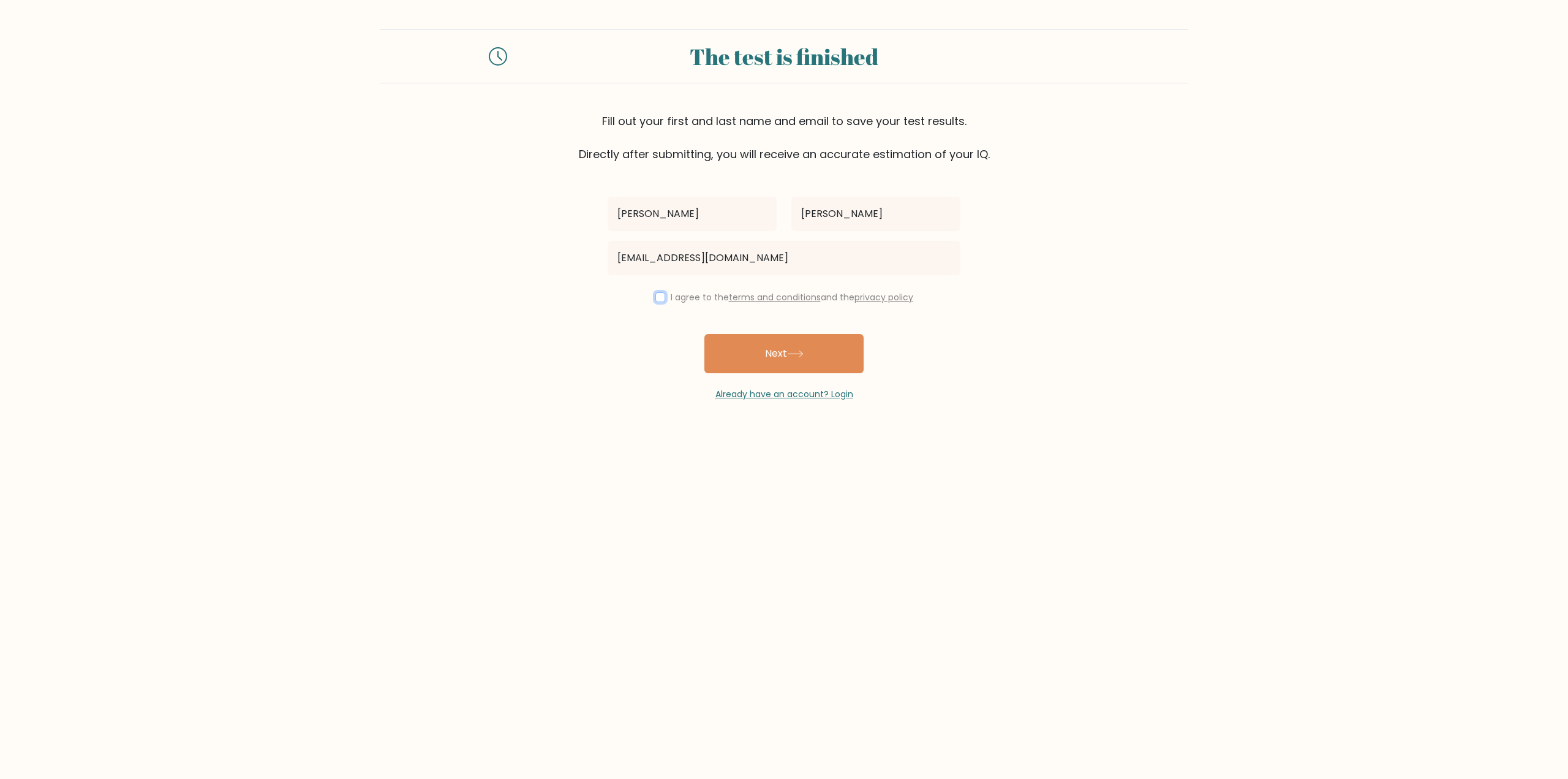
click at [658, 300] on input "checkbox" at bounding box center [661, 297] width 10 height 10
checkbox input "true"
click at [743, 349] on button "Next" at bounding box center [784, 353] width 159 height 39
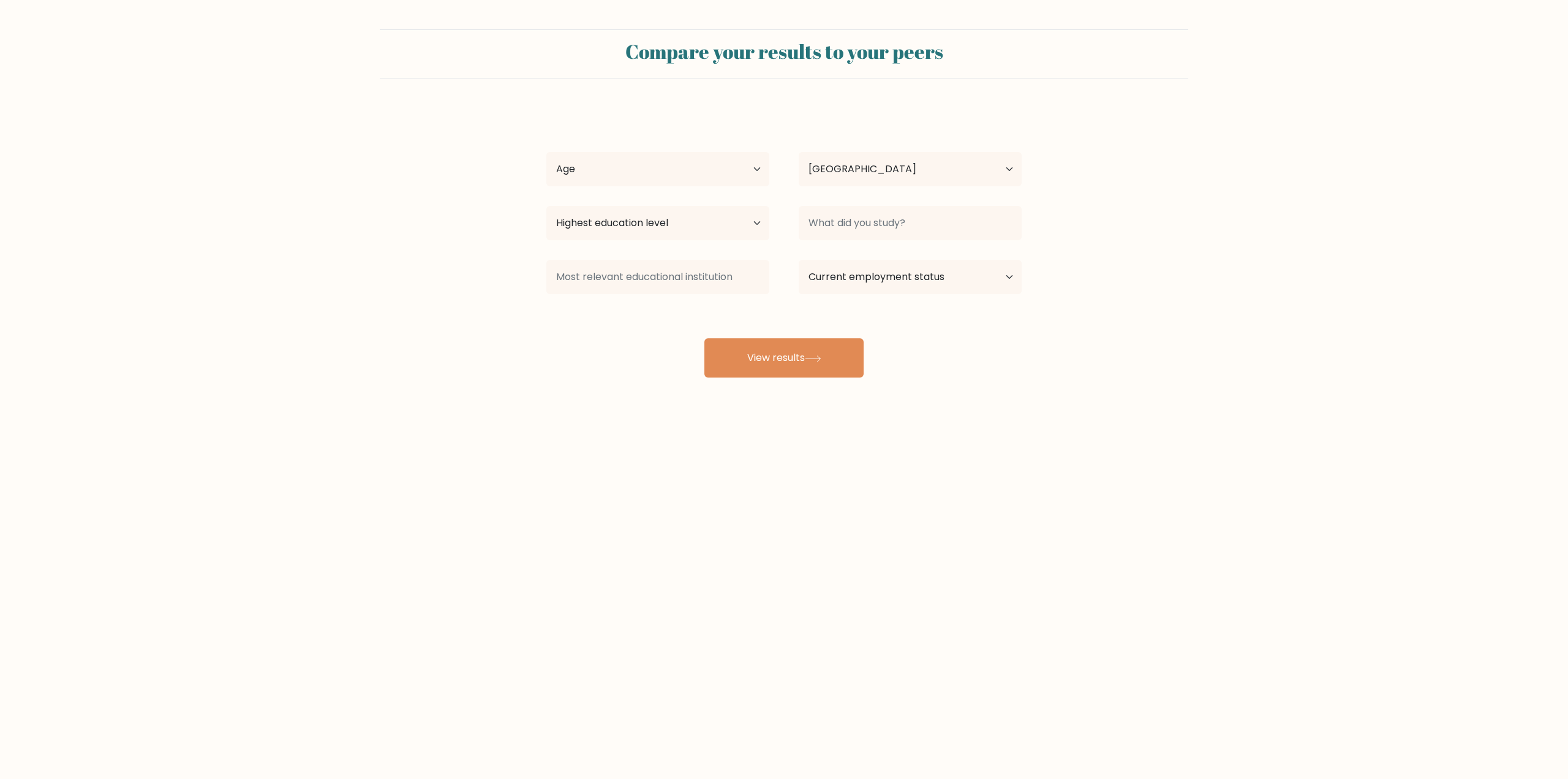
select select "PH"
click at [785, 360] on button "View results" at bounding box center [784, 357] width 159 height 39
click at [630, 174] on select "Age Under [DEMOGRAPHIC_DATA] [DEMOGRAPHIC_DATA] [DEMOGRAPHIC_DATA] [DEMOGRAPHIC…" at bounding box center [658, 168] width 223 height 34
select select "25_34"
click at [546, 152] on select "Age Under [DEMOGRAPHIC_DATA] [DEMOGRAPHIC_DATA] [DEMOGRAPHIC_DATA] [DEMOGRAPHIC…" at bounding box center [658, 168] width 223 height 34
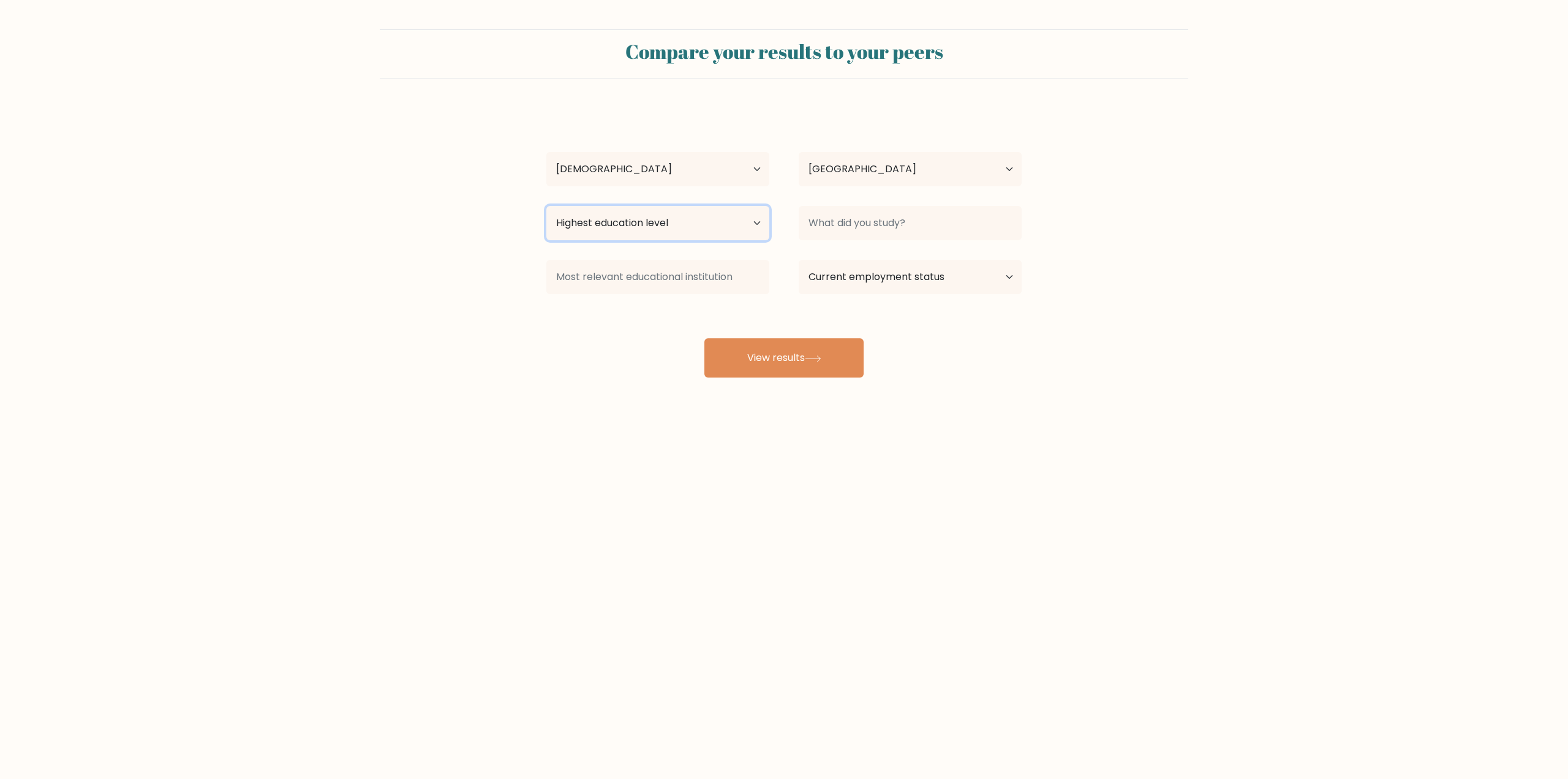
click at [683, 229] on select "Highest education level No schooling Primary Lower Secondary Upper Secondary Oc…" at bounding box center [658, 223] width 223 height 34
select select "bachelors_degree"
click at [546, 206] on select "Highest education level No schooling Primary Lower Secondary Upper Secondary Oc…" at bounding box center [658, 223] width 223 height 34
click at [781, 348] on button "View results" at bounding box center [784, 357] width 159 height 39
click at [845, 229] on input at bounding box center [910, 223] width 223 height 34
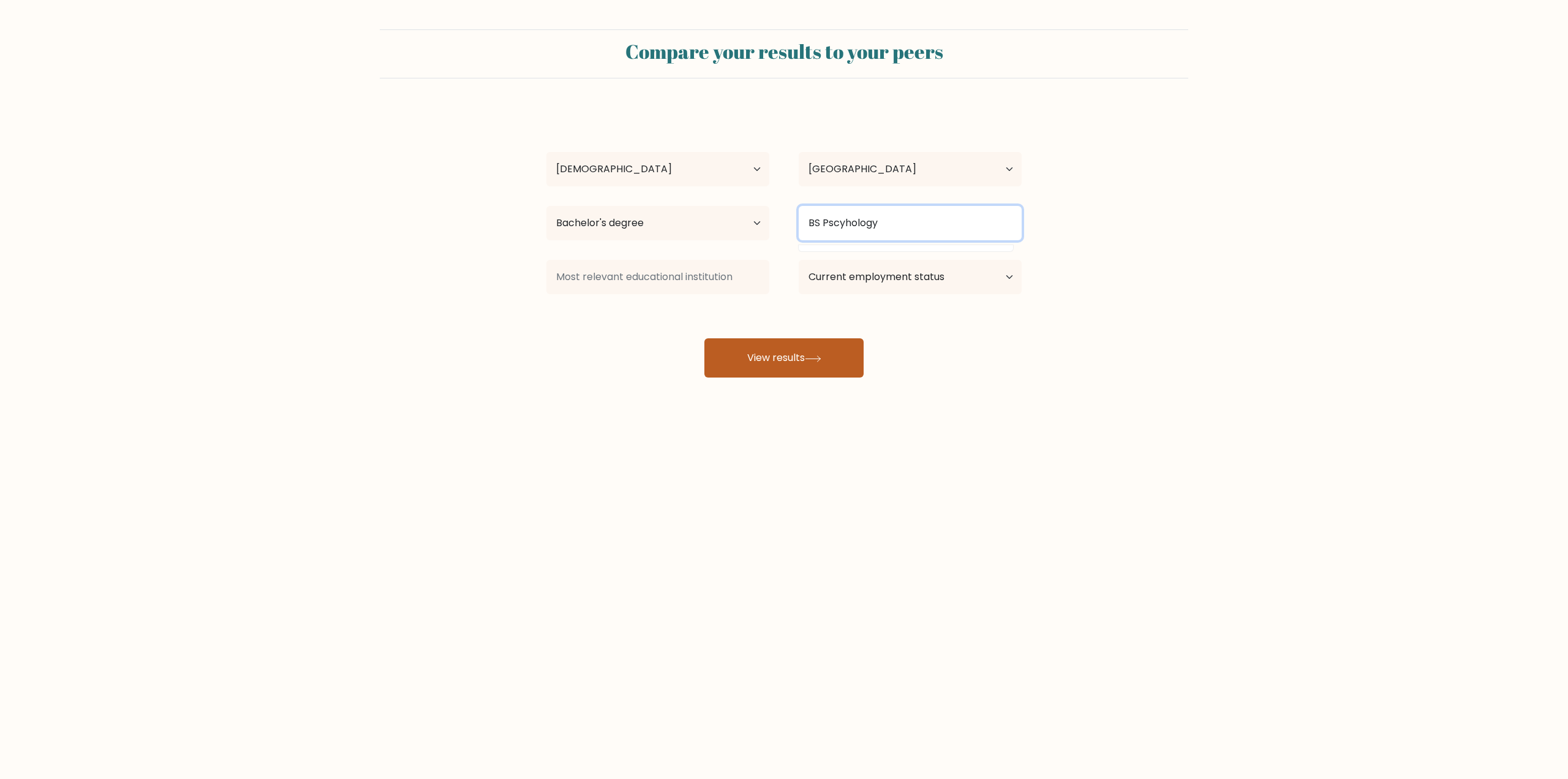
type input "BS Pscyhology"
click at [781, 343] on button "View results" at bounding box center [784, 357] width 159 height 39
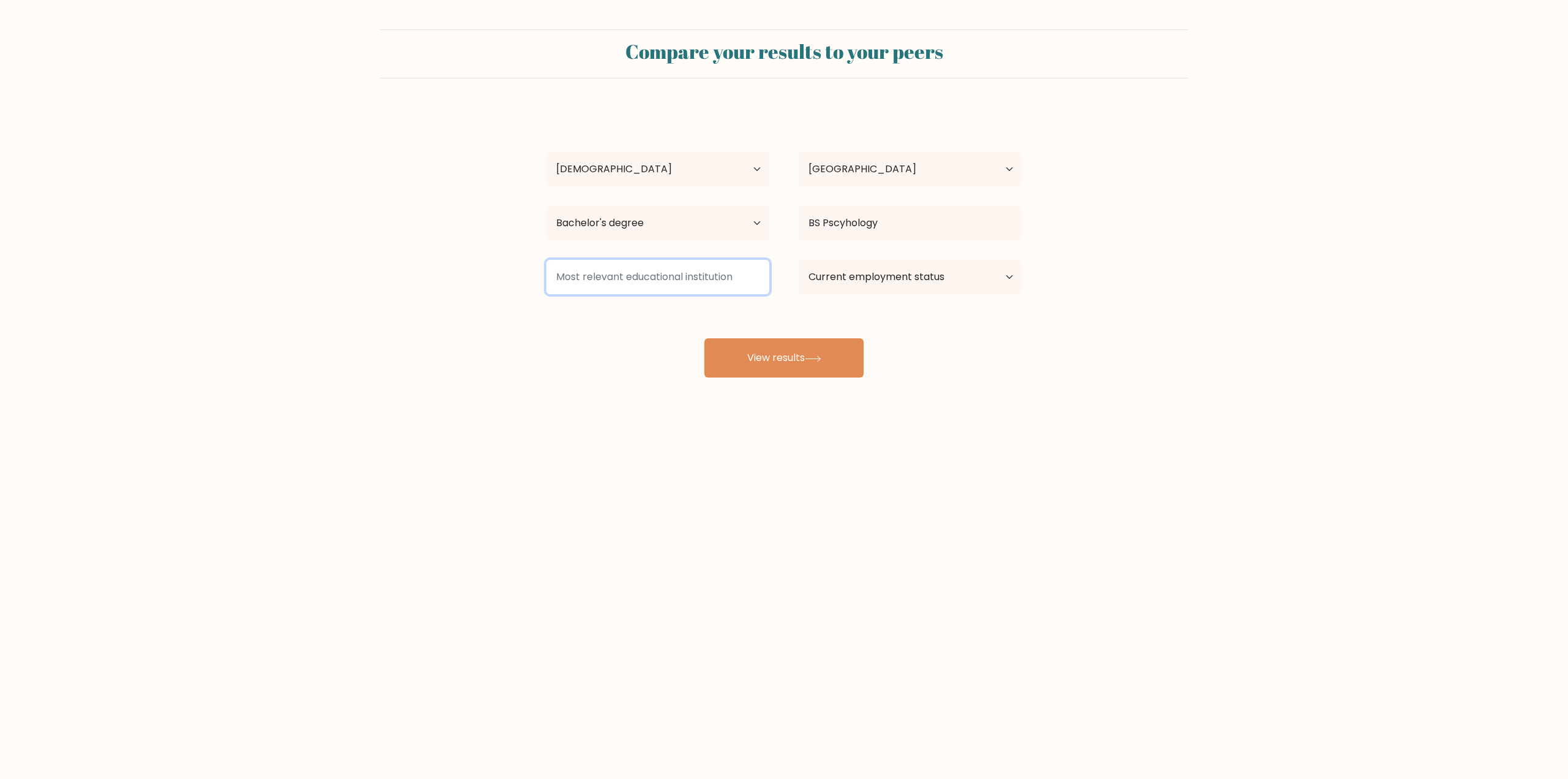
click at [684, 278] on input at bounding box center [658, 277] width 223 height 34
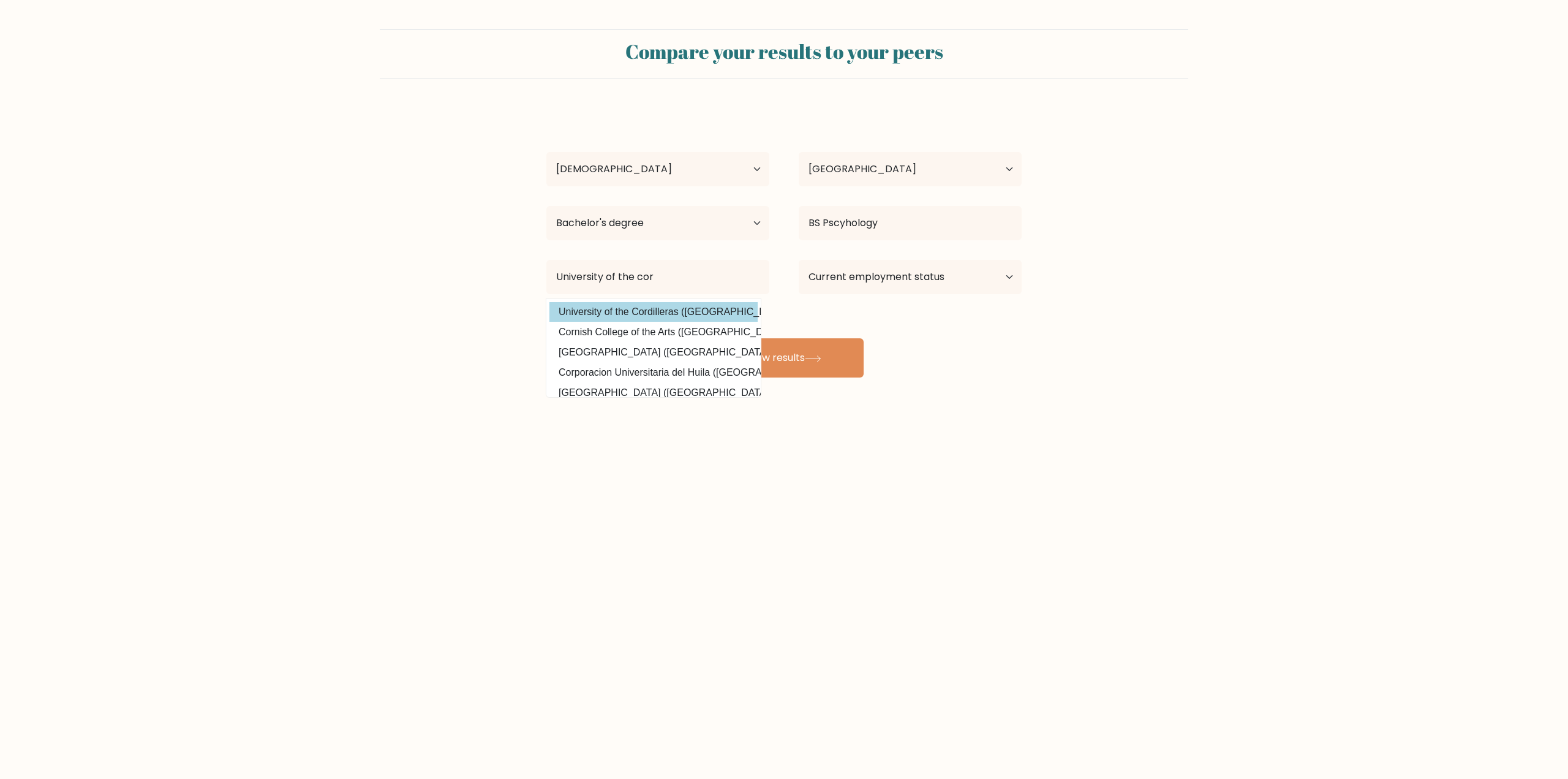
click at [664, 318] on option "University of the Cordilleras (Philippines)" at bounding box center [653, 312] width 208 height 20
type input "University of the Cordilleras"
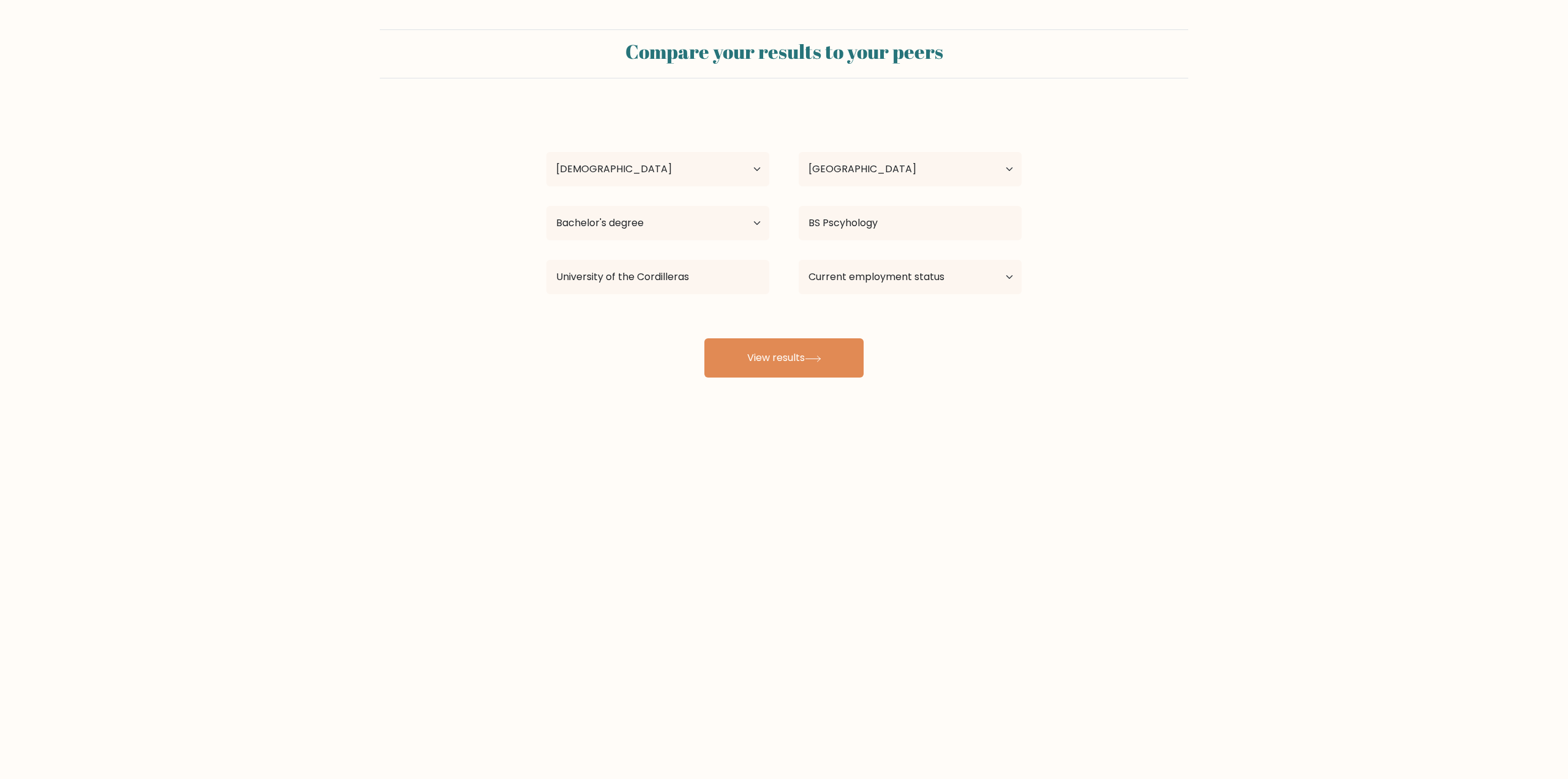
drag, startPoint x: 815, startPoint y: 357, endPoint x: 917, endPoint y: 345, distance: 102.7
click at [966, 415] on div "Compare your results to your peers Miguel Andrei Badua Age Under 18 years old 1…" at bounding box center [784, 232] width 1568 height 464
click at [905, 278] on select "Current employment status Employed Student Retired Other / prefer not to answer" at bounding box center [910, 277] width 223 height 34
select select "other"
click at [799, 260] on select "Current employment status Employed Student Retired Other / prefer not to answer" at bounding box center [910, 277] width 223 height 34
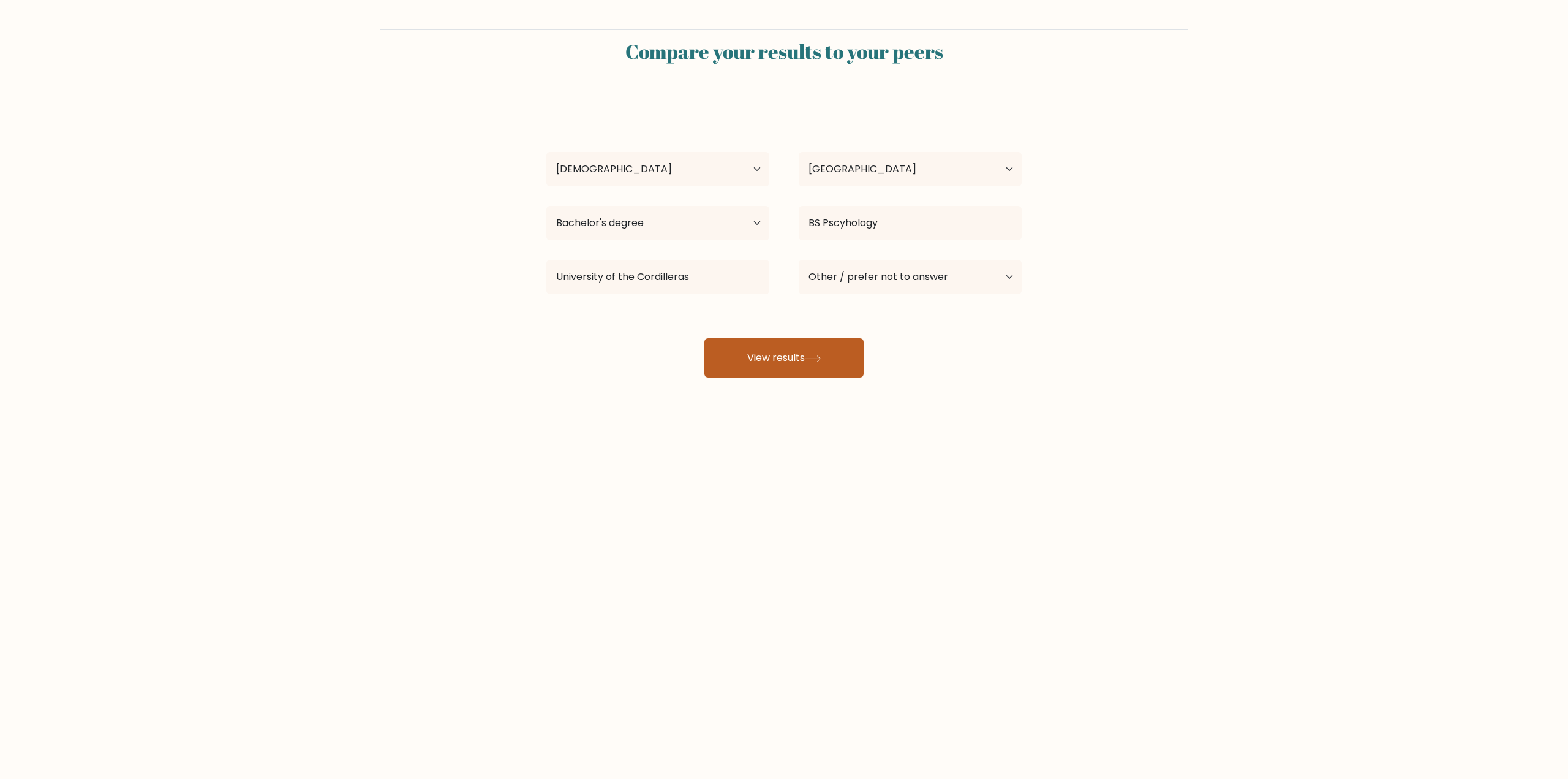
click at [832, 359] on button "View results" at bounding box center [784, 357] width 159 height 39
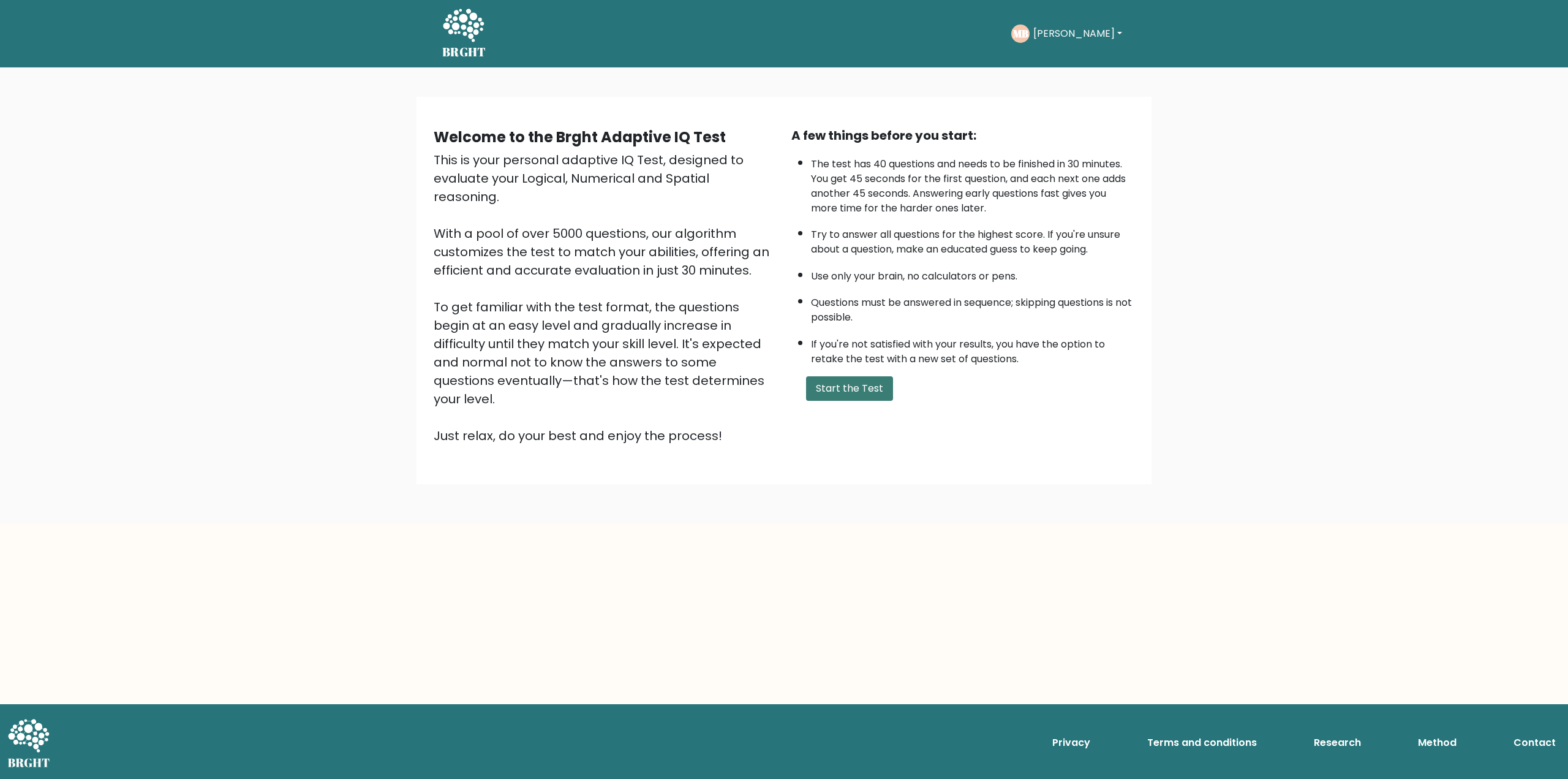
click at [852, 382] on button "Start the Test" at bounding box center [850, 388] width 87 height 24
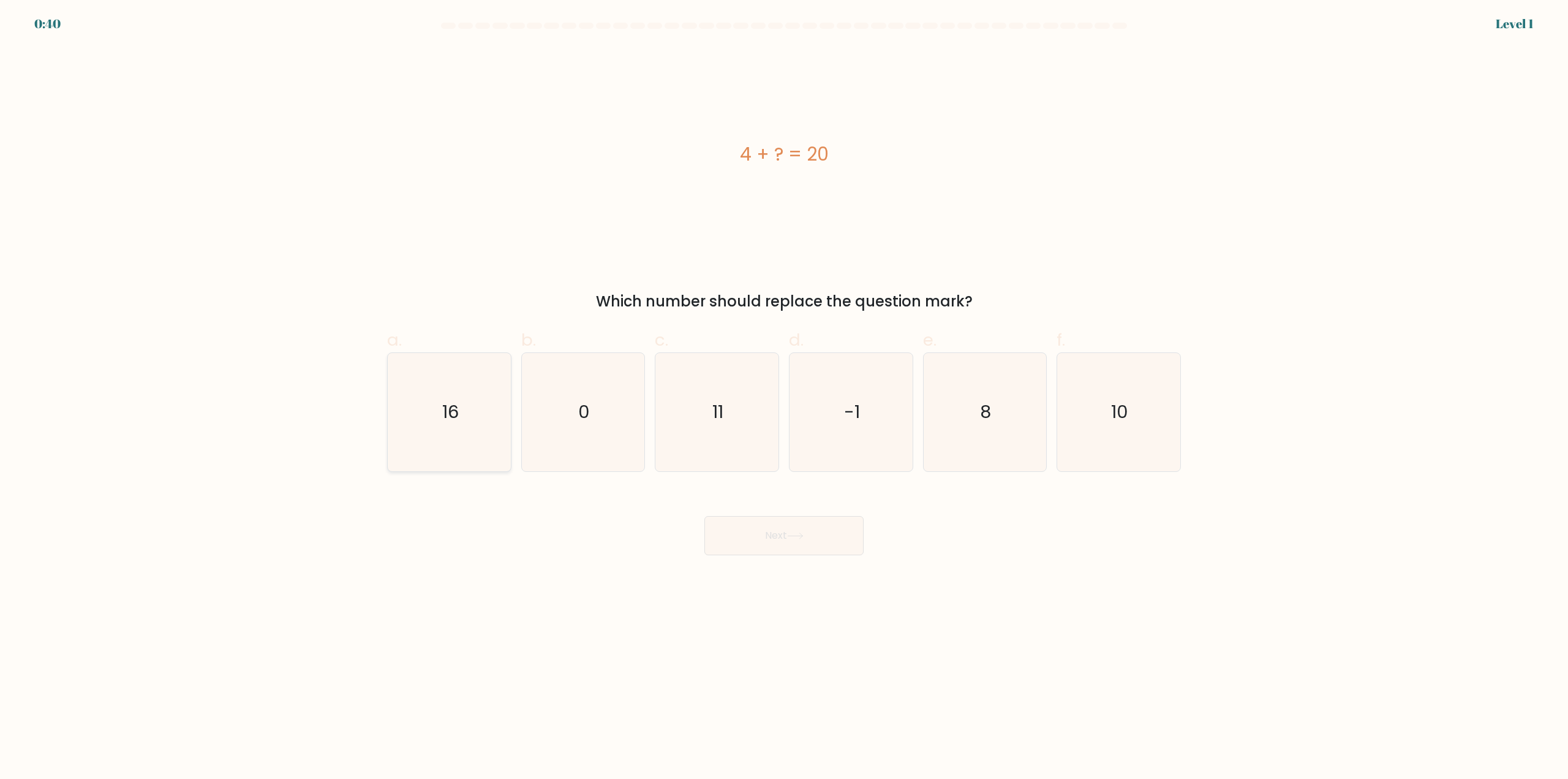
click at [444, 415] on text "16" at bounding box center [451, 412] width 17 height 24
click at [784, 398] on input "a. 16" at bounding box center [784, 394] width 1 height 8
radio input "true"
click at [808, 538] on button "Next" at bounding box center [784, 535] width 159 height 39
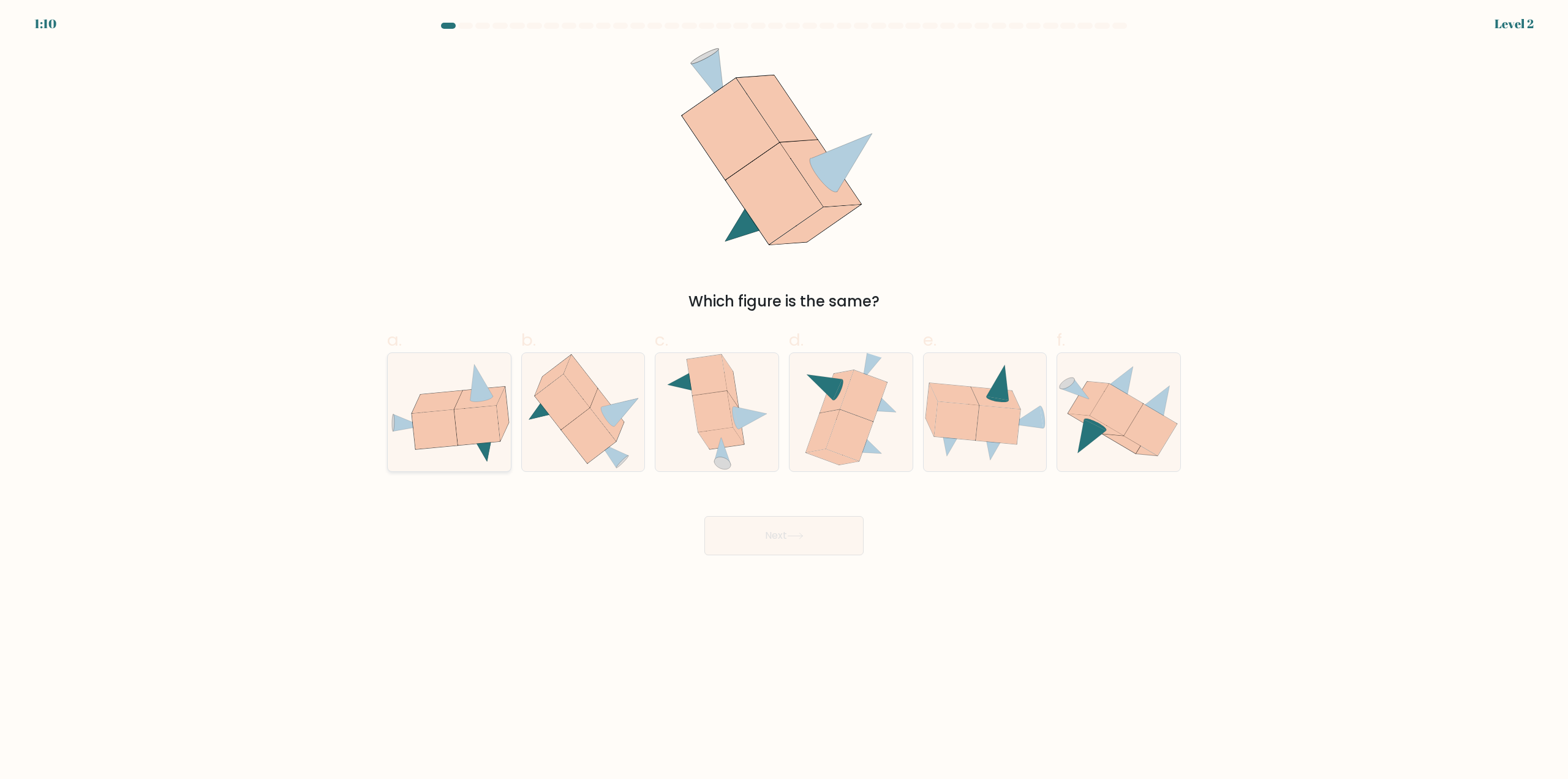
click at [462, 415] on icon at bounding box center [476, 425] width 45 height 39
click at [784, 398] on input "a." at bounding box center [784, 394] width 1 height 8
radio input "true"
click at [759, 540] on button "Next" at bounding box center [784, 535] width 159 height 39
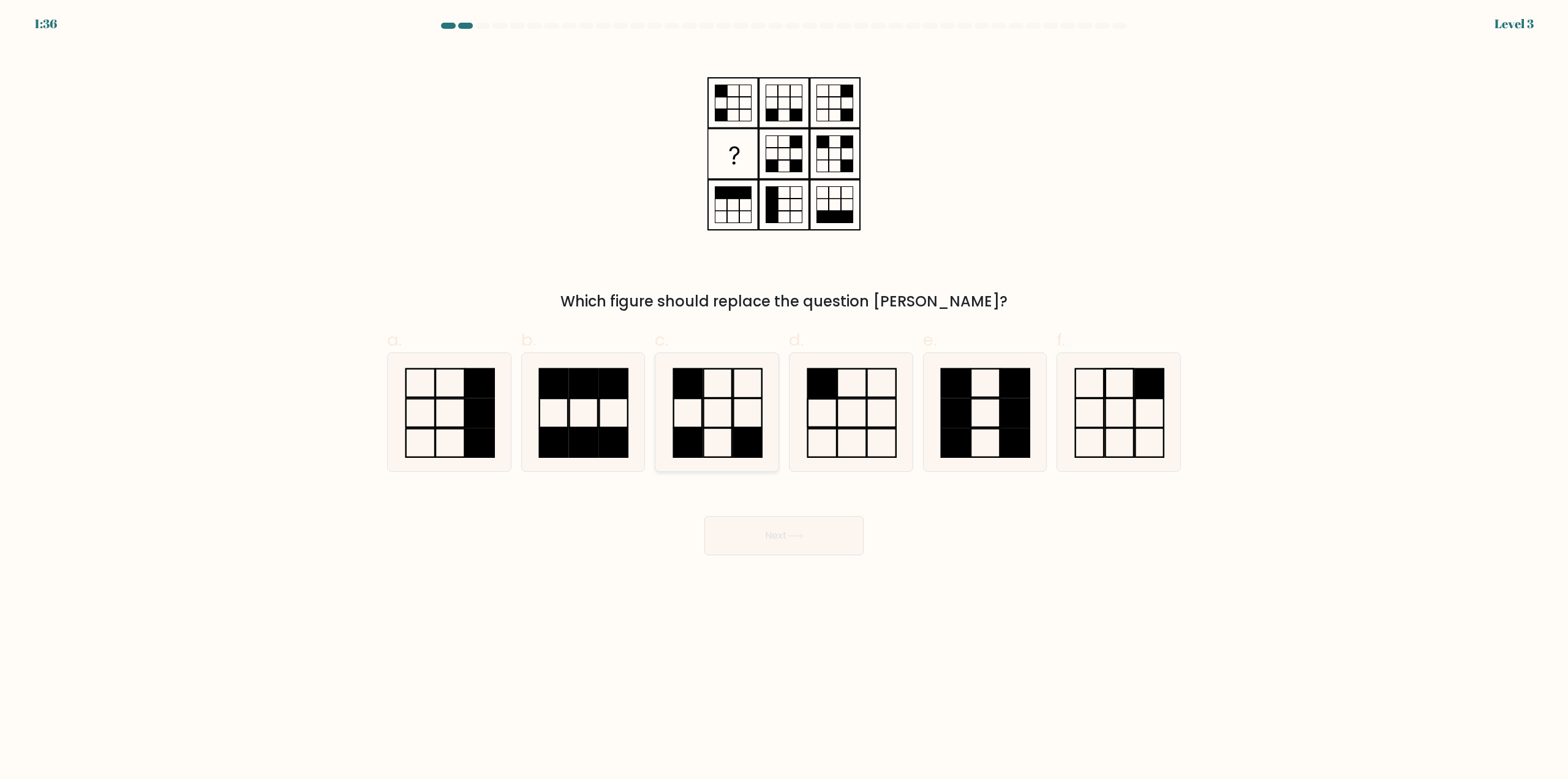
click at [717, 415] on icon at bounding box center [717, 412] width 118 height 118
click at [784, 398] on input "c." at bounding box center [784, 394] width 1 height 8
radio input "true"
click at [822, 546] on button "Next" at bounding box center [784, 535] width 159 height 39
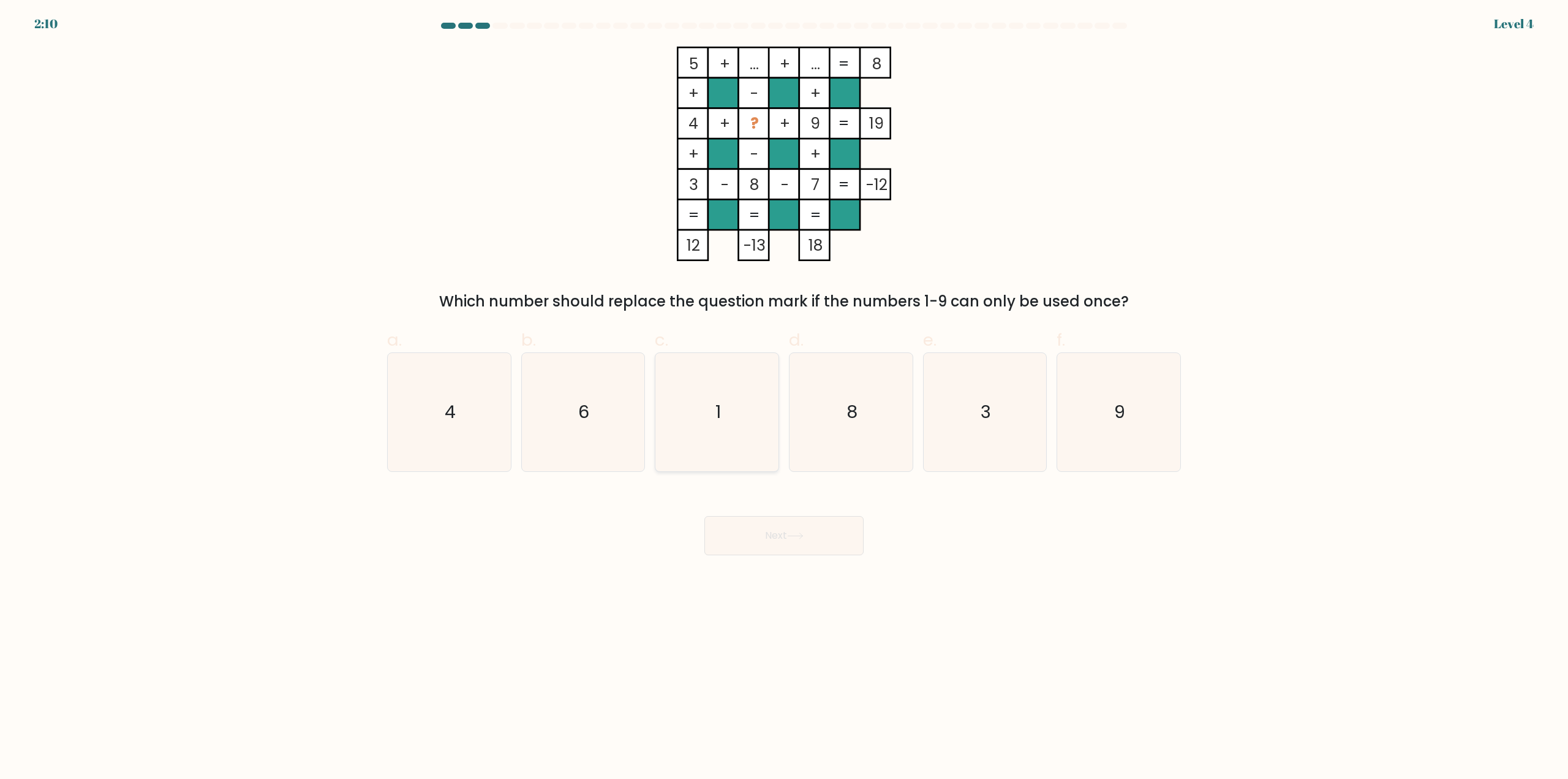
click at [685, 412] on icon "1" at bounding box center [717, 412] width 118 height 118
click at [784, 398] on input "c. 1" at bounding box center [784, 394] width 1 height 8
radio input "true"
click at [775, 536] on button "Next" at bounding box center [784, 535] width 159 height 39
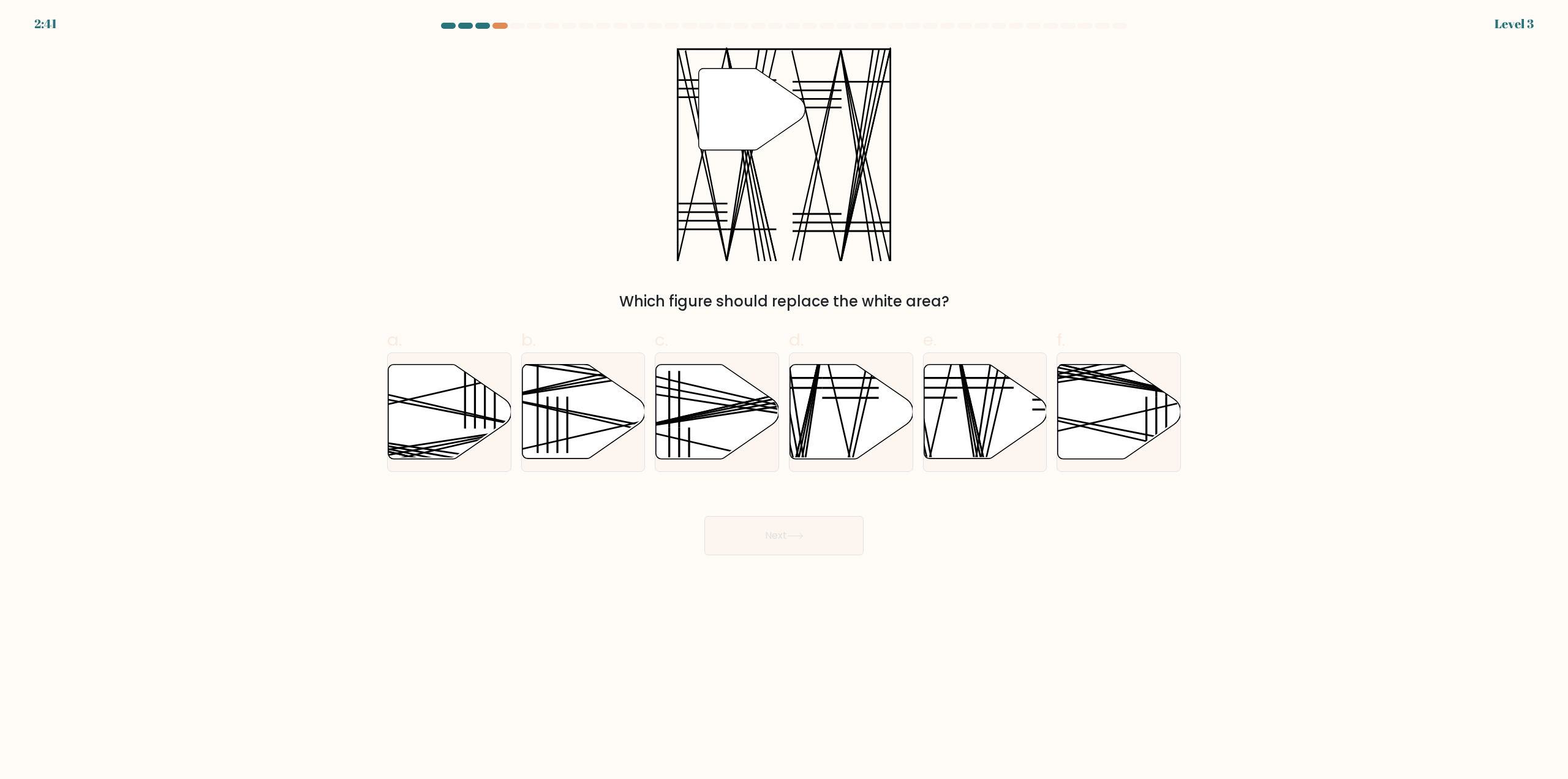
click at [920, 396] on div "e." at bounding box center [985, 399] width 134 height 145
click at [951, 401] on icon at bounding box center [985, 412] width 123 height 94
click at [784, 398] on input "e." at bounding box center [784, 394] width 1 height 8
radio input "true"
click at [815, 523] on button "Next" at bounding box center [784, 535] width 159 height 39
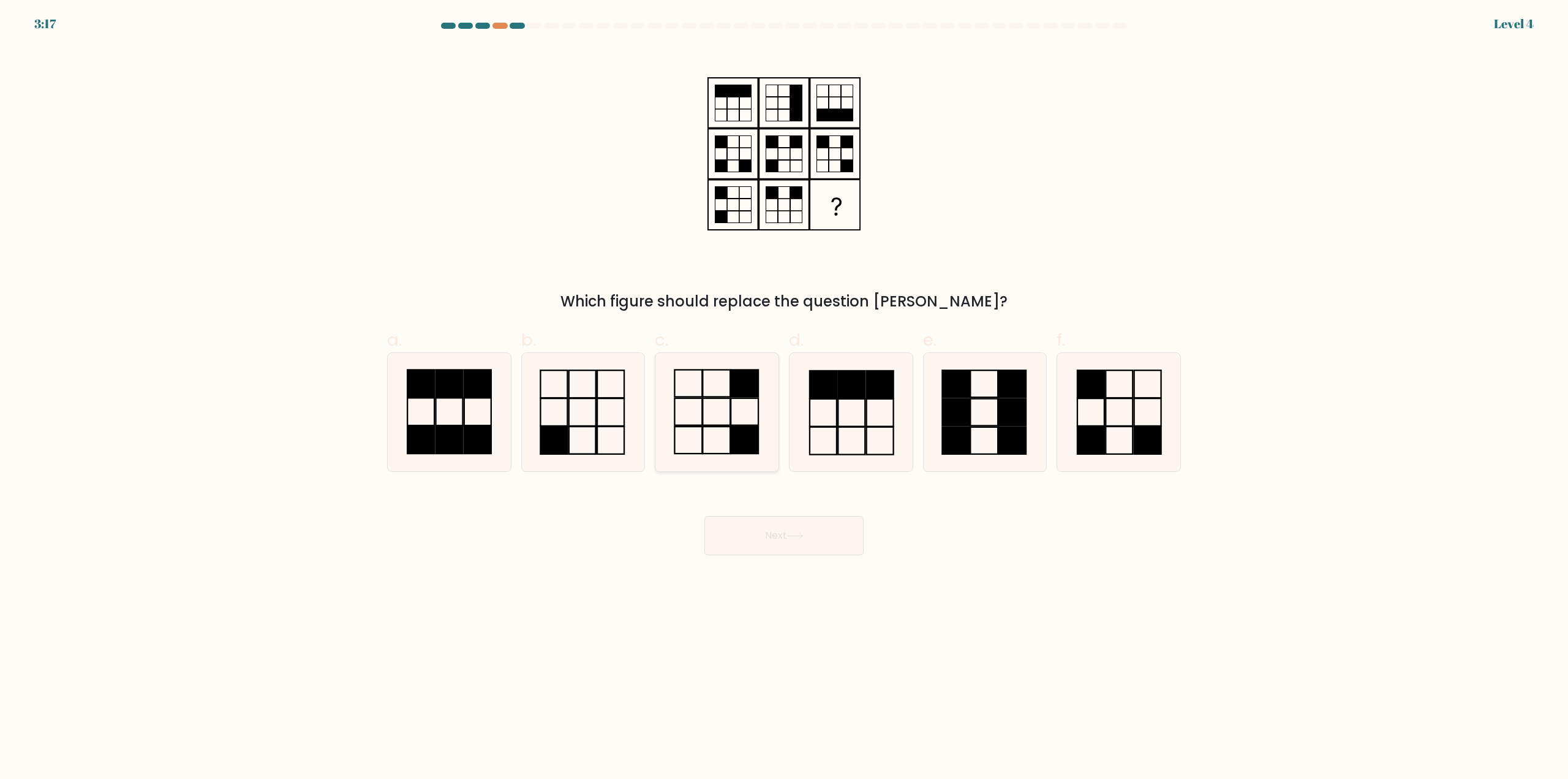
click at [723, 431] on icon at bounding box center [717, 412] width 118 height 118
click at [784, 398] on input "c." at bounding box center [784, 394] width 1 height 8
radio input "true"
click at [775, 543] on button "Next" at bounding box center [784, 535] width 159 height 39
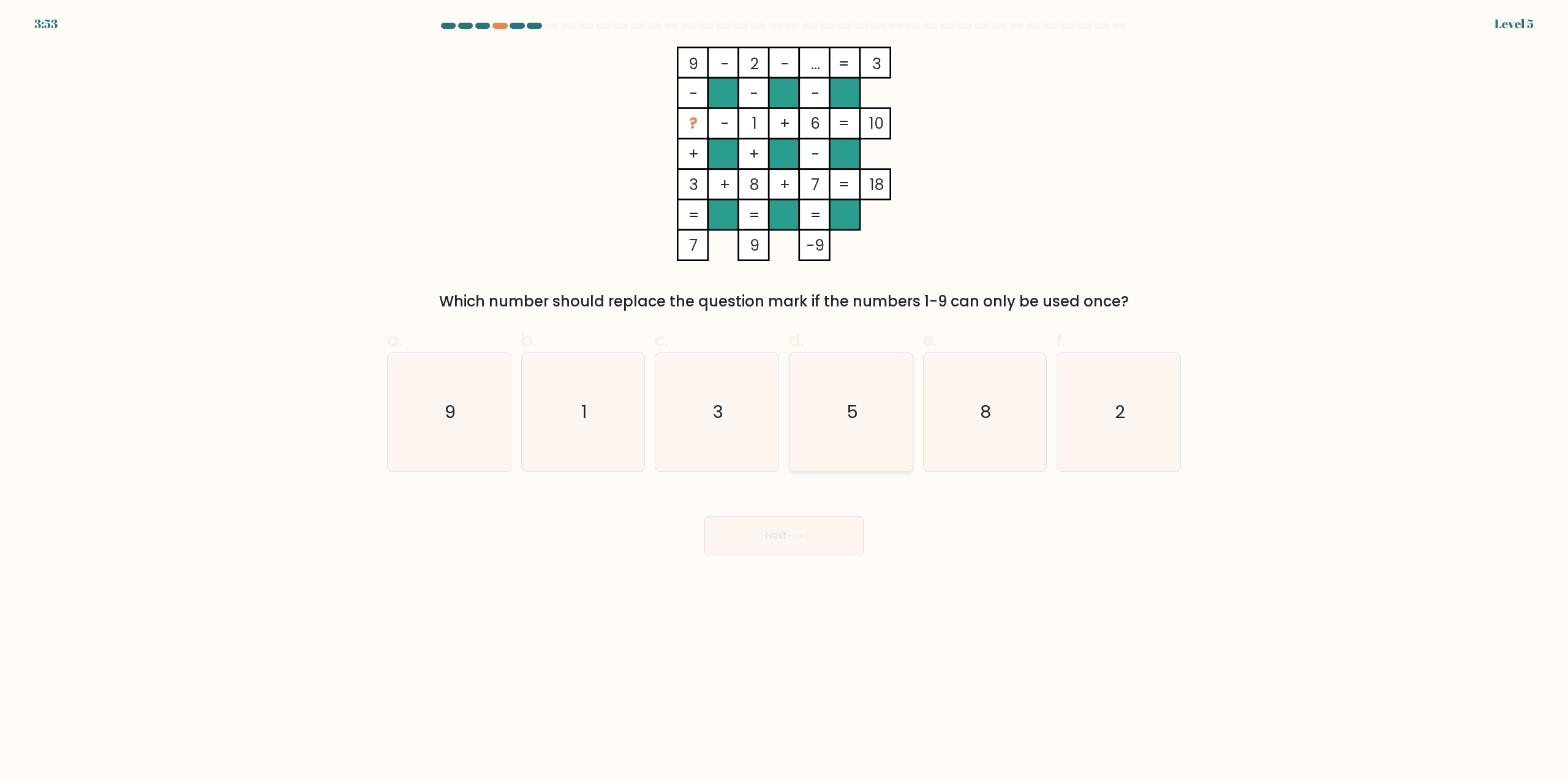
click at [860, 443] on icon "5" at bounding box center [851, 412] width 118 height 118
click at [784, 398] on input "d. 5" at bounding box center [784, 394] width 1 height 8
radio input "true"
click at [830, 533] on button "Next" at bounding box center [784, 535] width 159 height 39
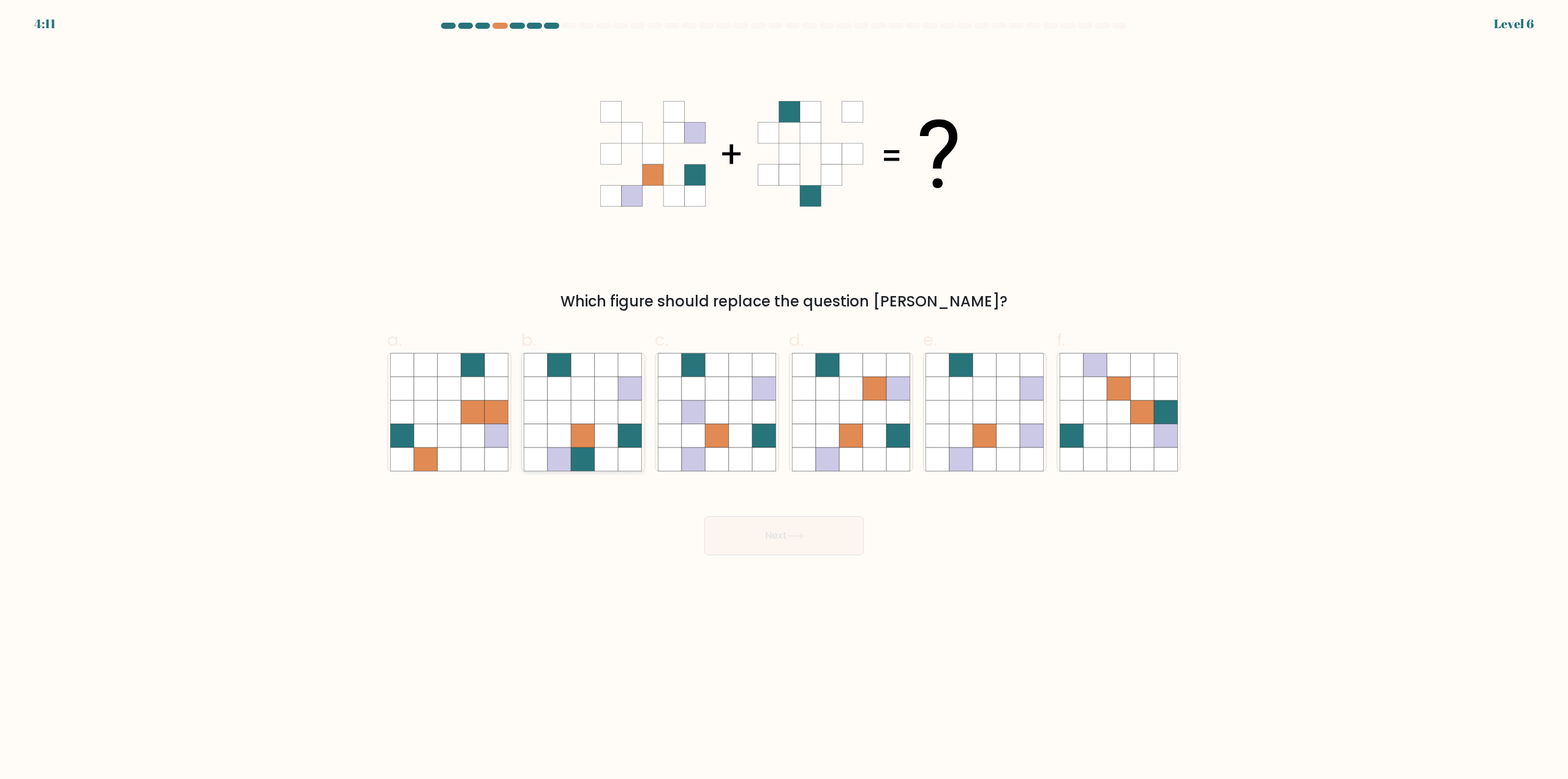
click at [611, 428] on icon at bounding box center [606, 435] width 23 height 23
click at [784, 398] on input "b." at bounding box center [784, 394] width 1 height 8
radio input "true"
click at [787, 548] on button "Next" at bounding box center [784, 535] width 159 height 39
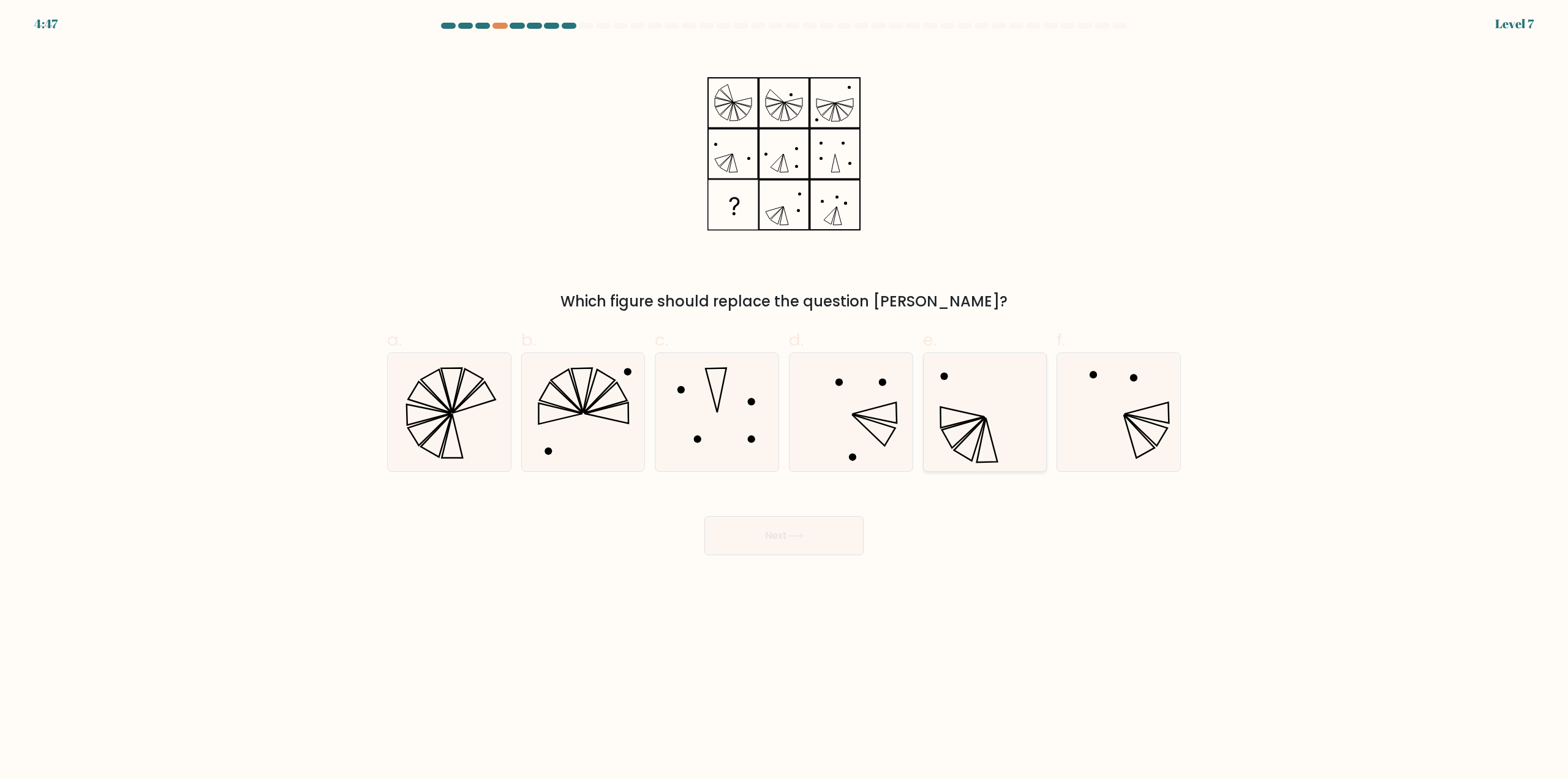
click at [1023, 399] on icon at bounding box center [984, 412] width 118 height 118
click at [784, 398] on input "e." at bounding box center [784, 394] width 1 height 8
radio input "true"
drag, startPoint x: 802, startPoint y: 530, endPoint x: 805, endPoint y: 525, distance: 5.8
click at [800, 525] on button "Next" at bounding box center [784, 535] width 159 height 39
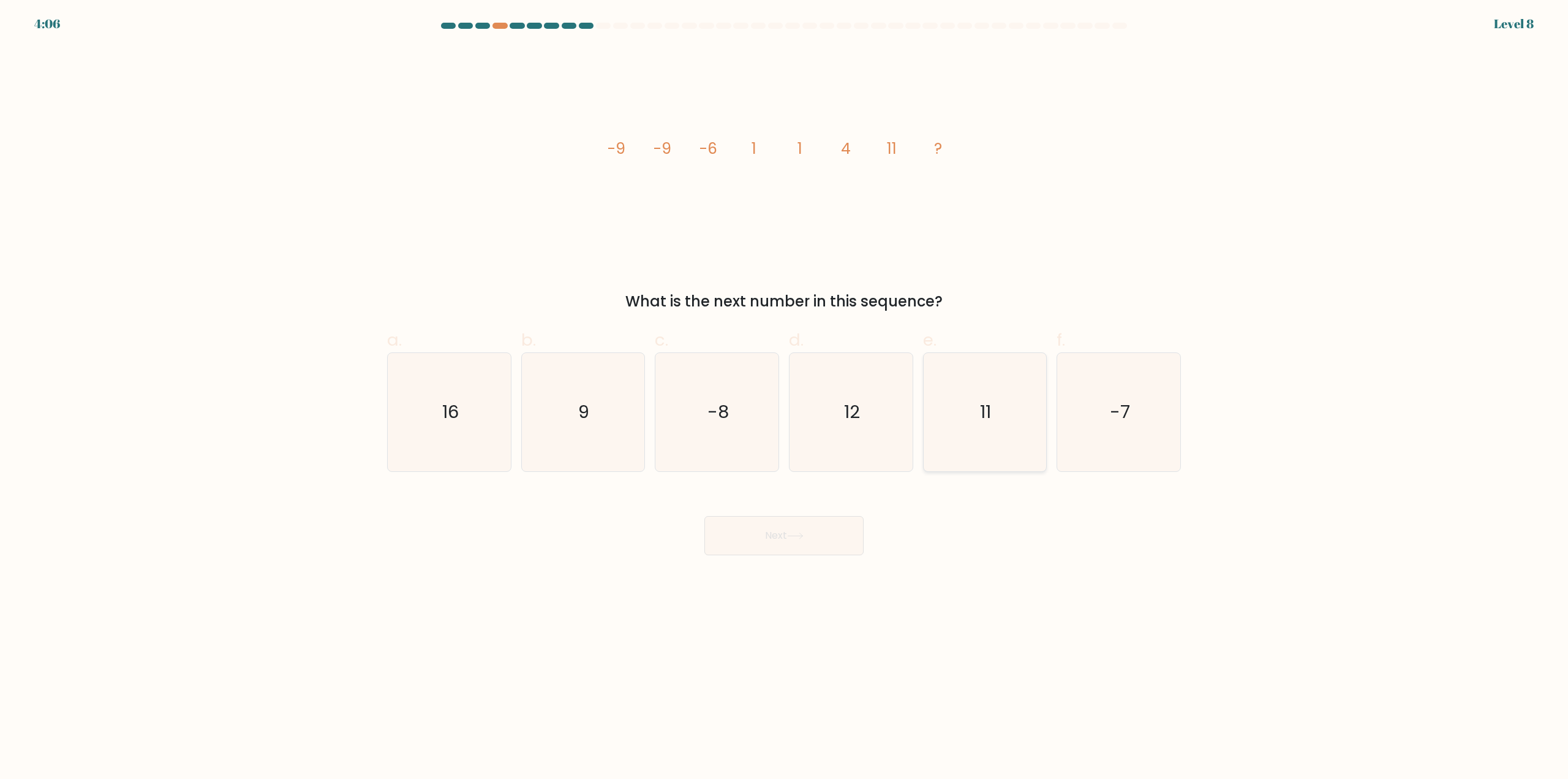
click at [1012, 428] on icon "11" at bounding box center [984, 412] width 118 height 118
click at [784, 398] on input "e. 11" at bounding box center [784, 394] width 1 height 8
radio input "true"
click at [818, 534] on button "Next" at bounding box center [784, 535] width 159 height 39
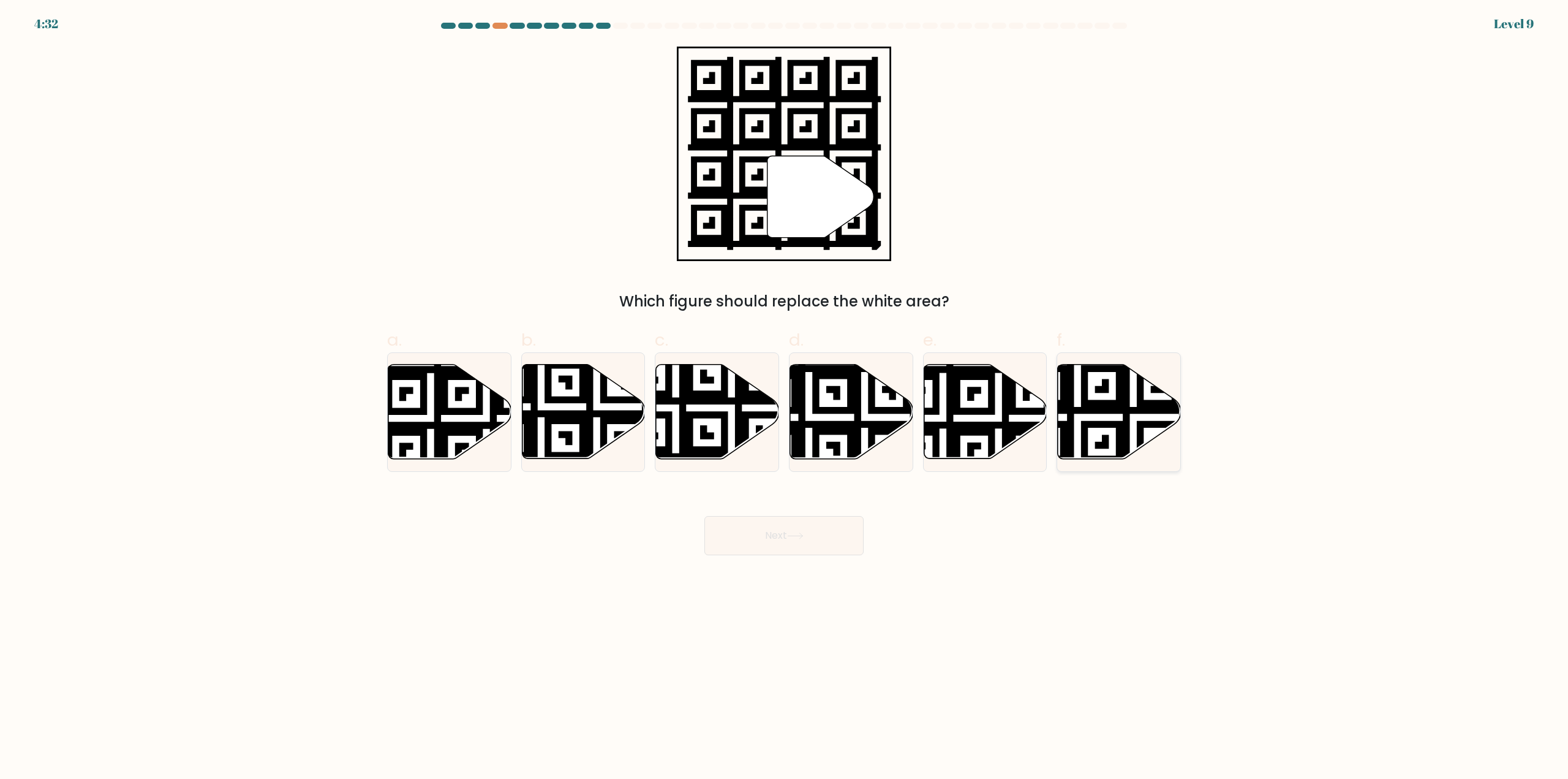
click at [1092, 390] on icon at bounding box center [1119, 412] width 123 height 94
click at [784, 390] on input "f." at bounding box center [784, 394] width 1 height 8
radio input "true"
click at [853, 538] on button "Next" at bounding box center [784, 535] width 159 height 39
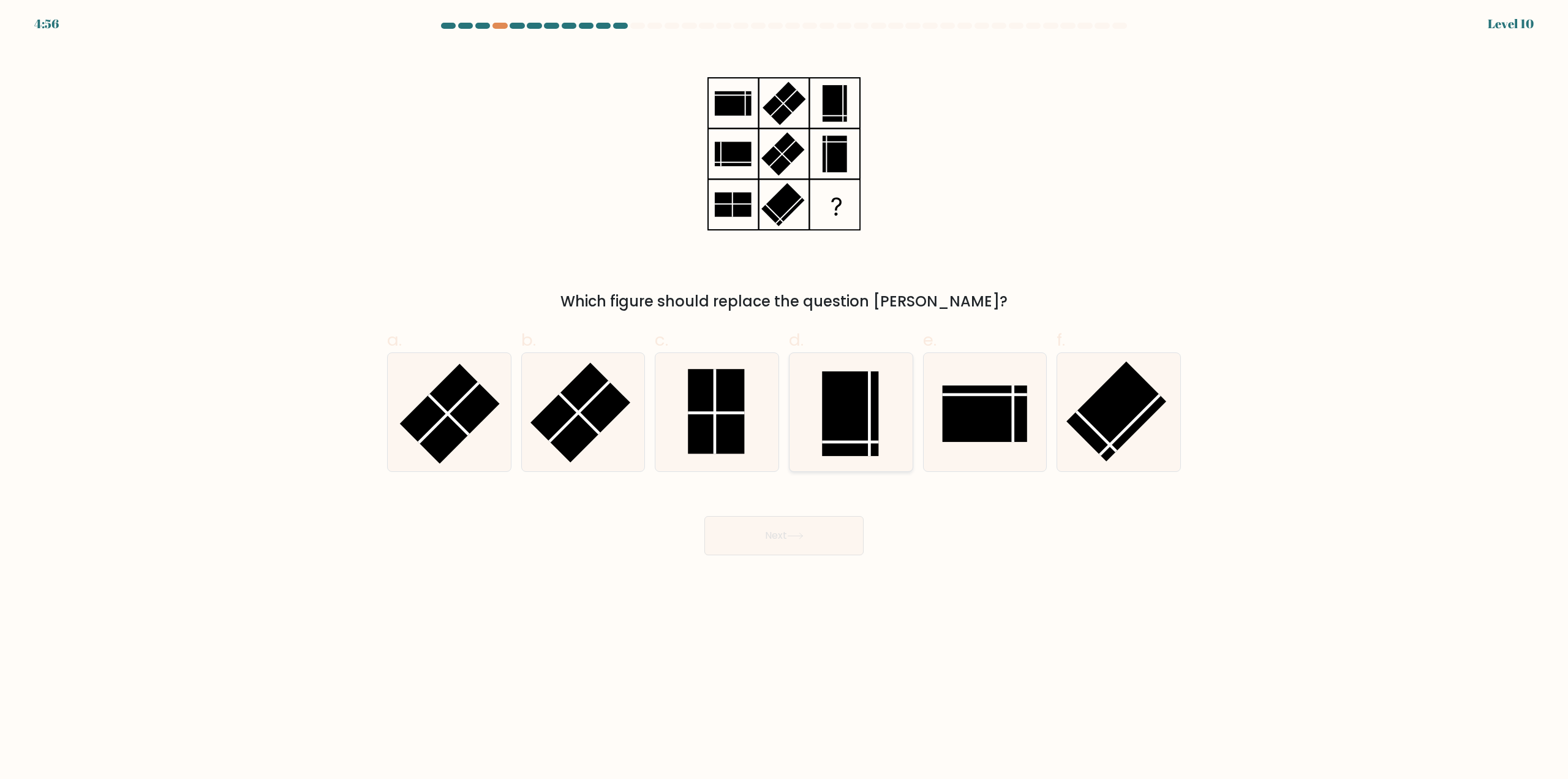
click at [838, 438] on rect at bounding box center [850, 413] width 57 height 85
click at [784, 398] on input "d." at bounding box center [784, 394] width 1 height 8
radio input "true"
drag, startPoint x: 838, startPoint y: 546, endPoint x: 1097, endPoint y: 708, distance: 305.5
click at [1096, 709] on body "4:52 Level 10" at bounding box center [784, 389] width 1568 height 779
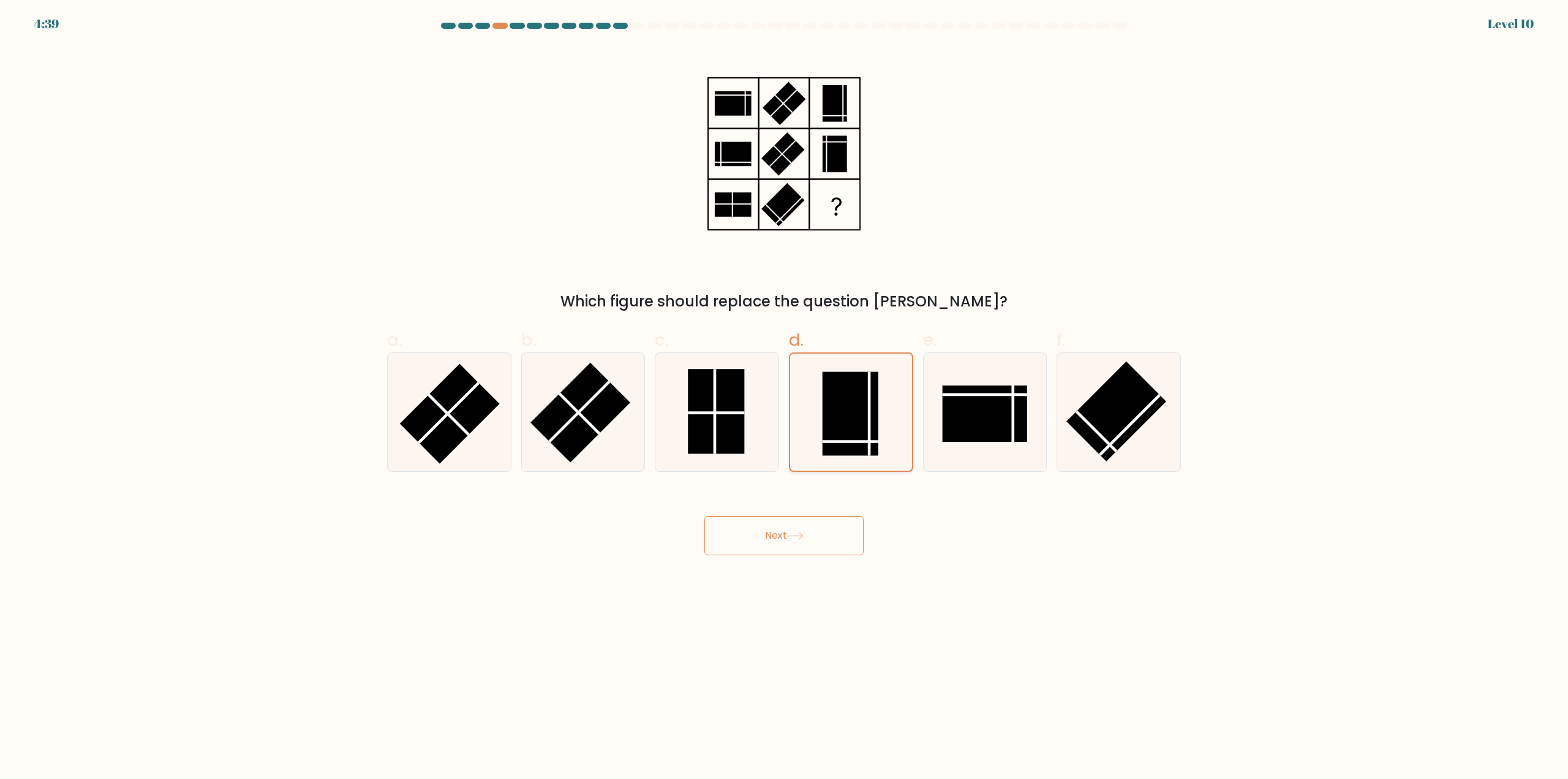
click at [834, 434] on rect at bounding box center [851, 413] width 56 height 84
click at [784, 398] on input "d." at bounding box center [784, 394] width 1 height 8
click at [777, 536] on button "Next" at bounding box center [784, 535] width 159 height 39
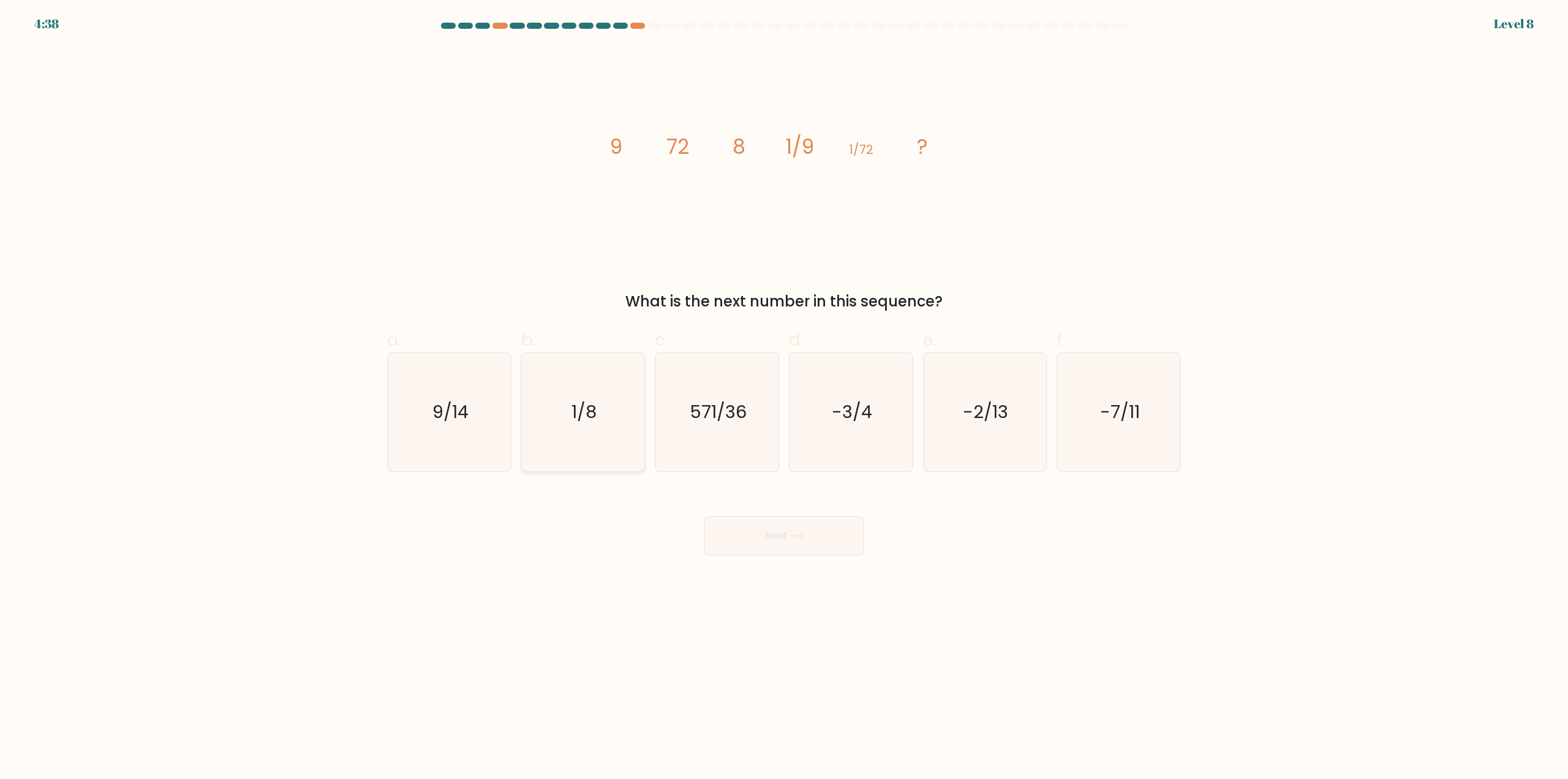
click at [559, 395] on icon "1/8" at bounding box center [583, 412] width 118 height 118
click at [784, 395] on input "b. 1/8" at bounding box center [784, 394] width 1 height 8
radio input "true"
click at [737, 525] on button "Next" at bounding box center [784, 535] width 159 height 39
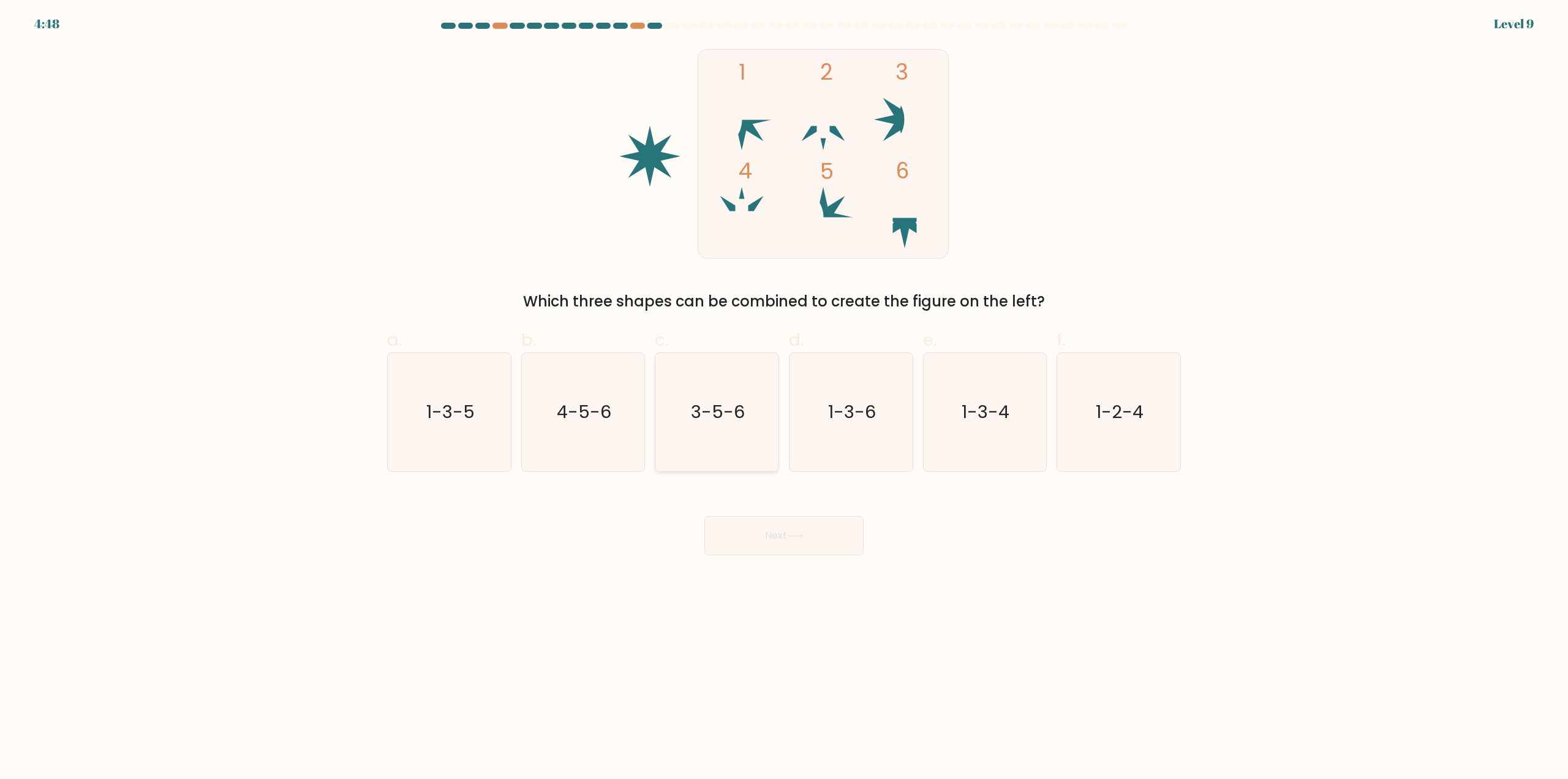
click at [710, 435] on icon "3-5-6" at bounding box center [717, 412] width 118 height 118
click at [784, 398] on input "c. 3-5-6" at bounding box center [784, 394] width 1 height 8
radio input "true"
click at [768, 529] on button "Next" at bounding box center [784, 535] width 159 height 39
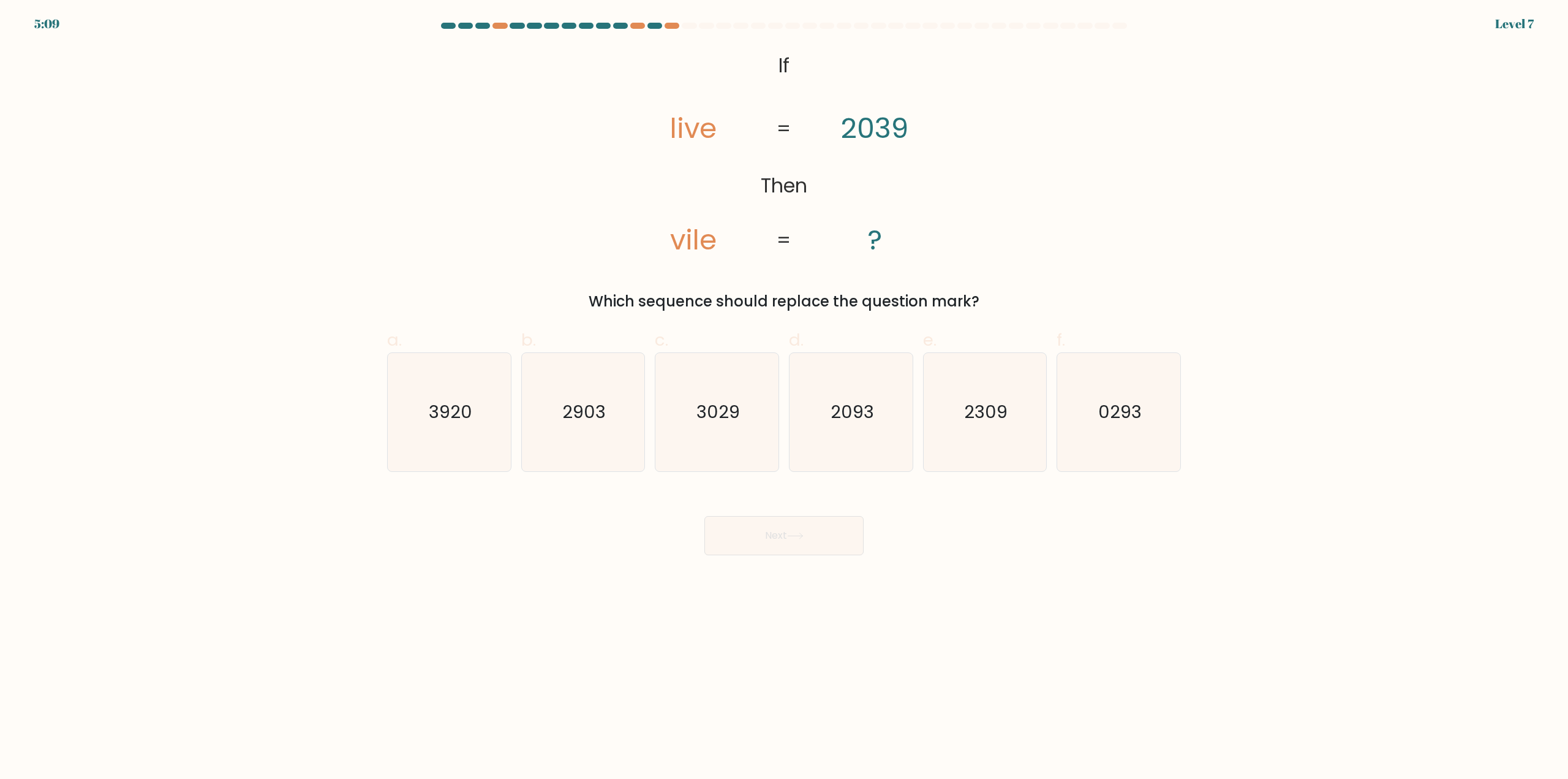
drag, startPoint x: 717, startPoint y: 392, endPoint x: 740, endPoint y: 494, distance: 104.6
click at [715, 392] on icon "3029" at bounding box center [717, 412] width 118 height 118
click at [784, 392] on input "c. 3029" at bounding box center [784, 394] width 1 height 8
radio input "true"
click at [769, 538] on button "Next" at bounding box center [784, 535] width 159 height 39
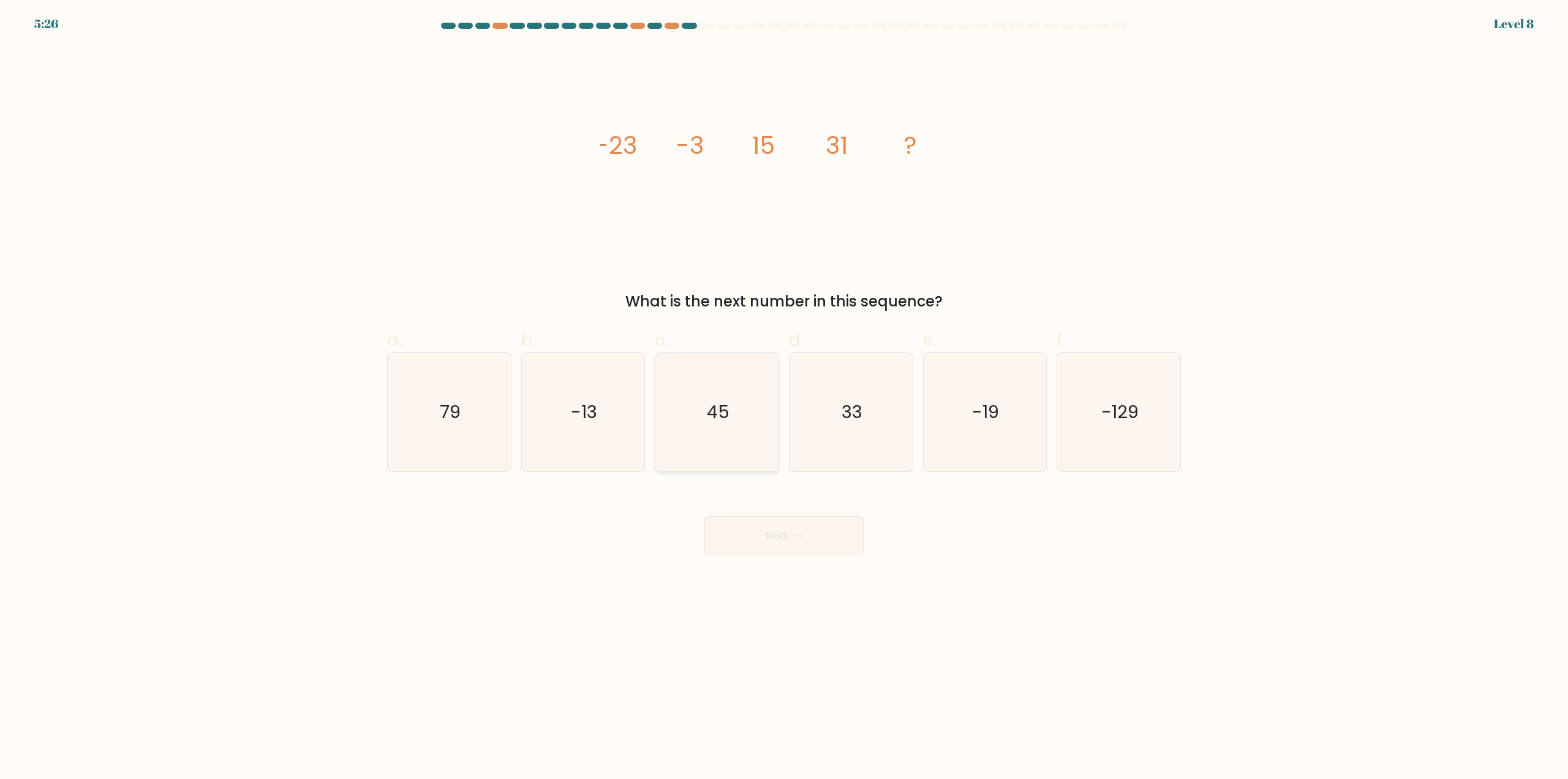
drag, startPoint x: 722, startPoint y: 422, endPoint x: 732, endPoint y: 456, distance: 35.4
click at [723, 419] on text "45" at bounding box center [718, 412] width 22 height 24
click at [784, 398] on input "c. 45" at bounding box center [784, 394] width 1 height 8
radio input "true"
click at [762, 521] on button "Next" at bounding box center [784, 535] width 159 height 39
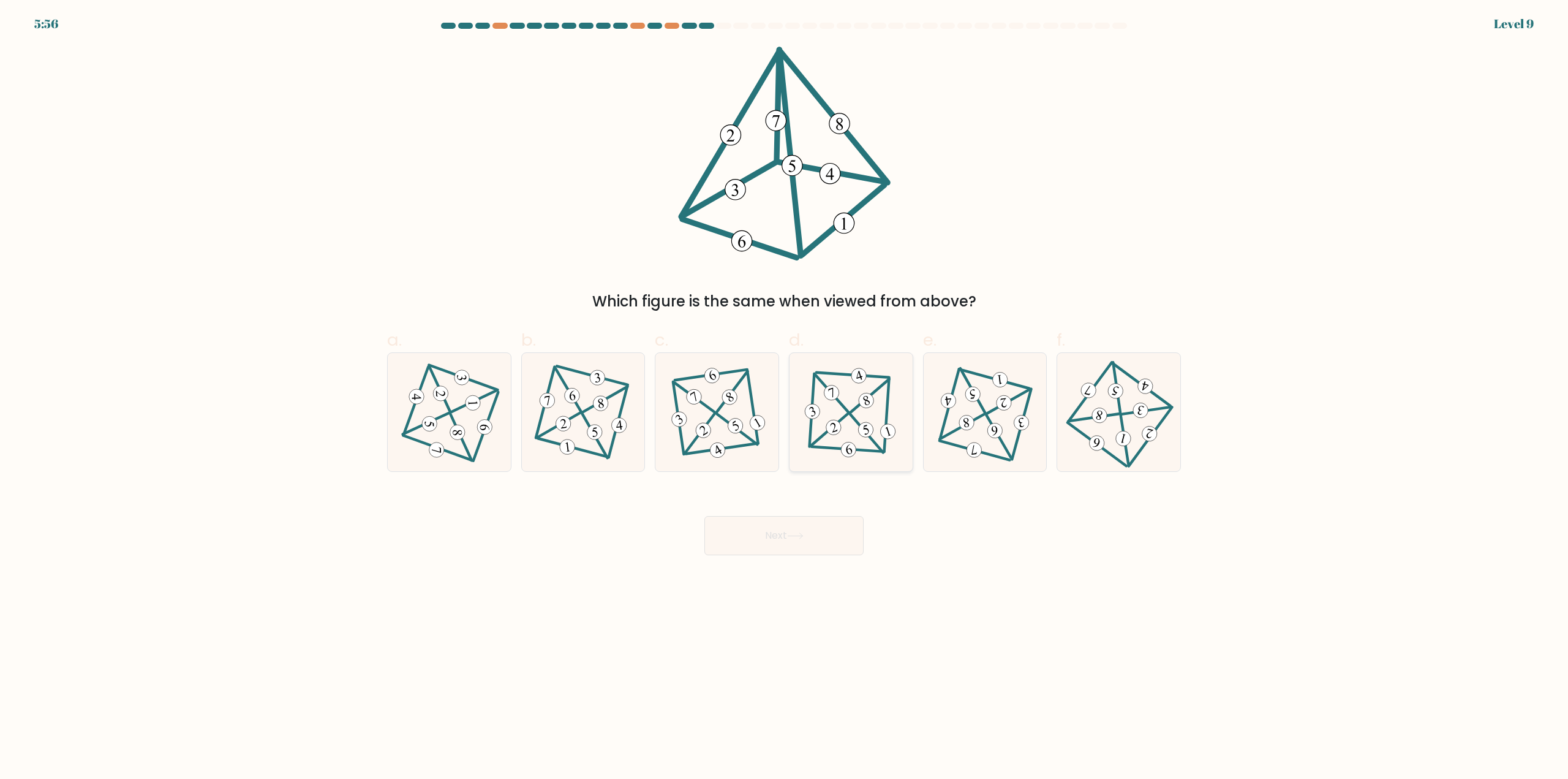
click at [860, 441] on icon at bounding box center [851, 412] width 97 height 94
click at [784, 398] on input "d." at bounding box center [784, 394] width 1 height 8
radio input "true"
click at [805, 548] on button "Next" at bounding box center [784, 535] width 159 height 39
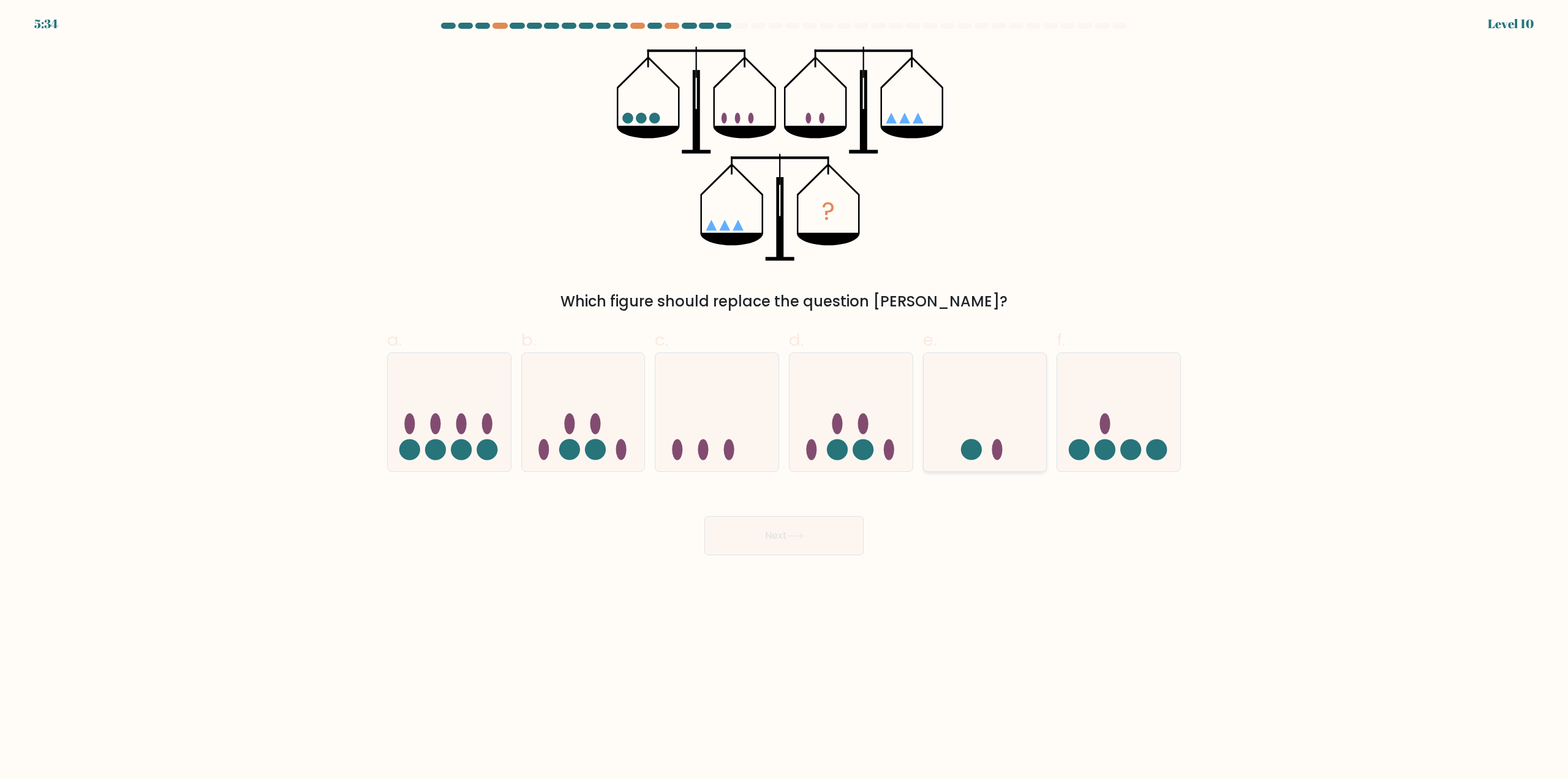
click at [988, 445] on icon at bounding box center [985, 412] width 123 height 102
click at [784, 398] on input "e." at bounding box center [784, 394] width 1 height 8
radio input "true"
click at [781, 527] on button "Next" at bounding box center [784, 535] width 159 height 39
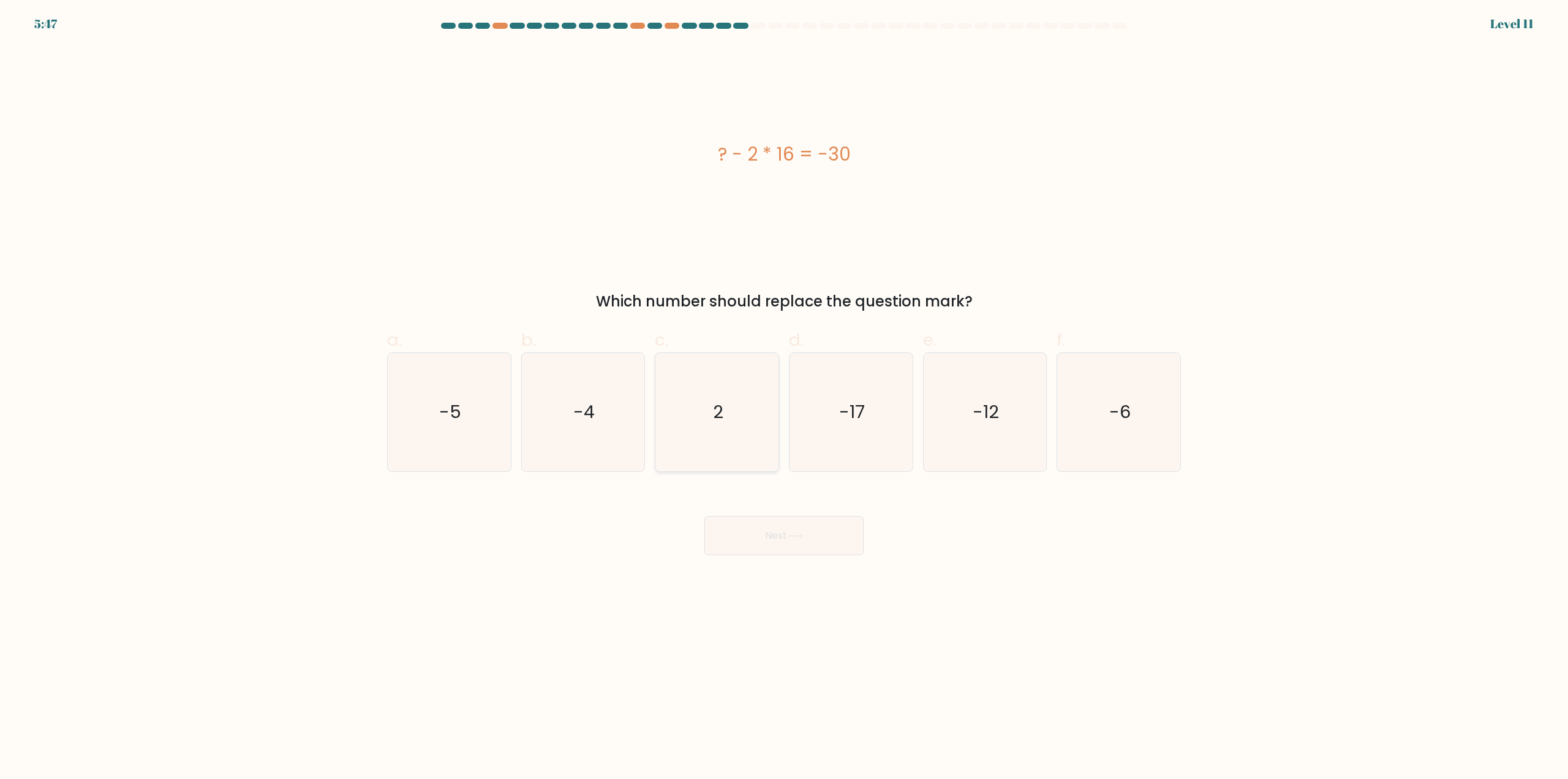
click at [773, 413] on icon "2" at bounding box center [717, 412] width 118 height 118
click at [784, 398] on input "c. 2" at bounding box center [784, 394] width 1 height 8
radio input "true"
drag, startPoint x: 783, startPoint y: 537, endPoint x: 1076, endPoint y: 620, distance: 304.5
click at [1076, 620] on body "5:40 Level 11 2" at bounding box center [784, 389] width 1568 height 779
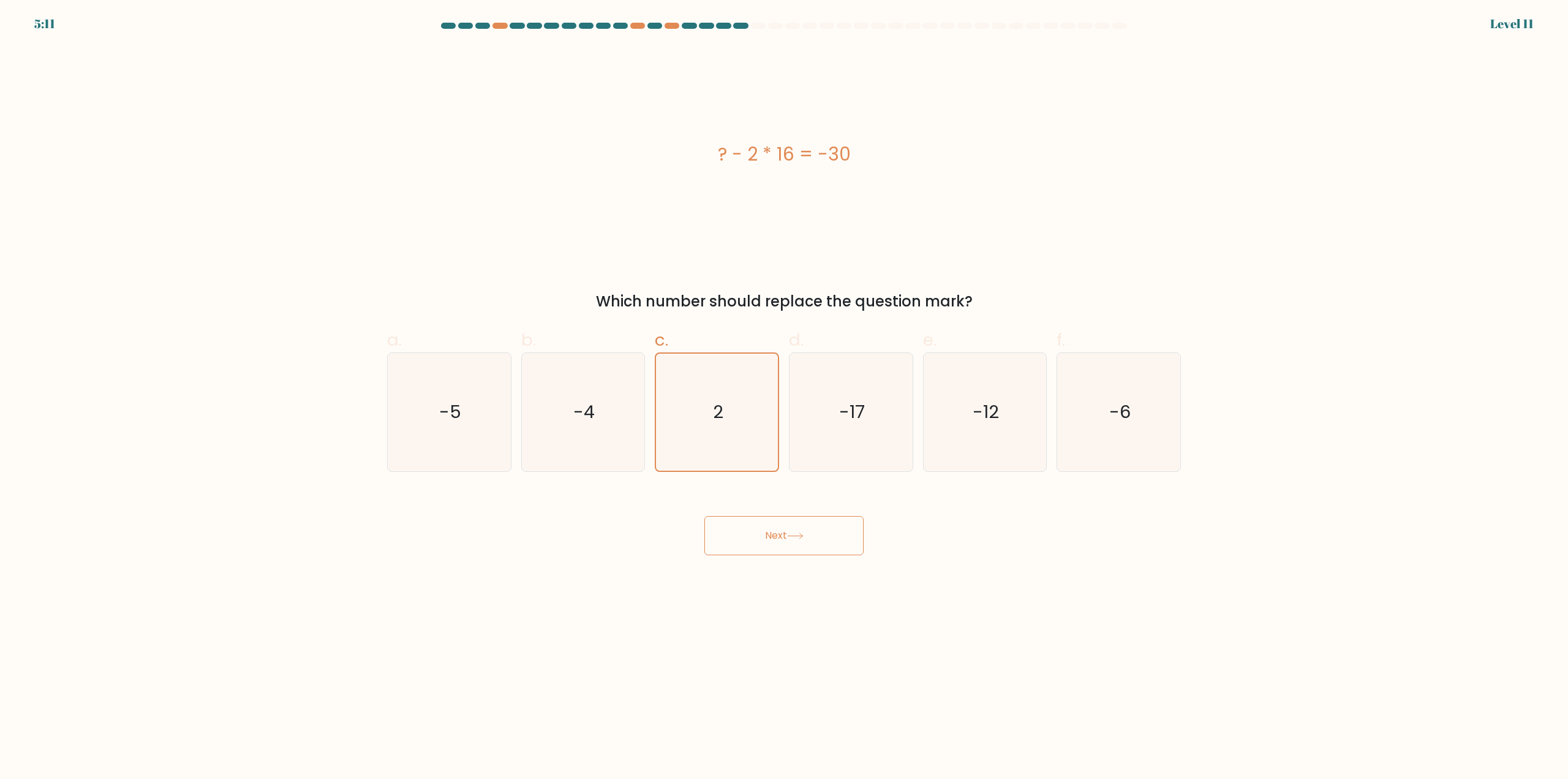
click at [809, 539] on button "Next" at bounding box center [784, 535] width 159 height 39
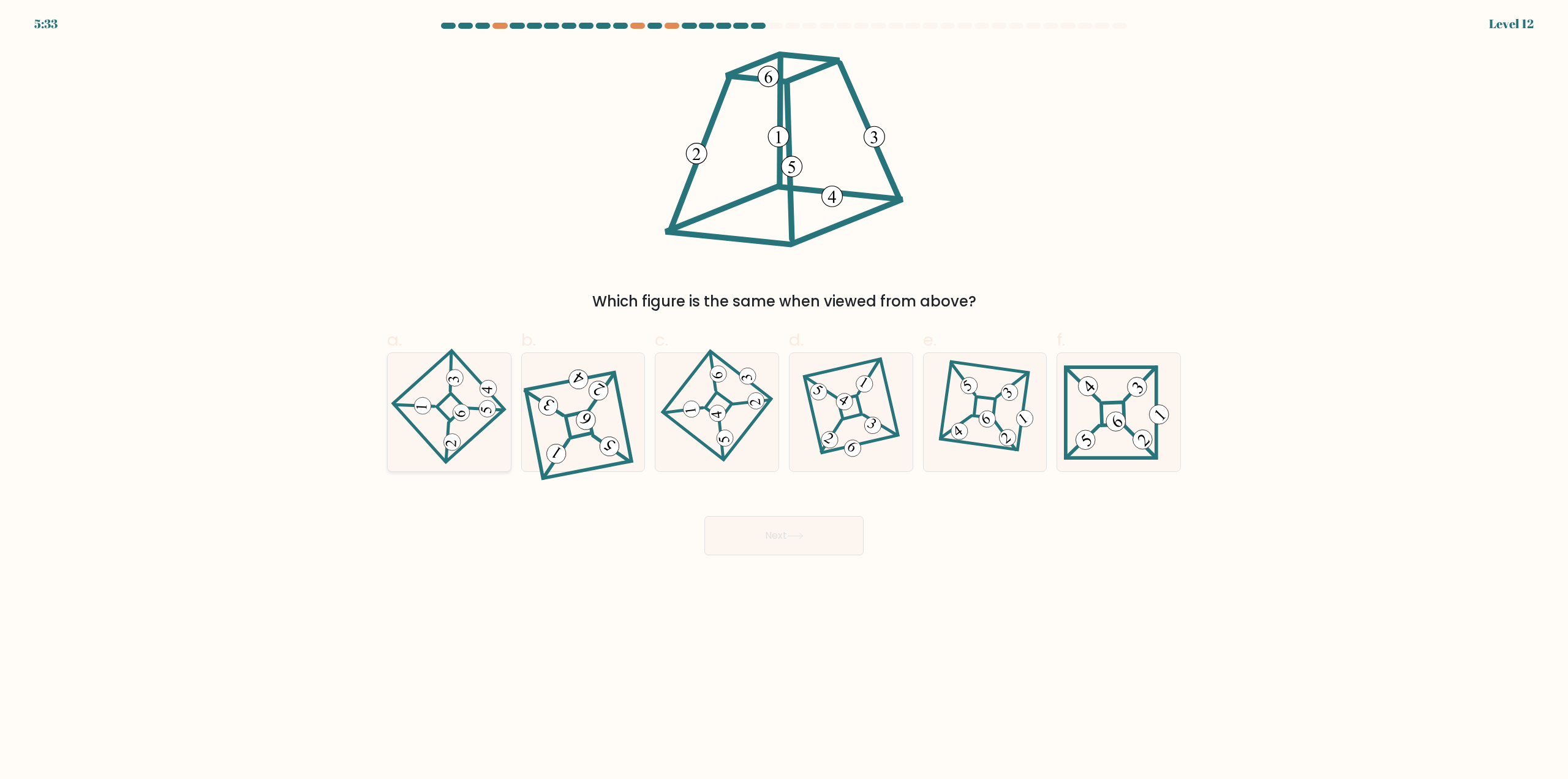
click at [456, 397] on 275 at bounding box center [451, 407] width 28 height 28
click at [784, 397] on input "a." at bounding box center [784, 394] width 1 height 8
radio input "true"
click at [765, 546] on button "Next" at bounding box center [784, 535] width 159 height 39
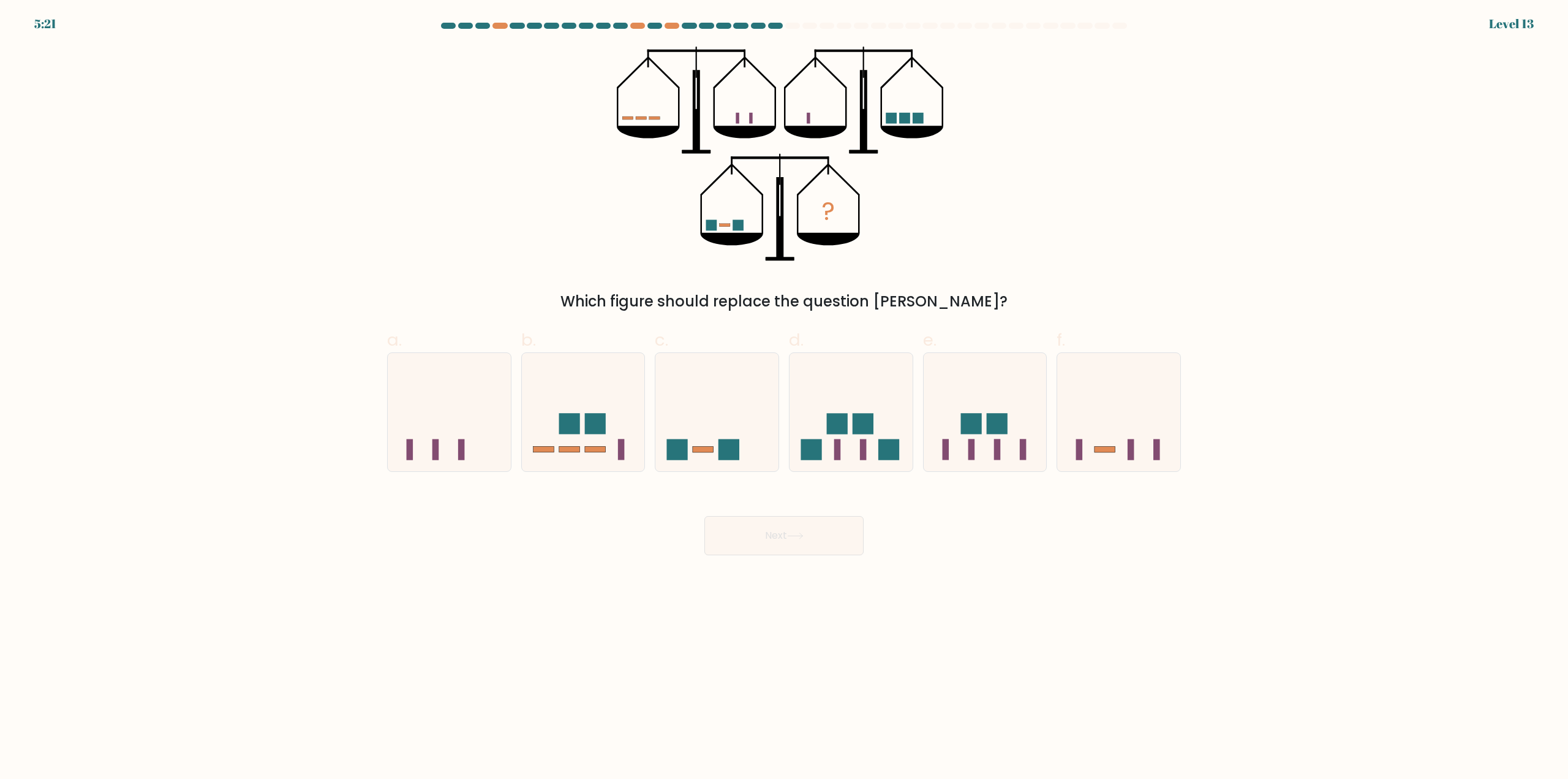
click at [781, 415] on div "c." at bounding box center [717, 399] width 134 height 145
click at [751, 438] on icon at bounding box center [717, 412] width 123 height 102
click at [784, 398] on input "c." at bounding box center [784, 394] width 1 height 8
radio input "true"
click at [781, 532] on button "Next" at bounding box center [784, 535] width 159 height 39
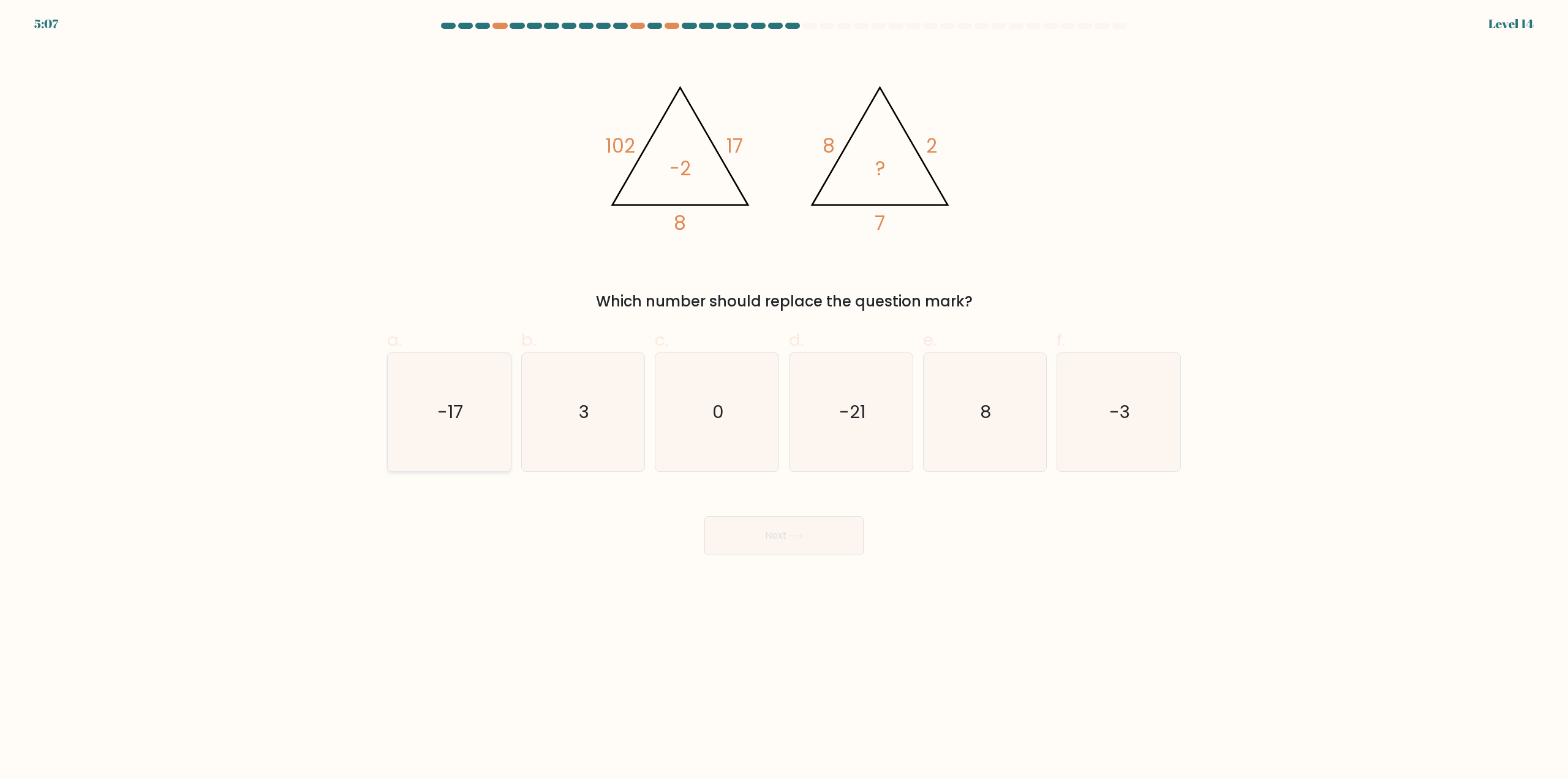
click at [478, 417] on icon "-17" at bounding box center [449, 412] width 118 height 118
click at [784, 398] on input "a. -17" at bounding box center [784, 394] width 1 height 8
radio input "true"
click at [624, 431] on icon "3" at bounding box center [583, 412] width 118 height 118
click at [784, 398] on input "b. 3" at bounding box center [784, 394] width 1 height 8
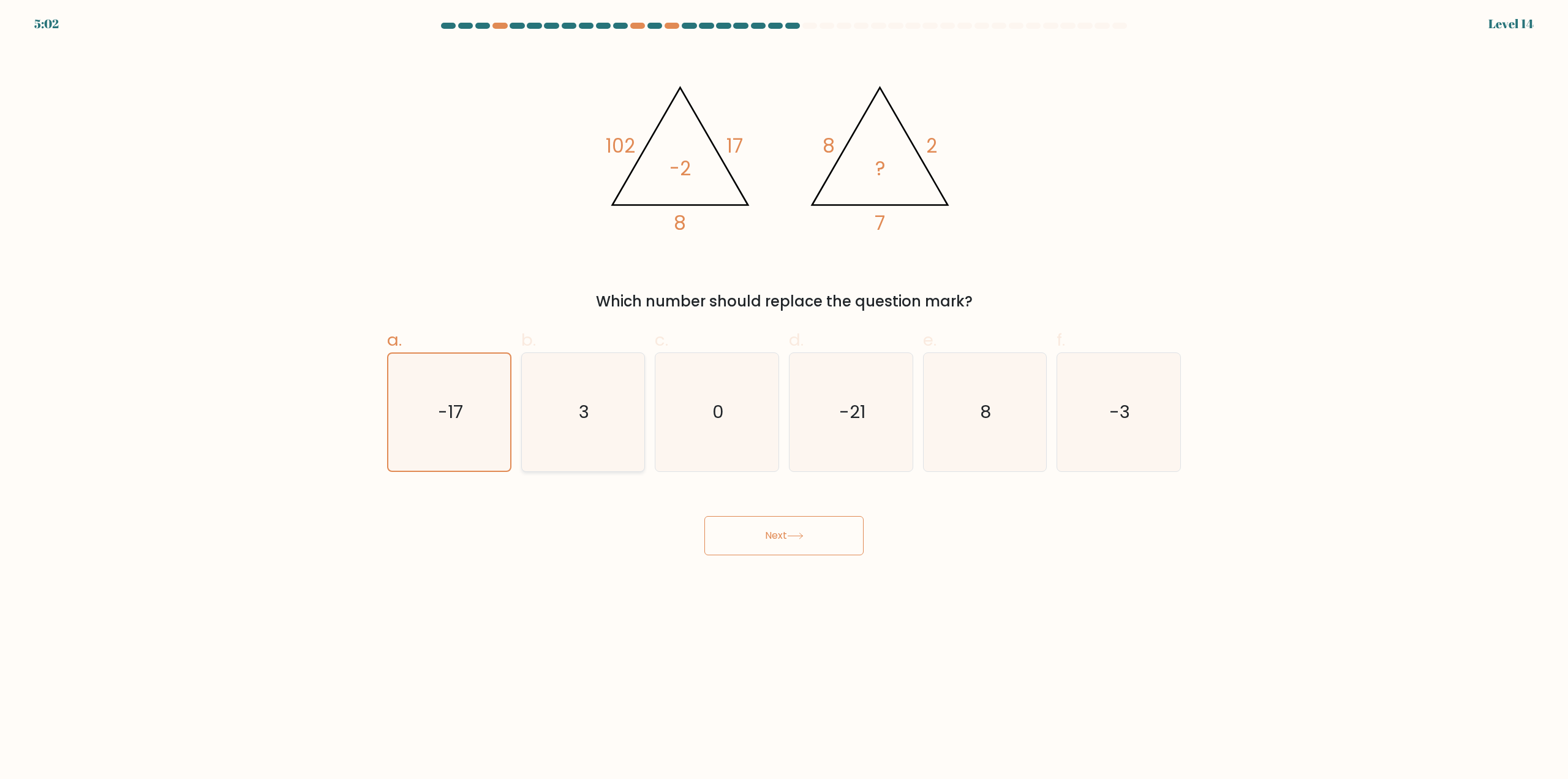
radio input "true"
click at [810, 520] on button "Next" at bounding box center [784, 535] width 159 height 39
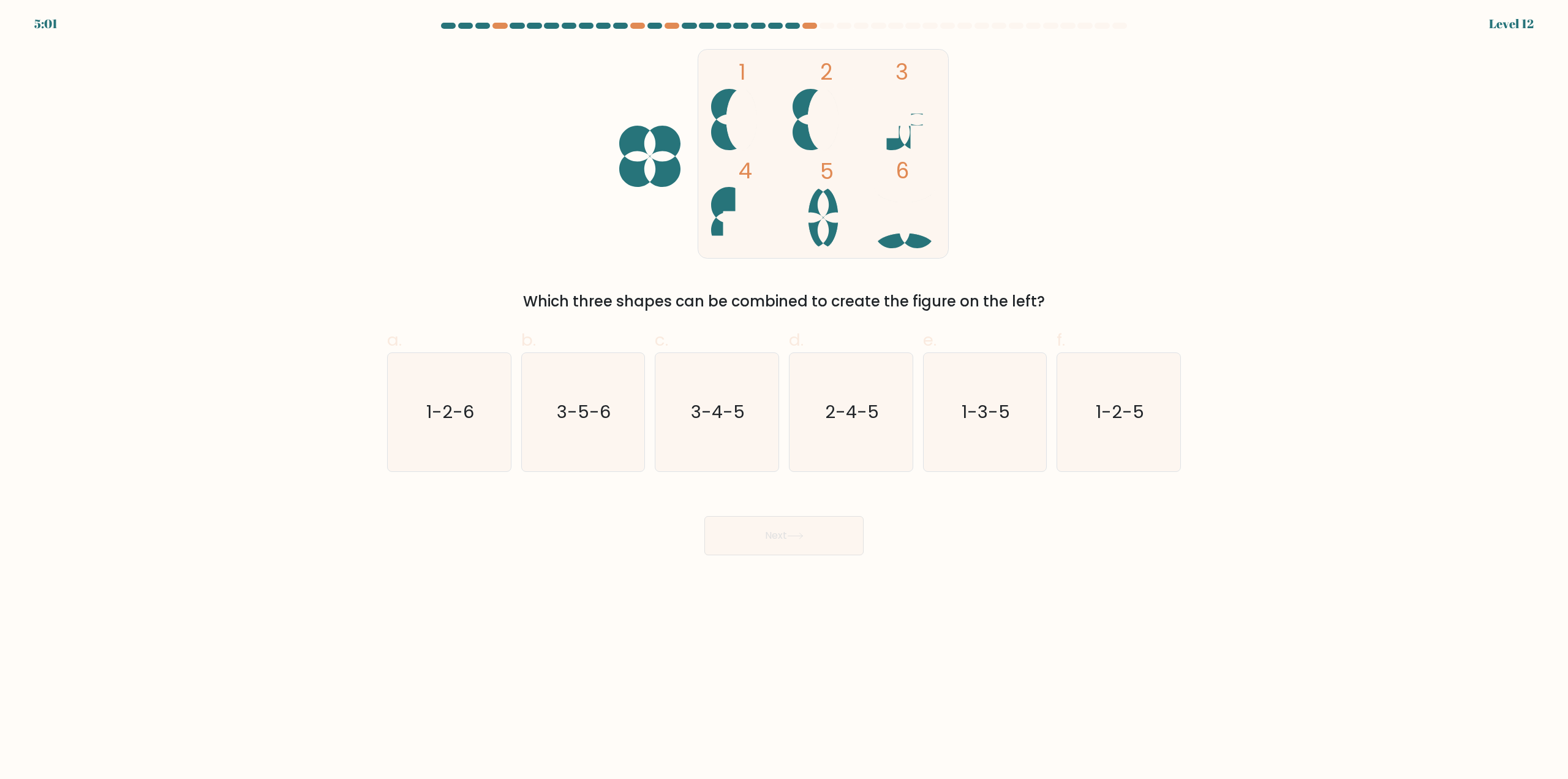
click at [813, 535] on button "Next" at bounding box center [784, 535] width 159 height 39
click at [860, 399] on icon "2-4-5" at bounding box center [851, 412] width 118 height 118
click at [784, 398] on input "d. 2-4-5" at bounding box center [784, 394] width 1 height 8
radio input "true"
click at [848, 507] on div "Next" at bounding box center [784, 521] width 809 height 68
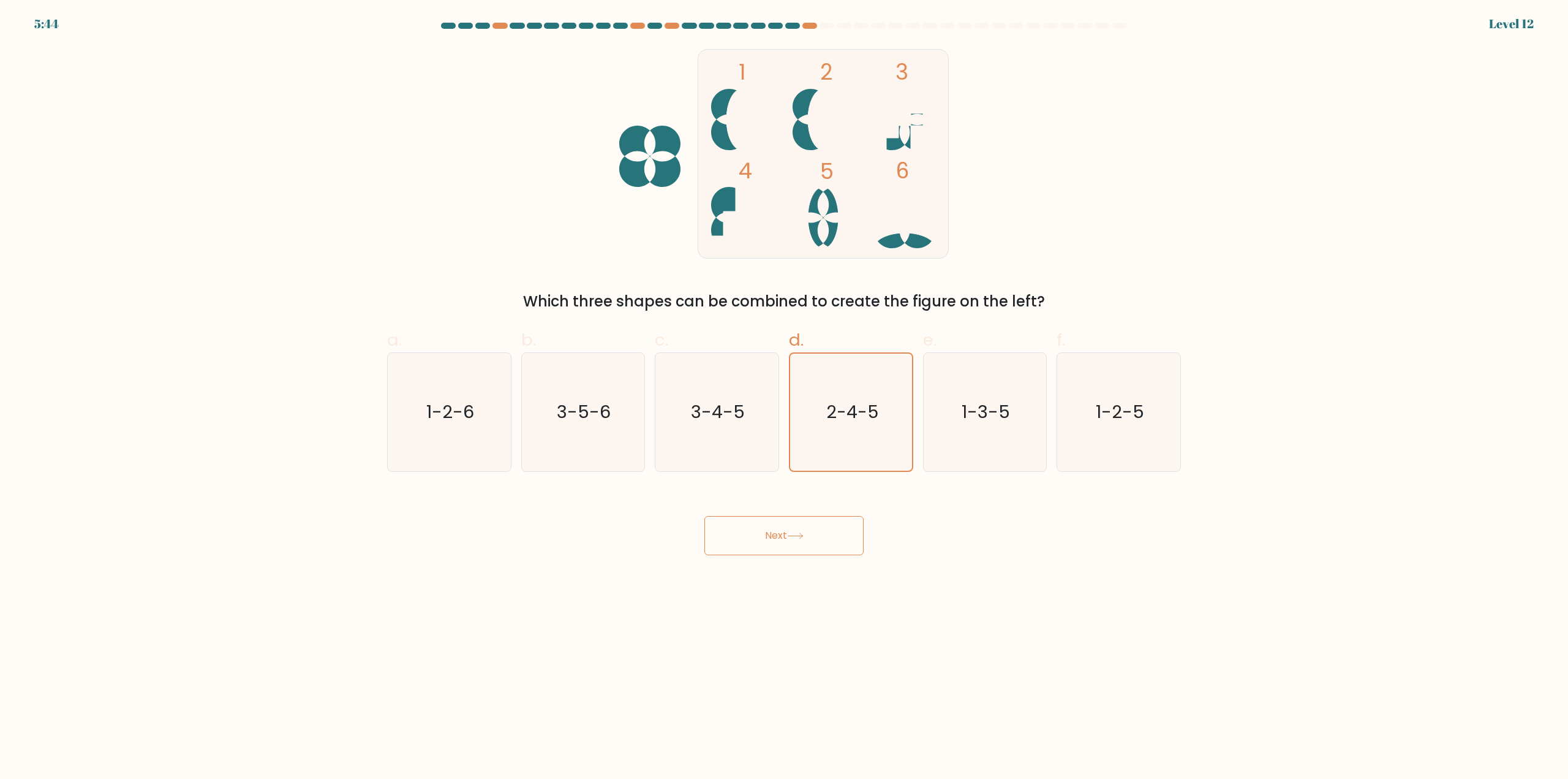
click at [832, 515] on div "Next" at bounding box center [784, 521] width 809 height 68
click at [1086, 423] on icon "1-2-5" at bounding box center [1119, 412] width 118 height 118
click at [784, 398] on input "f. 1-2-5" at bounding box center [784, 394] width 1 height 8
radio input "true"
click at [765, 528] on button "Next" at bounding box center [784, 535] width 159 height 39
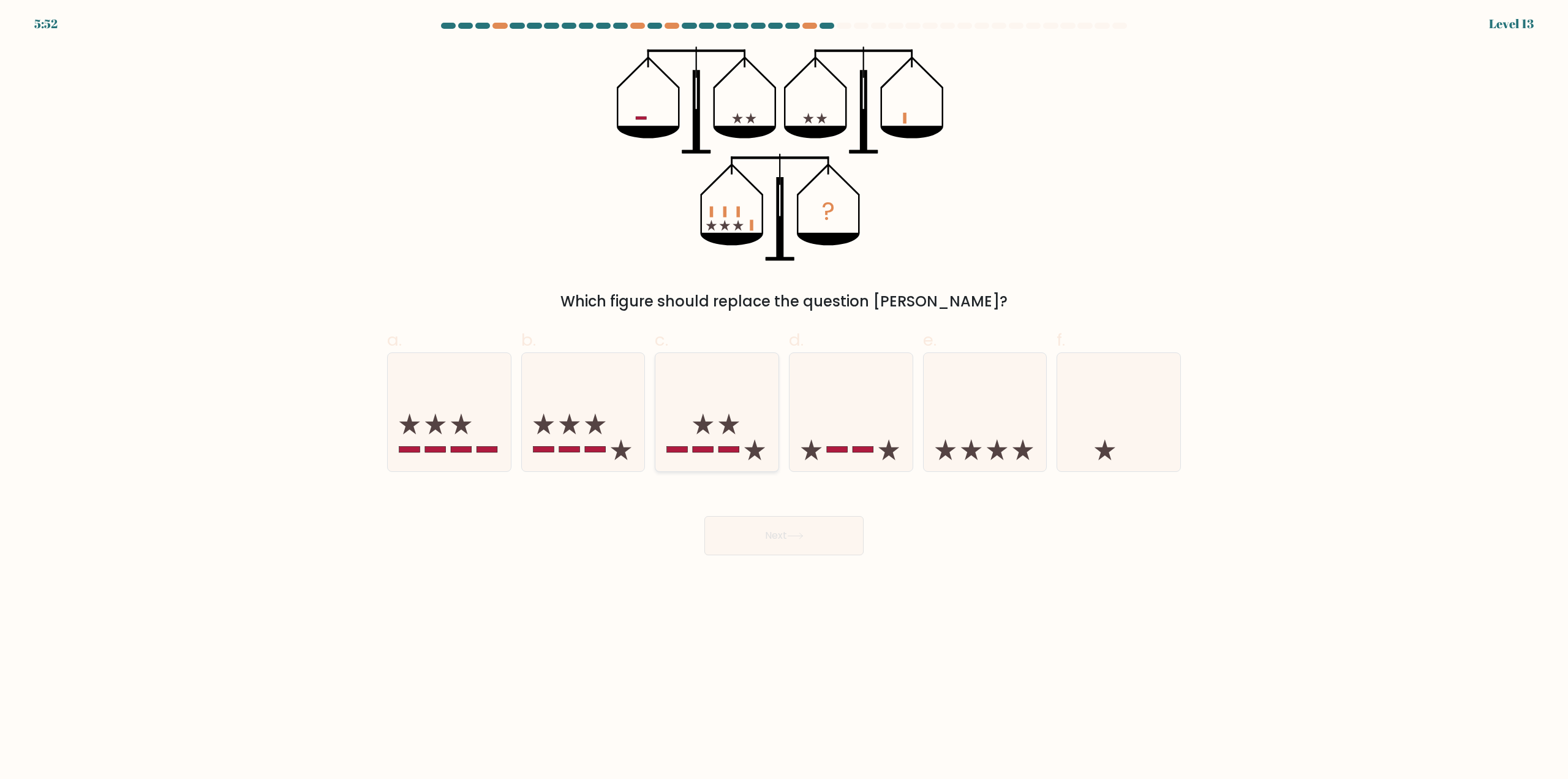
click at [709, 416] on icon at bounding box center [717, 412] width 123 height 102
click at [784, 398] on input "c." at bounding box center [784, 394] width 1 height 8
radio input "true"
click at [777, 560] on body "5:52 Level 13" at bounding box center [784, 389] width 1568 height 779
click at [777, 539] on button "Next" at bounding box center [784, 535] width 159 height 39
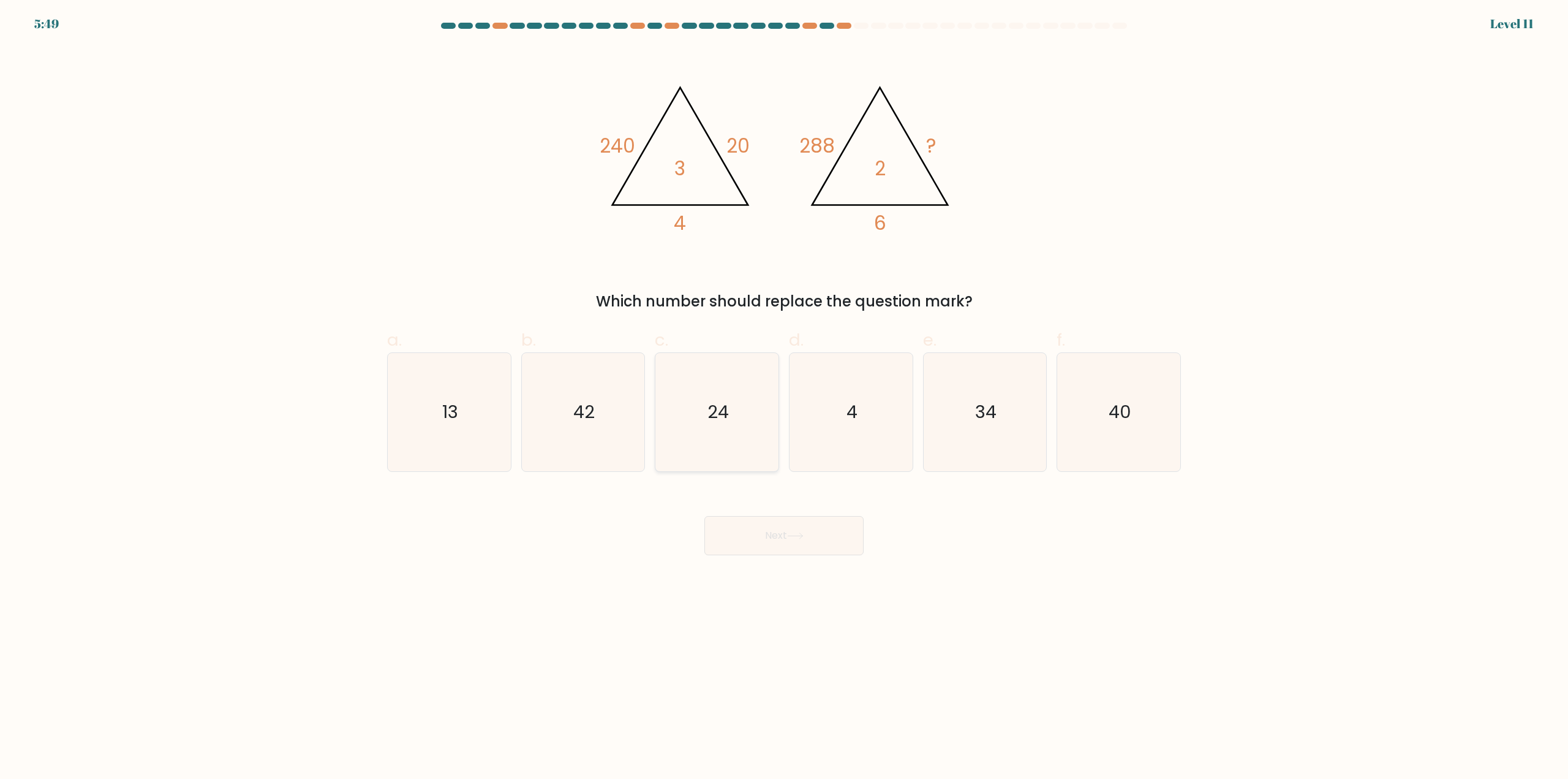
click at [751, 423] on icon "24" at bounding box center [717, 412] width 118 height 118
click at [784, 398] on input "c. 24" at bounding box center [784, 394] width 1 height 8
radio input "true"
click at [809, 551] on button "Next" at bounding box center [784, 535] width 159 height 39
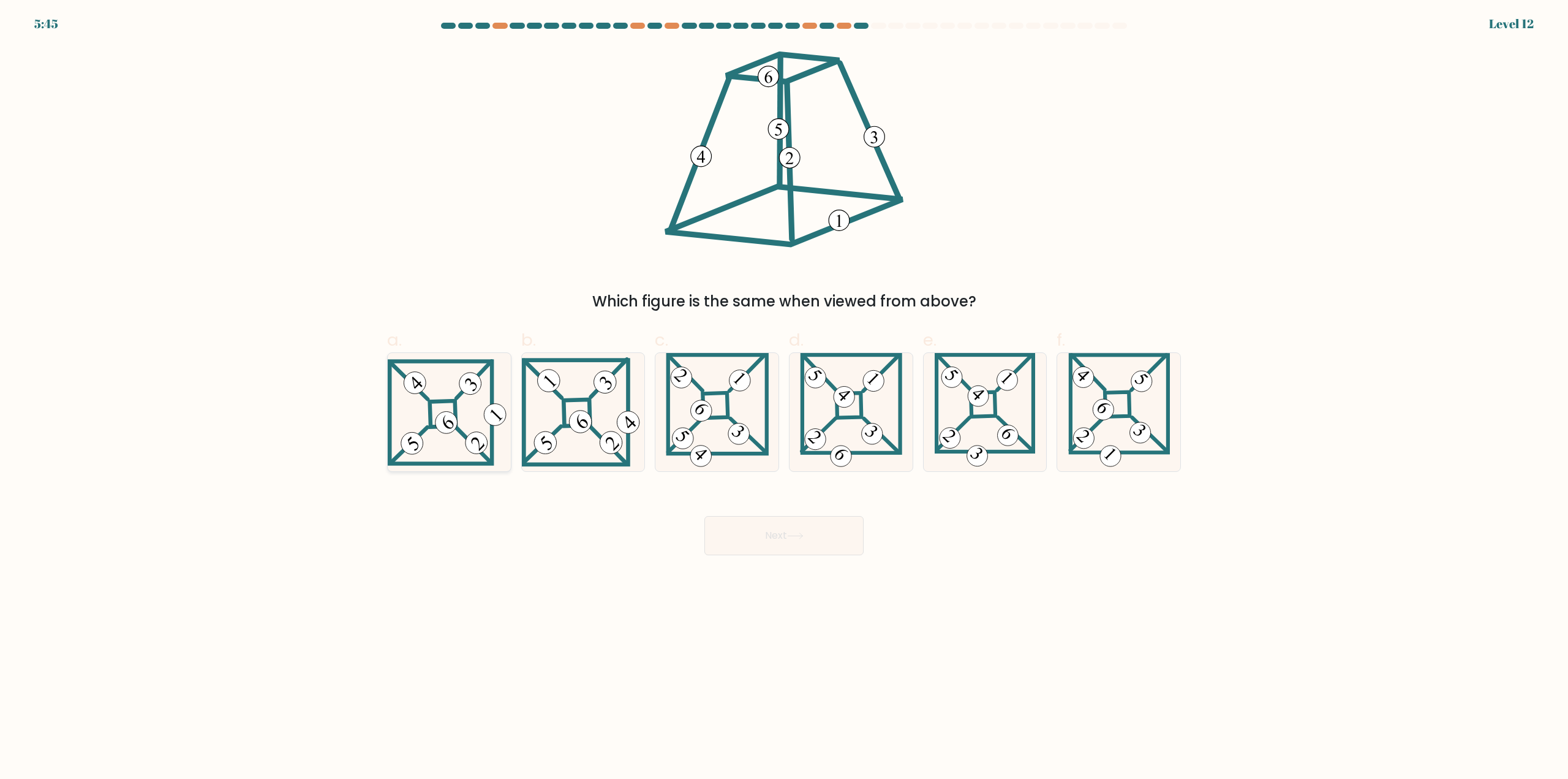
click at [451, 435] on icon at bounding box center [449, 412] width 123 height 106
click at [784, 398] on input "a." at bounding box center [784, 394] width 1 height 8
radio input "true"
click at [766, 538] on button "Next" at bounding box center [784, 535] width 159 height 39
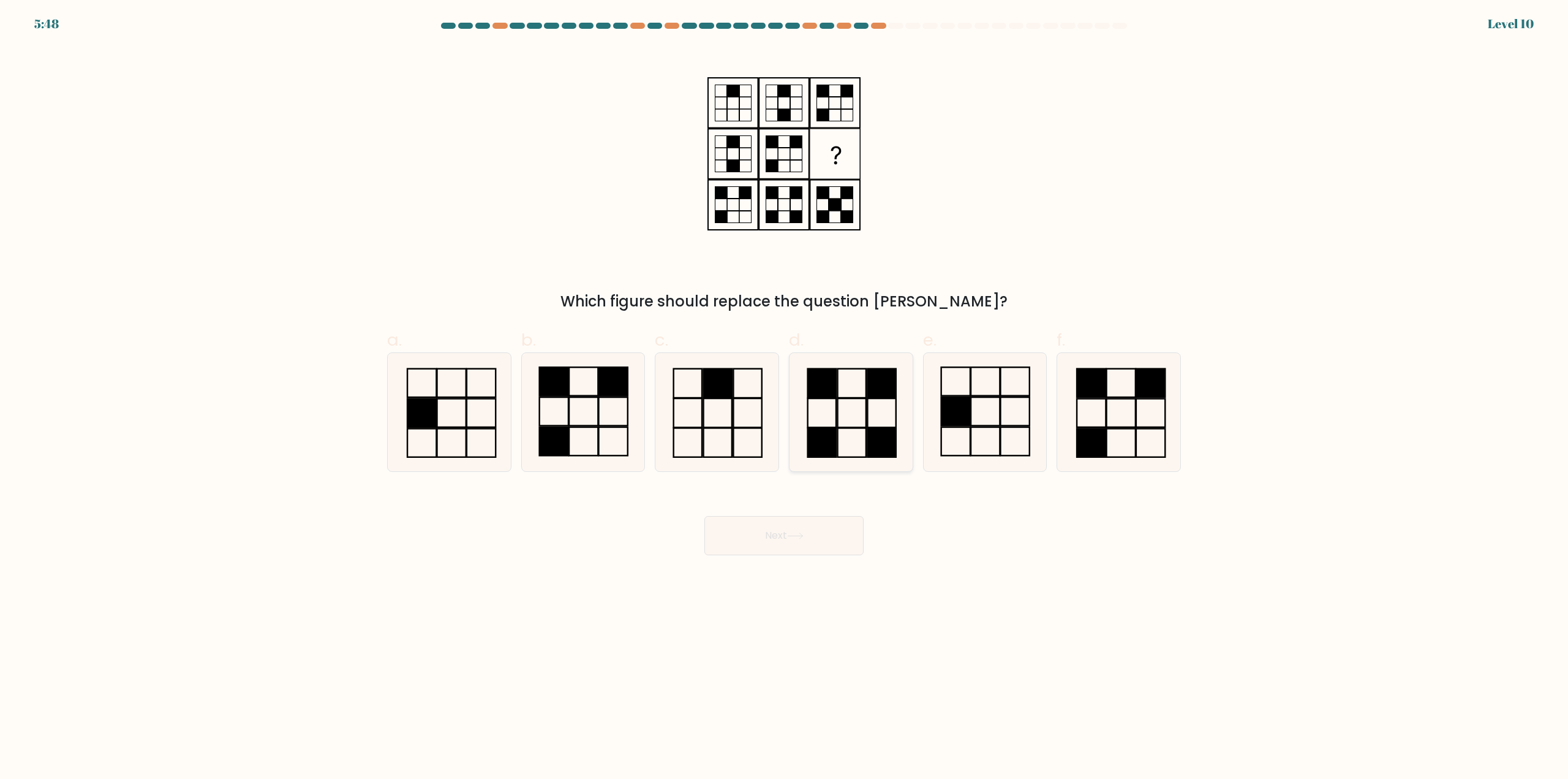
click at [858, 431] on icon at bounding box center [851, 412] width 118 height 118
click at [784, 398] on input "d." at bounding box center [784, 394] width 1 height 8
radio input "true"
click at [794, 531] on button "Next" at bounding box center [784, 535] width 159 height 39
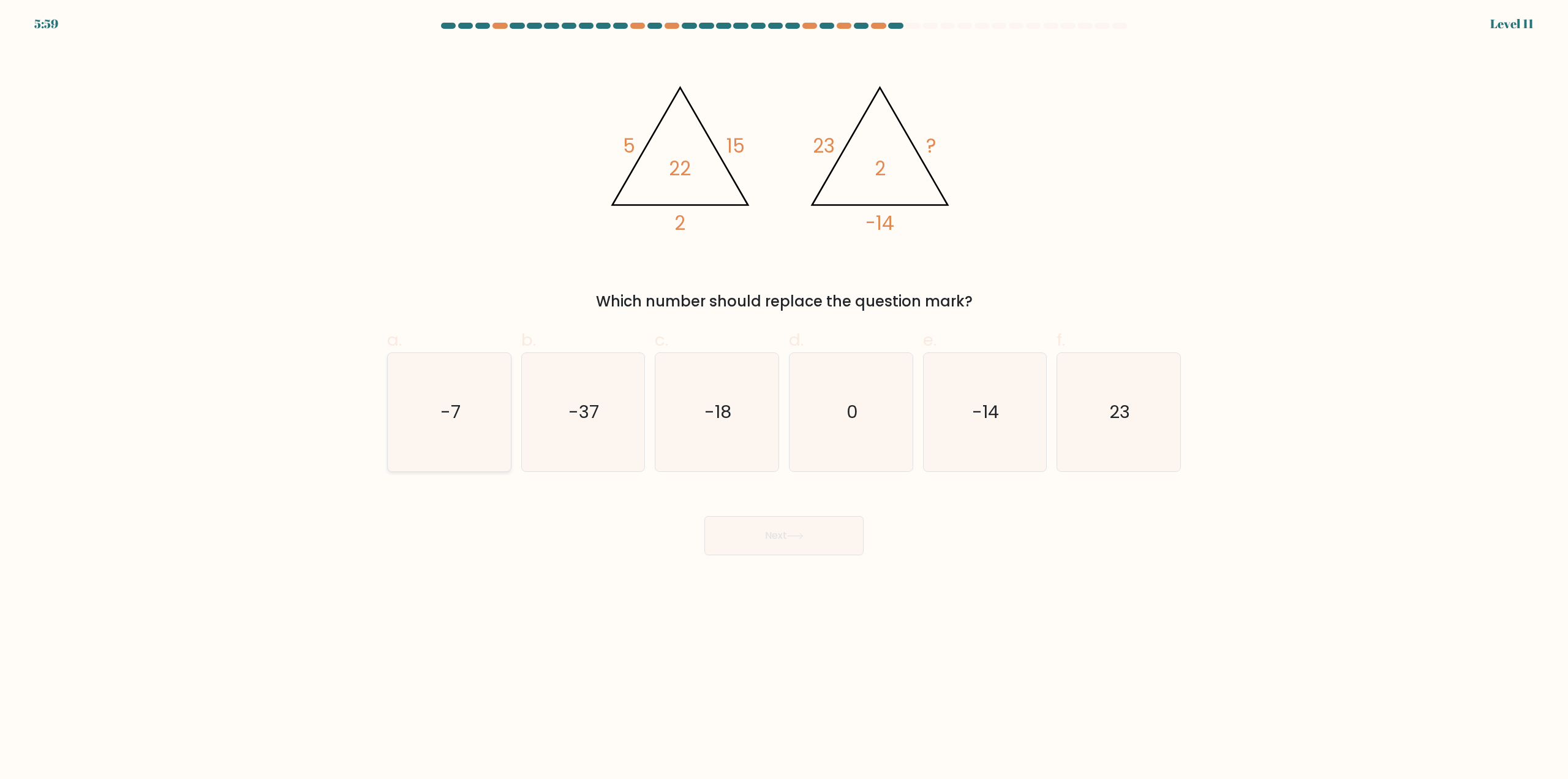
click at [401, 430] on icon "-7" at bounding box center [449, 412] width 118 height 118
click at [784, 398] on input "a. -7" at bounding box center [784, 394] width 1 height 8
radio input "true"
click at [789, 538] on button "Next" at bounding box center [784, 535] width 159 height 39
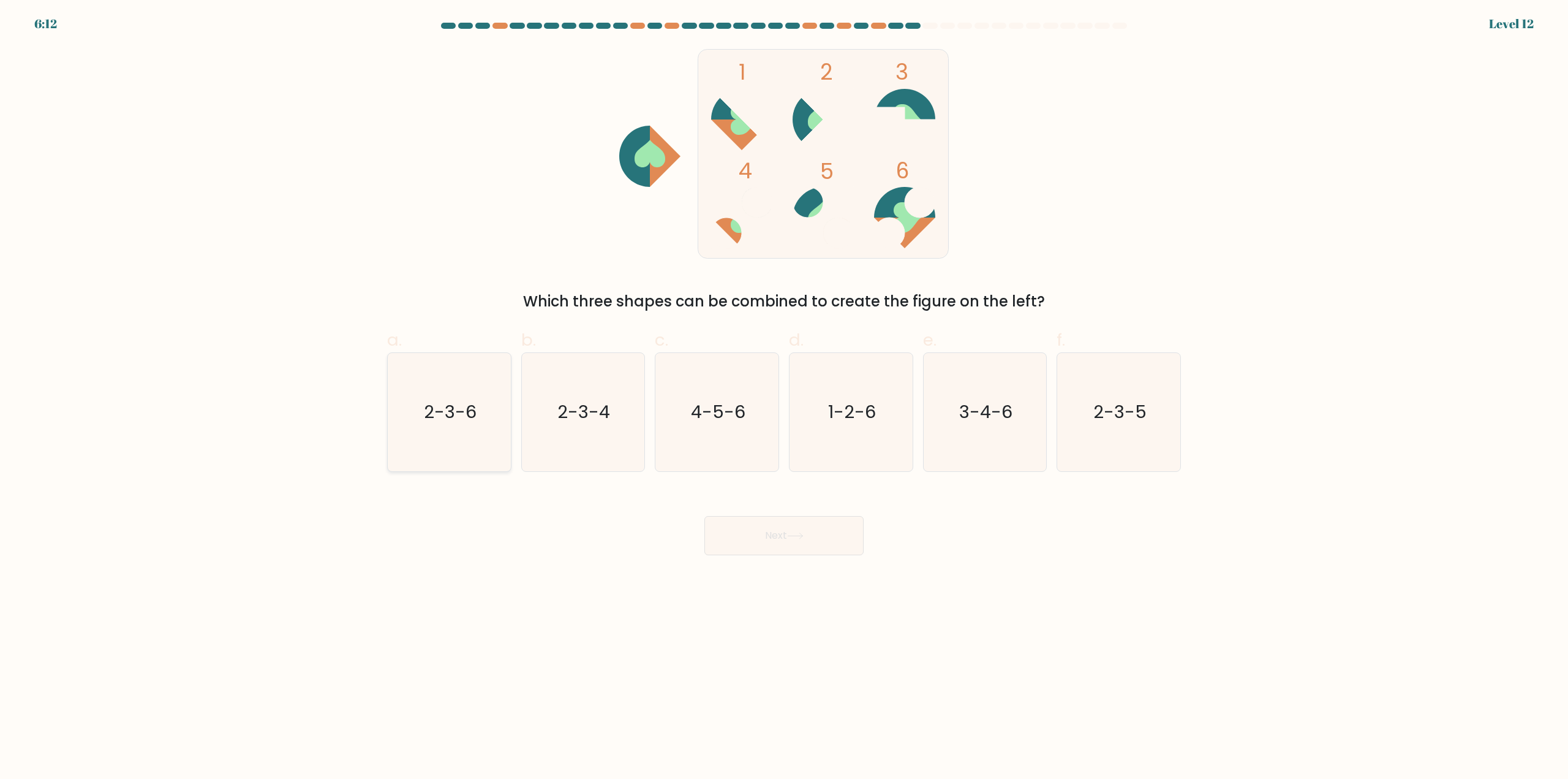
click at [438, 420] on text "2-3-6" at bounding box center [450, 412] width 53 height 24
click at [784, 398] on input "a. 2-3-6" at bounding box center [784, 394] width 1 height 8
radio input "true"
click at [800, 538] on icon at bounding box center [795, 535] width 17 height 7
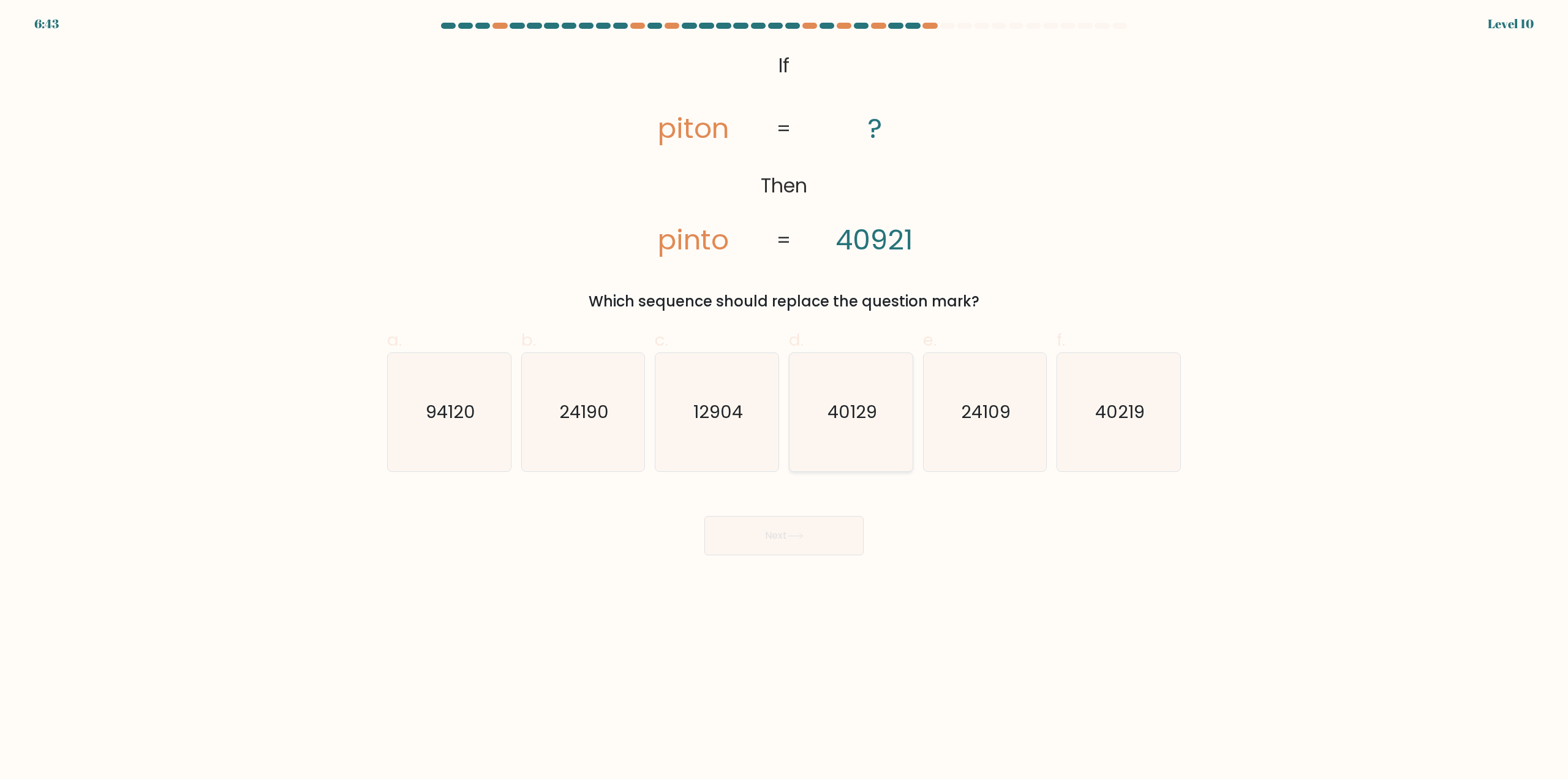
click at [837, 390] on icon "40129" at bounding box center [851, 412] width 118 height 118
click at [784, 390] on input "d. 40129" at bounding box center [784, 394] width 1 height 8
radio input "true"
click at [817, 528] on button "Next" at bounding box center [784, 535] width 159 height 39
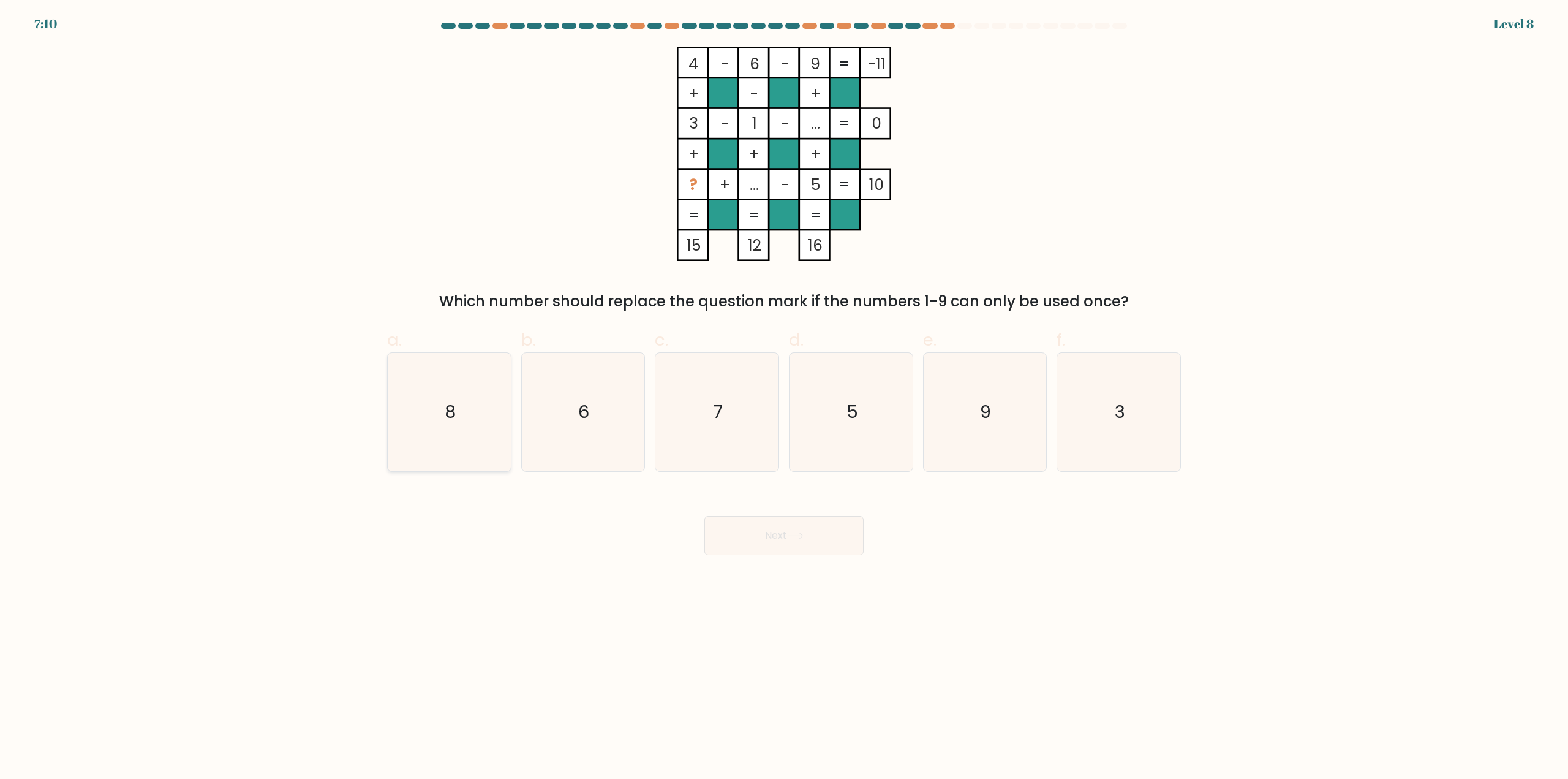
click at [483, 439] on icon "8" at bounding box center [449, 412] width 118 height 118
click at [784, 398] on input "a. 8" at bounding box center [784, 394] width 1 height 8
radio input "true"
click at [769, 532] on button "Next" at bounding box center [784, 535] width 159 height 39
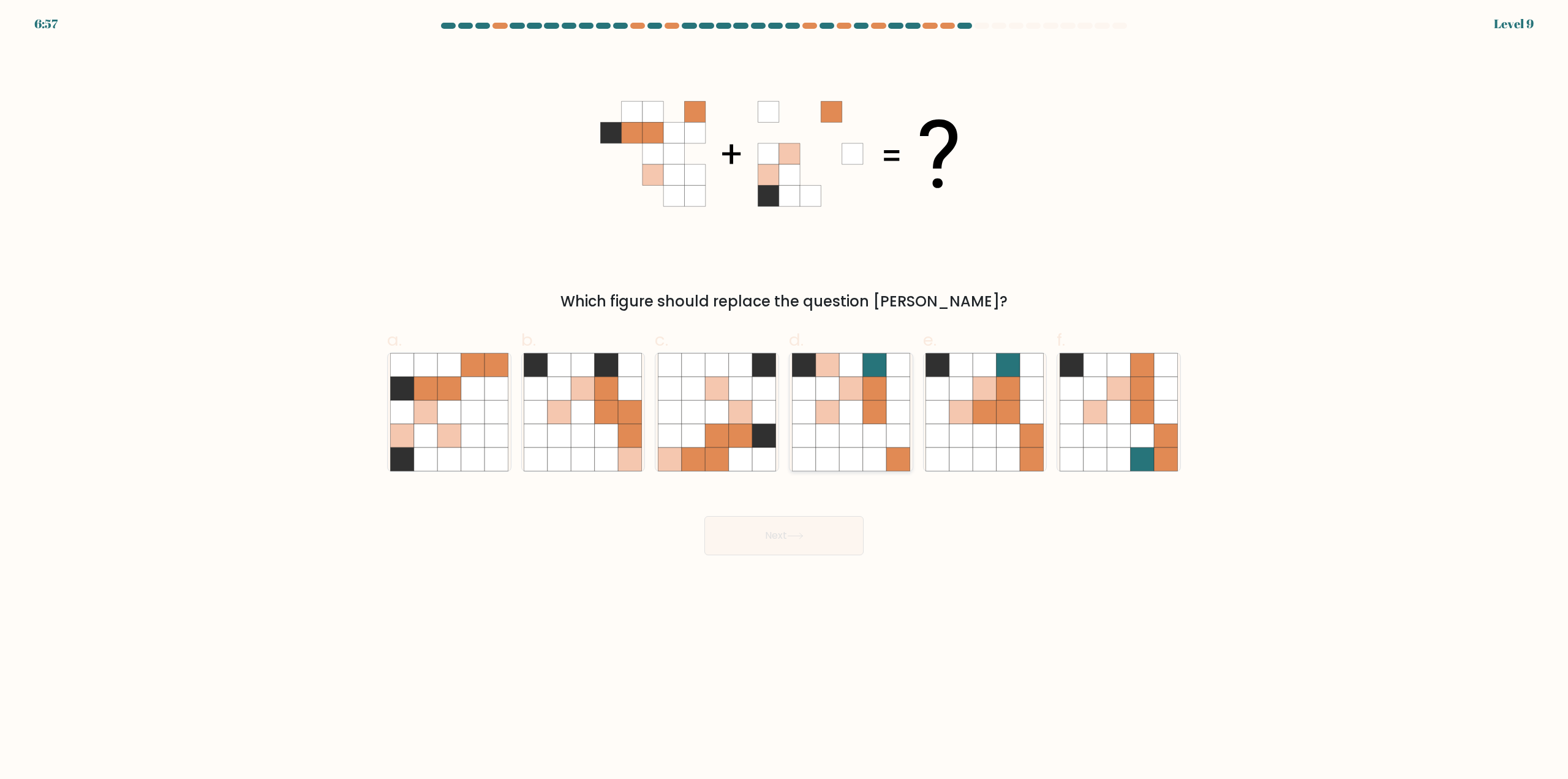
click at [808, 418] on icon at bounding box center [803, 412] width 23 height 23
click at [784, 398] on input "d." at bounding box center [784, 394] width 1 height 8
radio input "true"
click at [800, 551] on button "Next" at bounding box center [784, 535] width 159 height 39
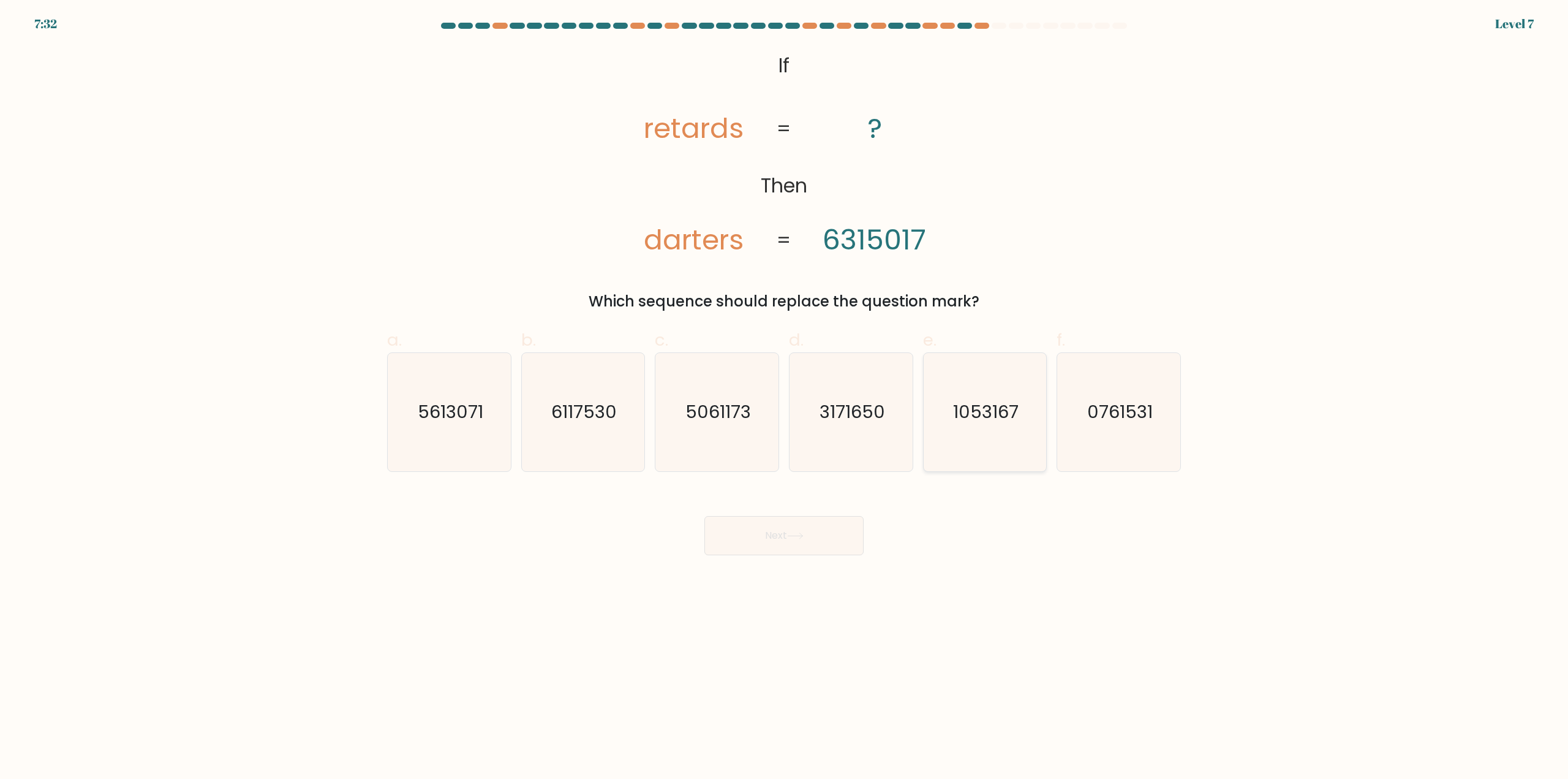
click at [983, 438] on icon "1053167" at bounding box center [984, 412] width 118 height 118
click at [784, 398] on input "e. 1053167" at bounding box center [784, 394] width 1 height 8
radio input "true"
click at [809, 535] on button "Next" at bounding box center [784, 535] width 159 height 39
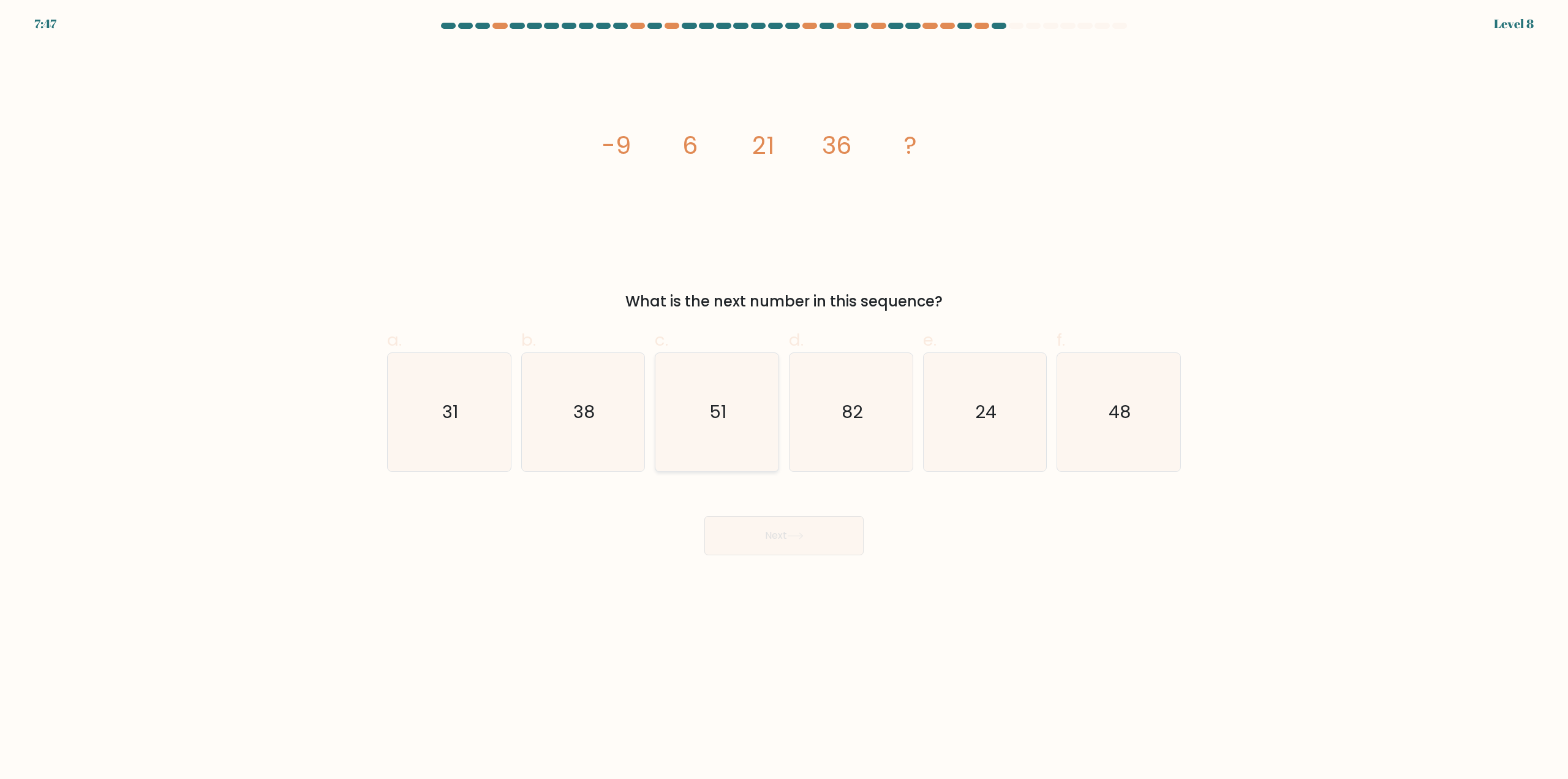
click at [723, 415] on text "51" at bounding box center [718, 412] width 17 height 24
click at [784, 398] on input "c. 51" at bounding box center [784, 394] width 1 height 8
radio input "true"
click at [786, 545] on button "Next" at bounding box center [784, 535] width 159 height 39
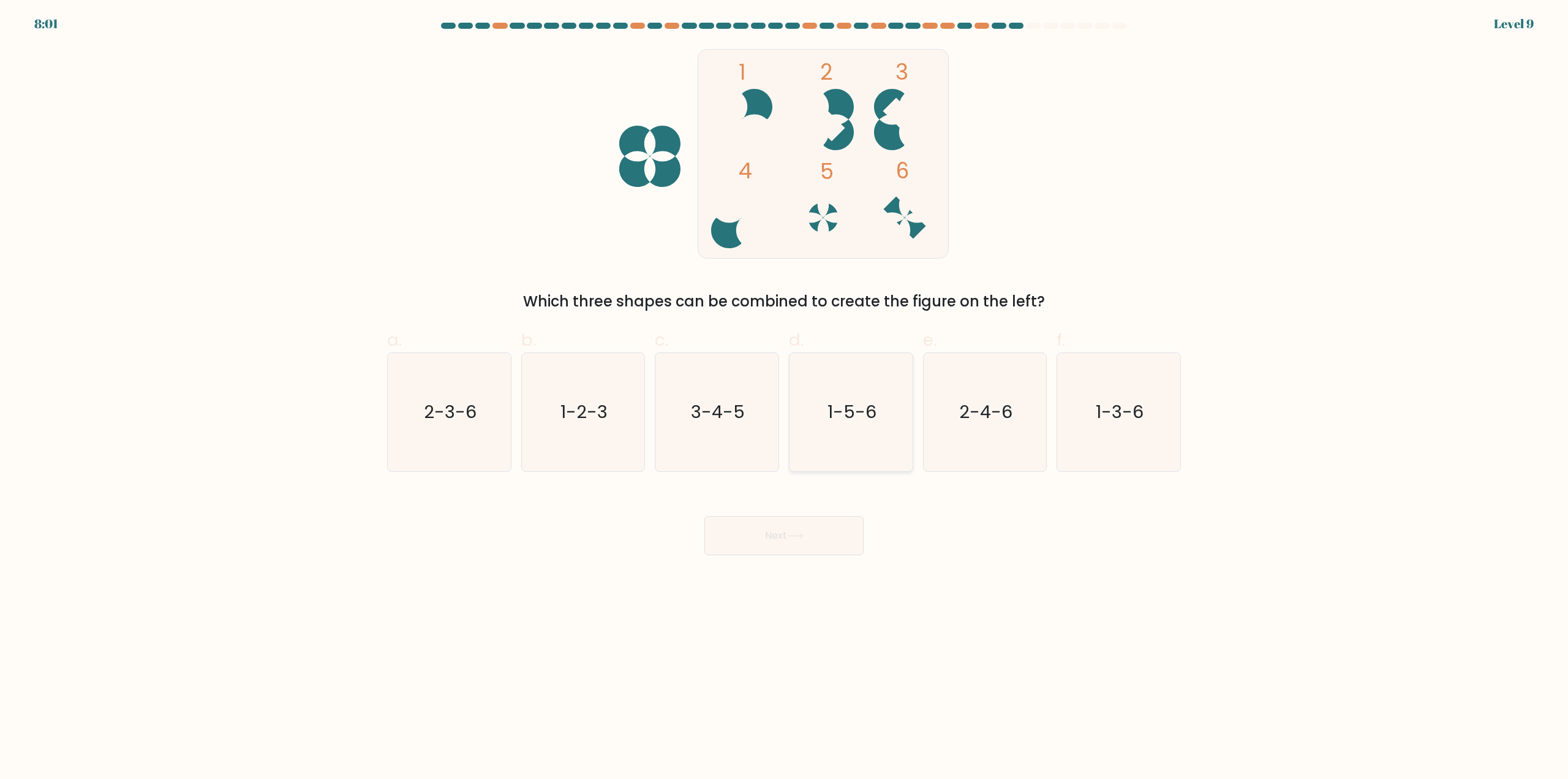
click at [874, 443] on icon "1-5-6" at bounding box center [851, 412] width 118 height 118
click at [784, 398] on input "d. 1-5-6" at bounding box center [784, 394] width 1 height 8
radio input "true"
click at [805, 550] on button "Next" at bounding box center [784, 535] width 159 height 39
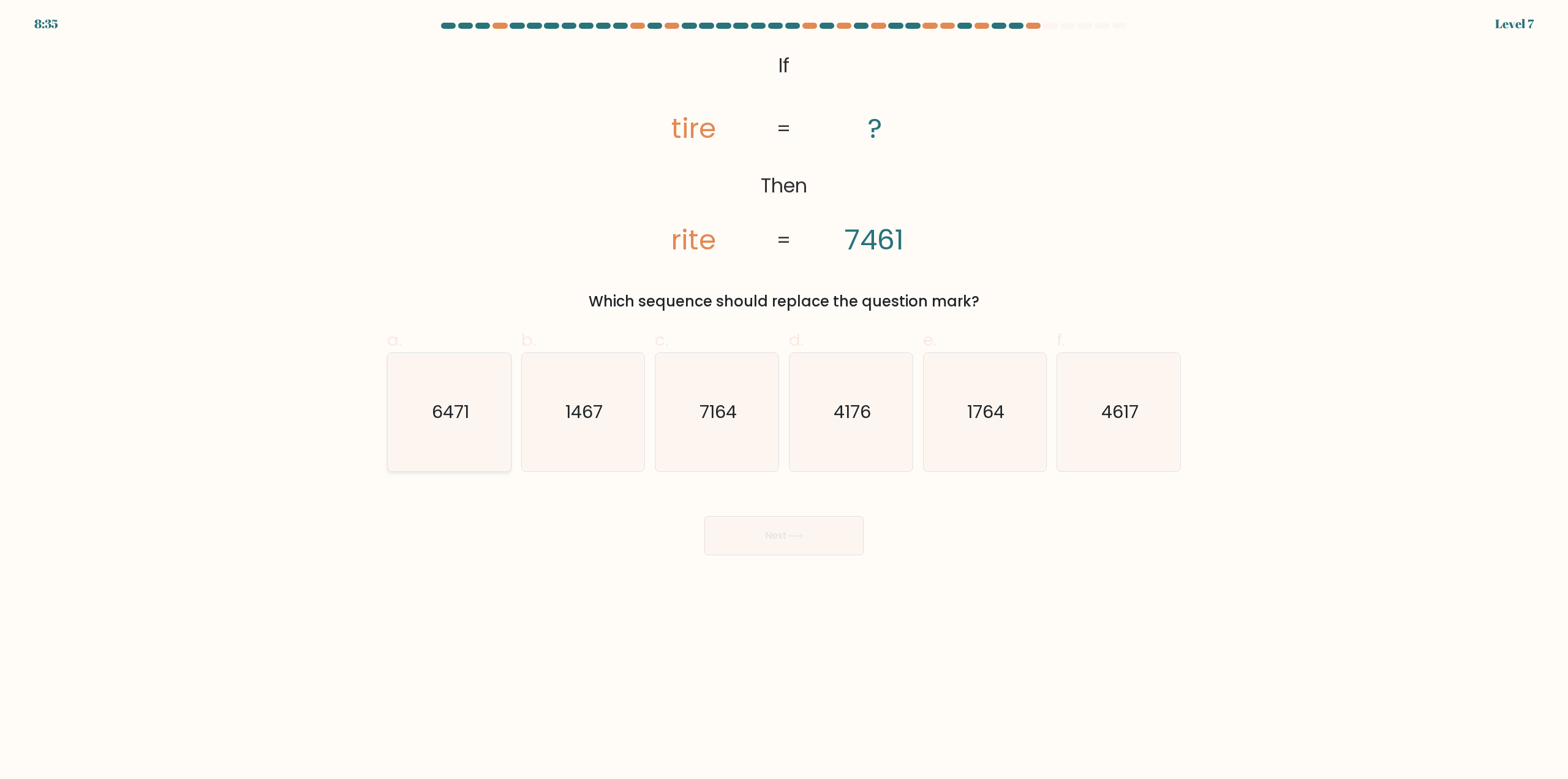
click at [478, 415] on icon "6471" at bounding box center [449, 412] width 118 height 118
click at [784, 398] on input "a. 6471" at bounding box center [784, 394] width 1 height 8
radio input "true"
click at [758, 537] on button "Next" at bounding box center [784, 535] width 159 height 39
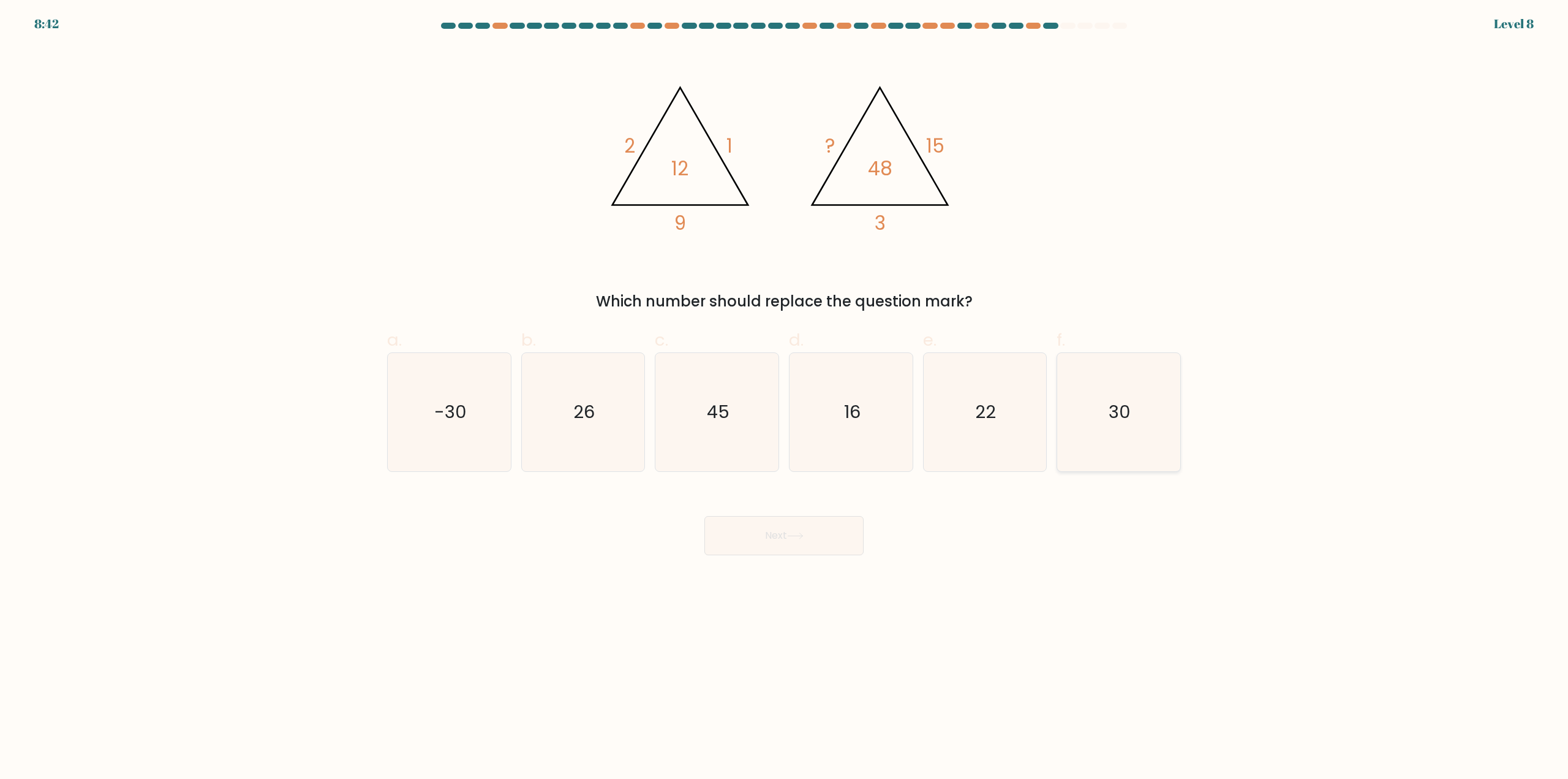
click at [1106, 447] on icon "30" at bounding box center [1119, 412] width 118 height 118
click at [784, 398] on input "f. 30" at bounding box center [784, 394] width 1 height 8
radio input "true"
click at [800, 547] on button "Next" at bounding box center [784, 535] width 159 height 39
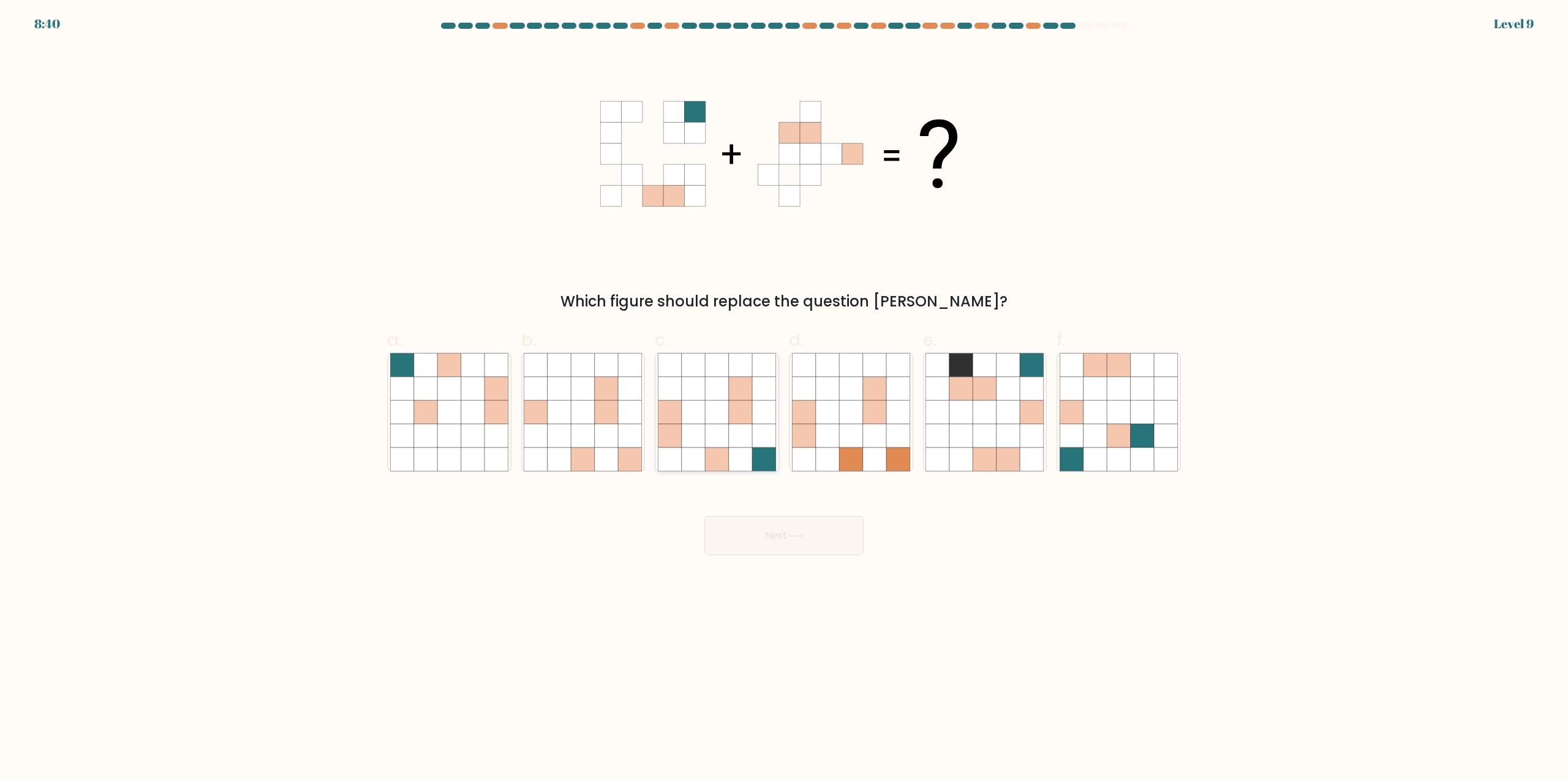
click at [749, 412] on icon at bounding box center [740, 412] width 23 height 23
click at [784, 398] on input "c." at bounding box center [784, 394] width 1 height 8
radio input "true"
click at [782, 535] on button "Next" at bounding box center [784, 535] width 159 height 39
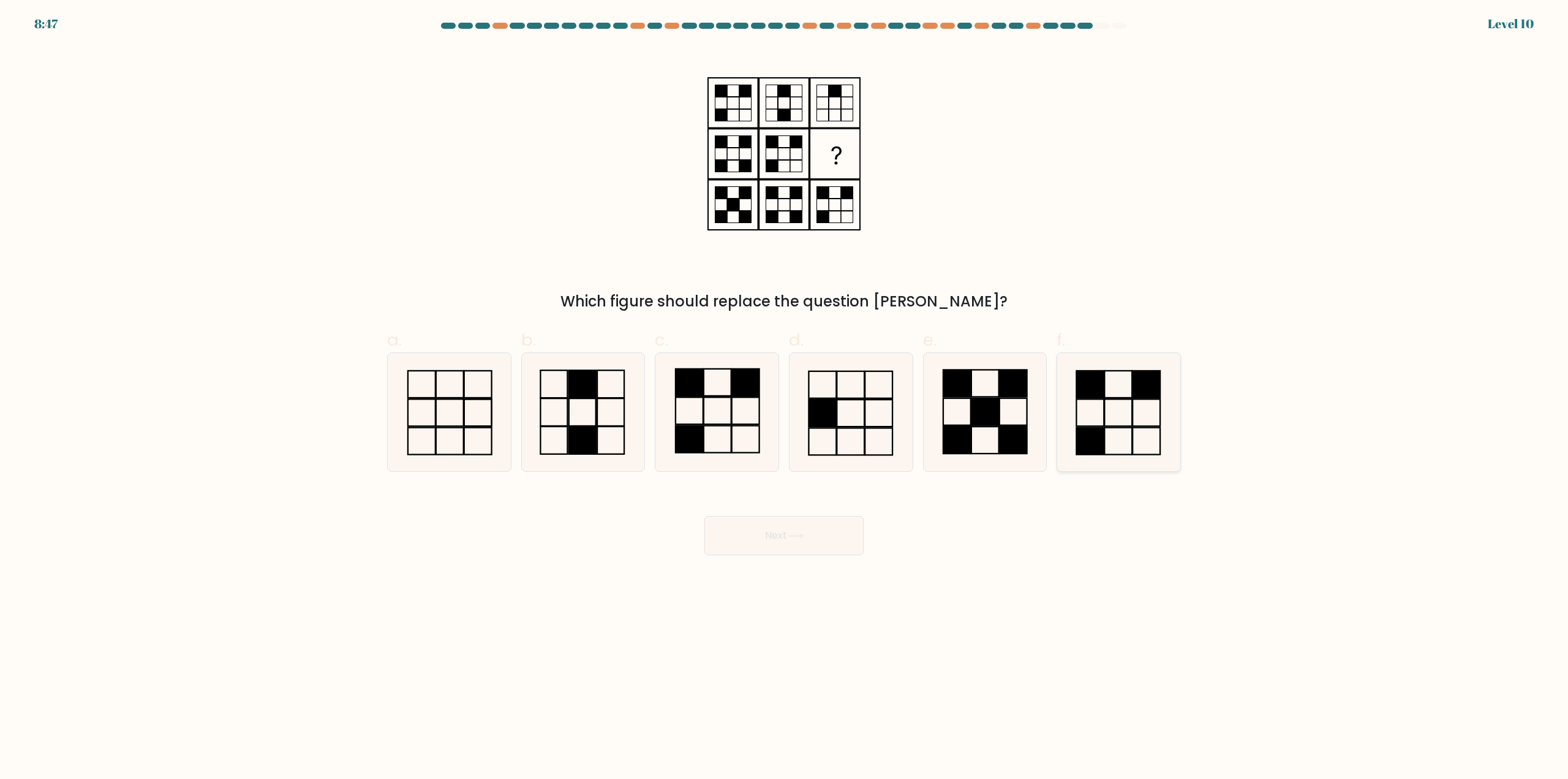
click at [1078, 433] on rect at bounding box center [1091, 441] width 27 height 27
click at [784, 398] on input "f." at bounding box center [784, 394] width 1 height 8
radio input "true"
click at [814, 545] on button "Next" at bounding box center [784, 535] width 159 height 39
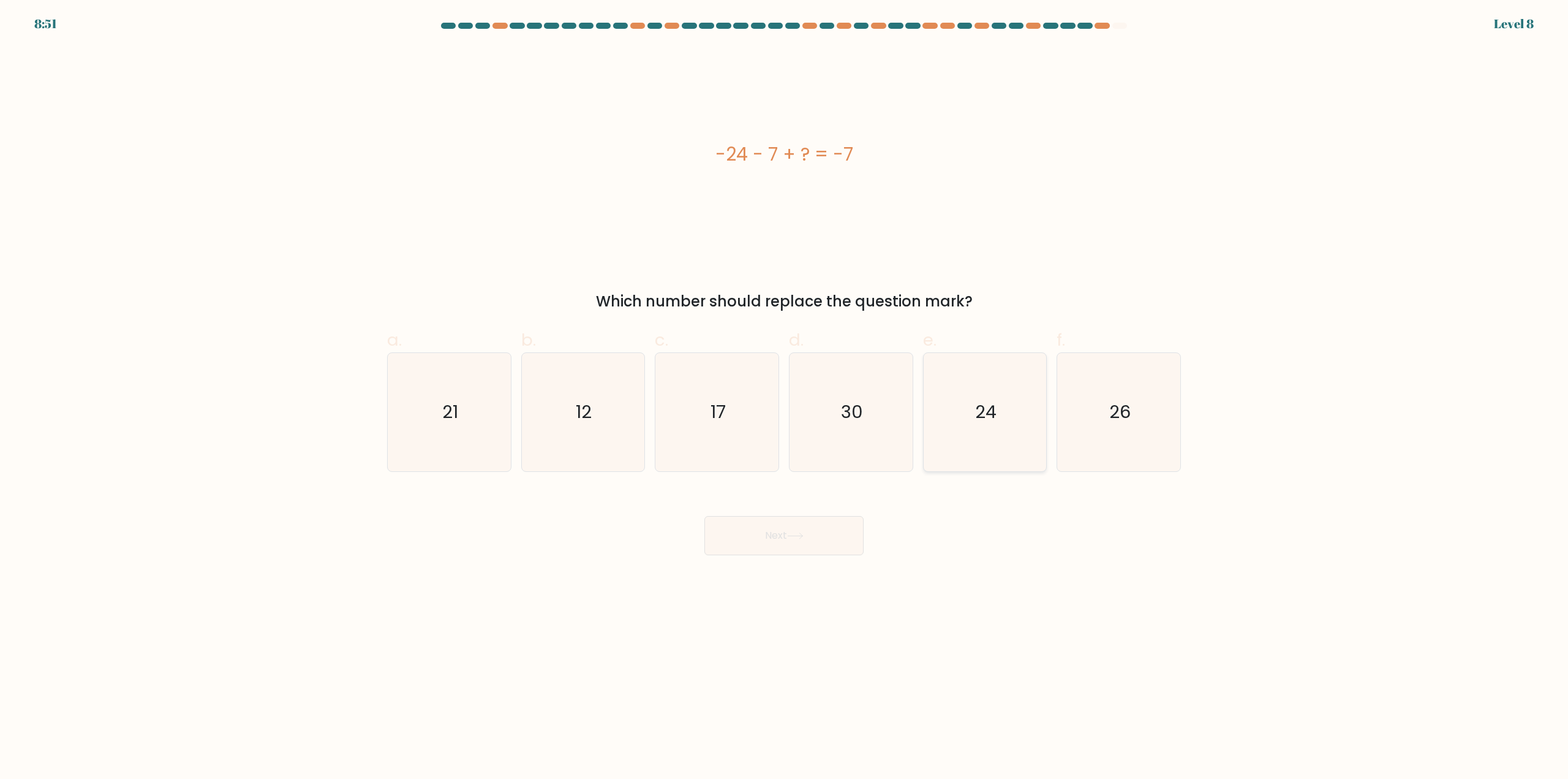
click at [967, 419] on icon "24" at bounding box center [984, 412] width 118 height 118
click at [784, 398] on input "e. 24" at bounding box center [784, 394] width 1 height 8
radio input "true"
click at [798, 535] on icon at bounding box center [795, 535] width 17 height 7
